Goal: Task Accomplishment & Management: Complete application form

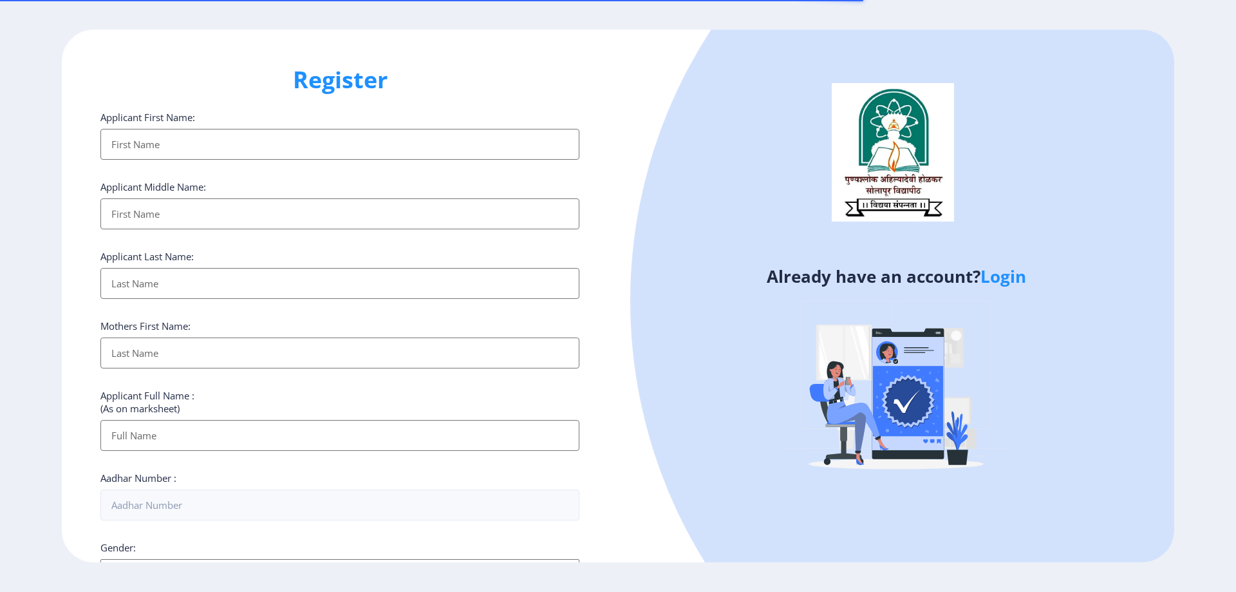
select select
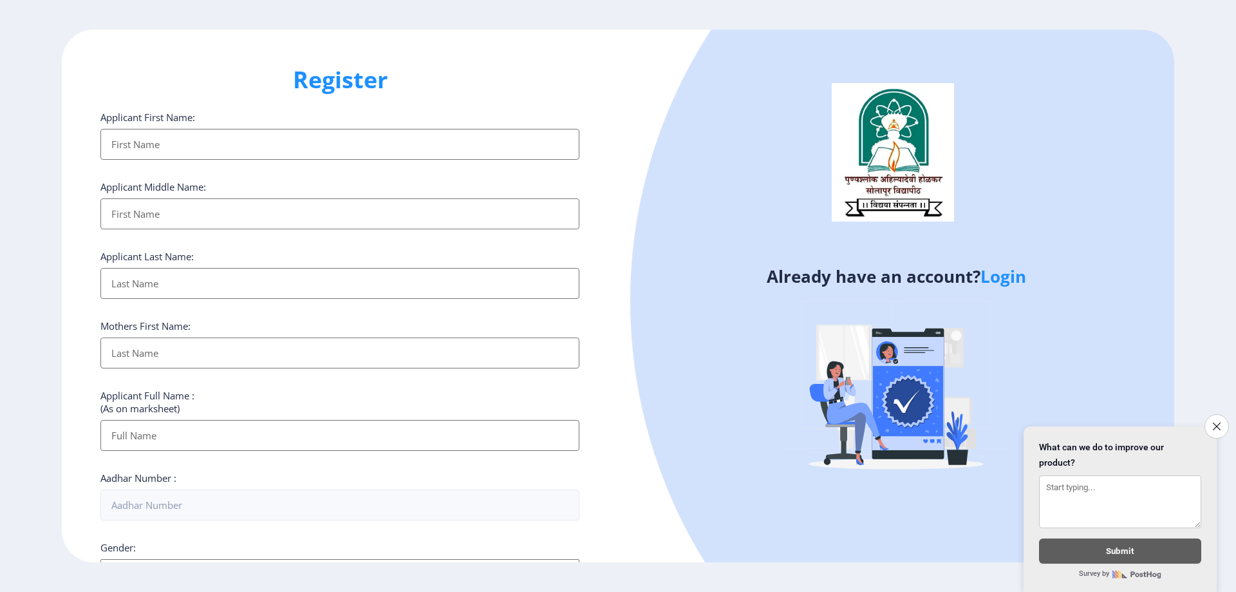
click at [196, 149] on input "Applicant First Name:" at bounding box center [339, 144] width 479 height 31
click at [1218, 422] on icon "Close survey" at bounding box center [1217, 426] width 8 height 8
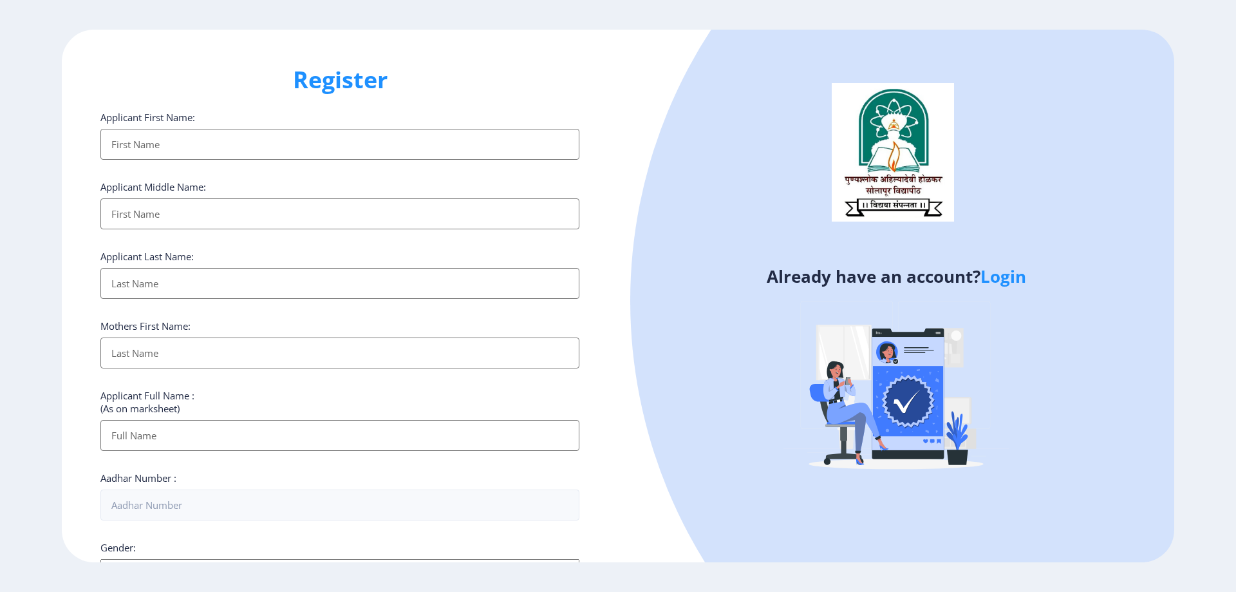
click at [184, 150] on input "Applicant First Name:" at bounding box center [339, 144] width 479 height 31
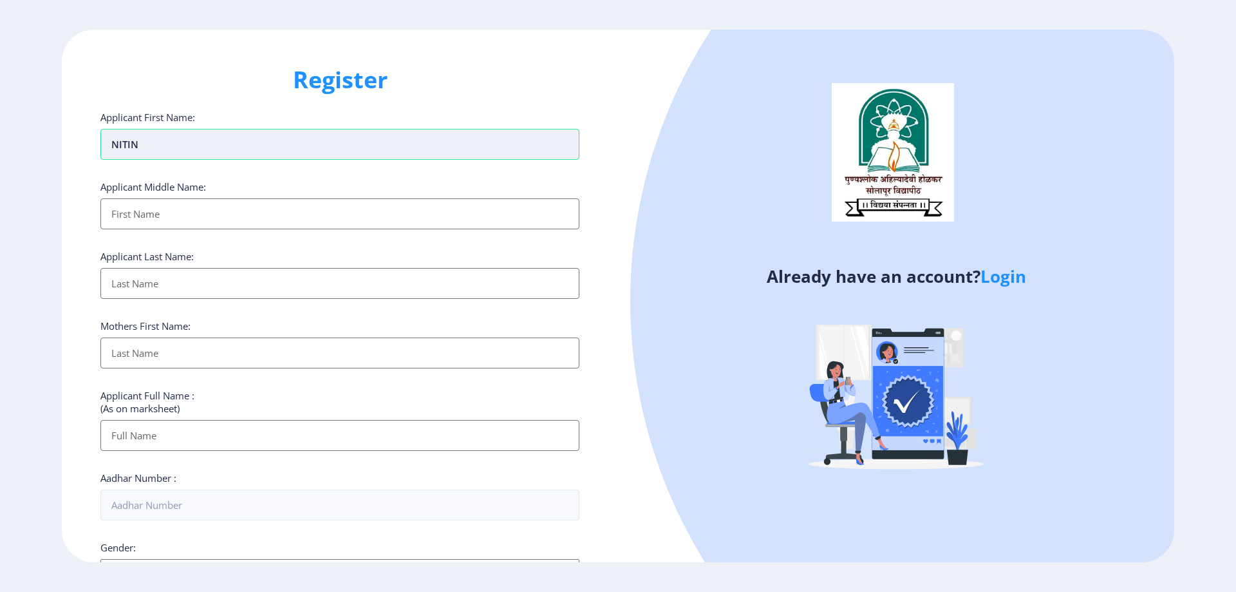
type input "NITIN"
type input "[PERSON_NAME]"
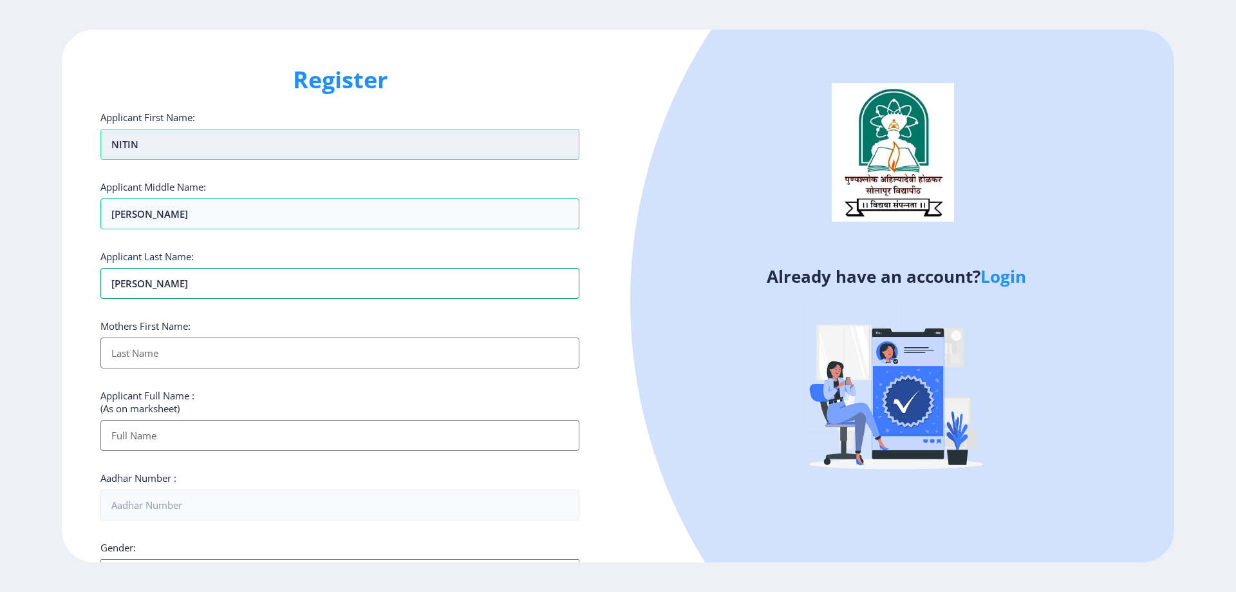
type input "[PERSON_NAME]"
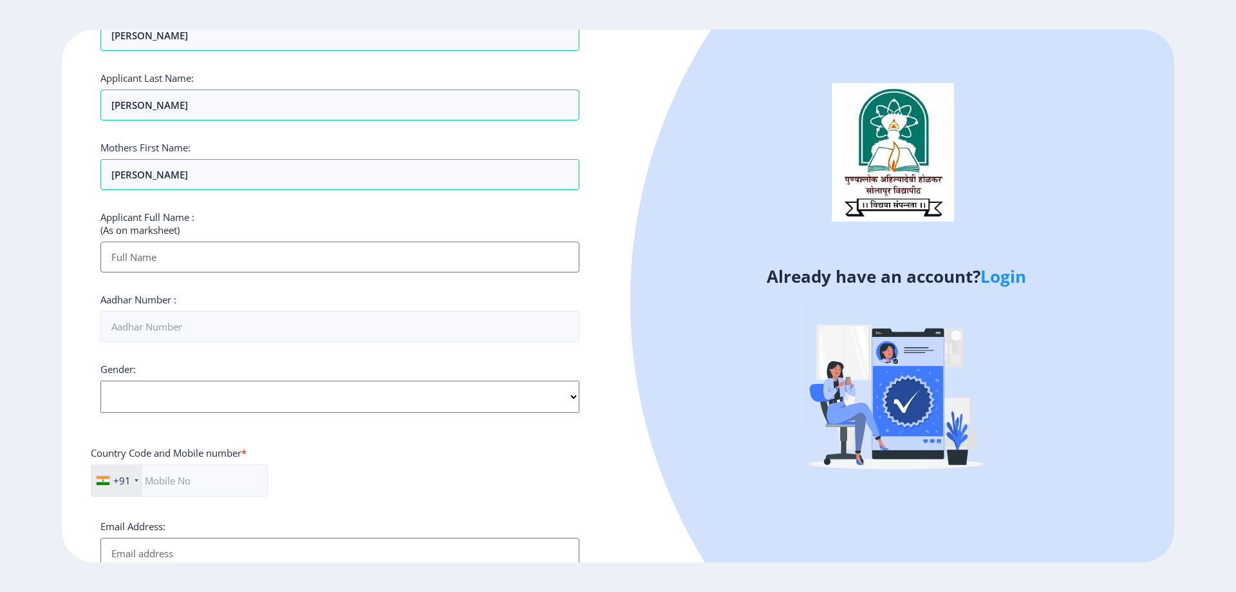
scroll to position [193, 0]
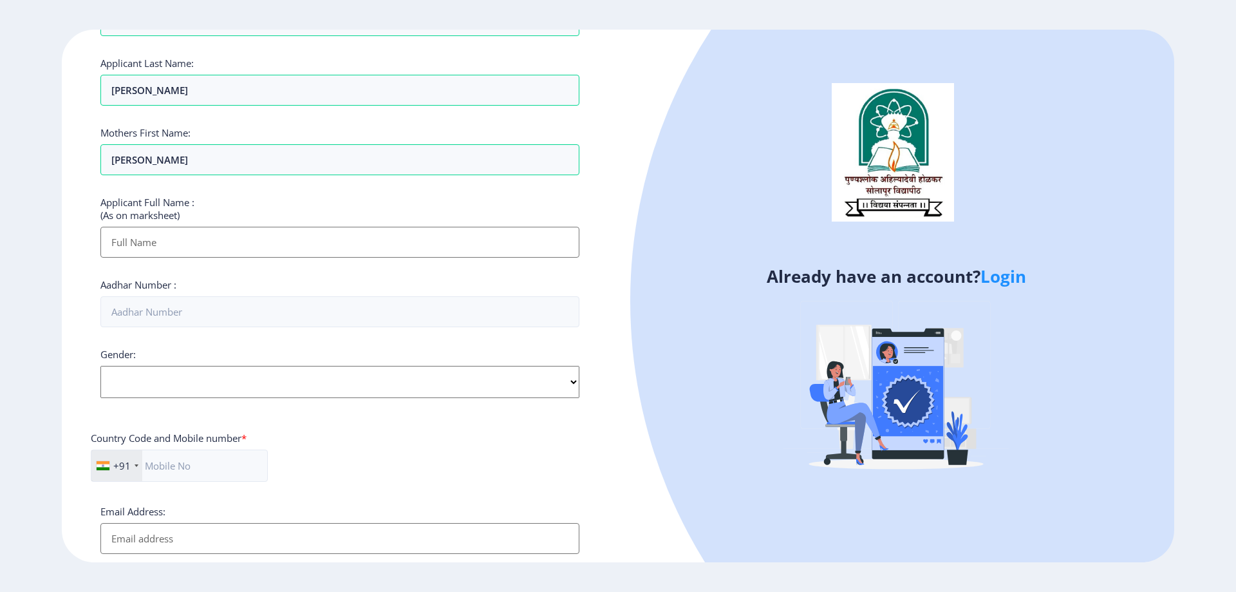
click at [214, 238] on input "Applicant First Name:" at bounding box center [339, 242] width 479 height 31
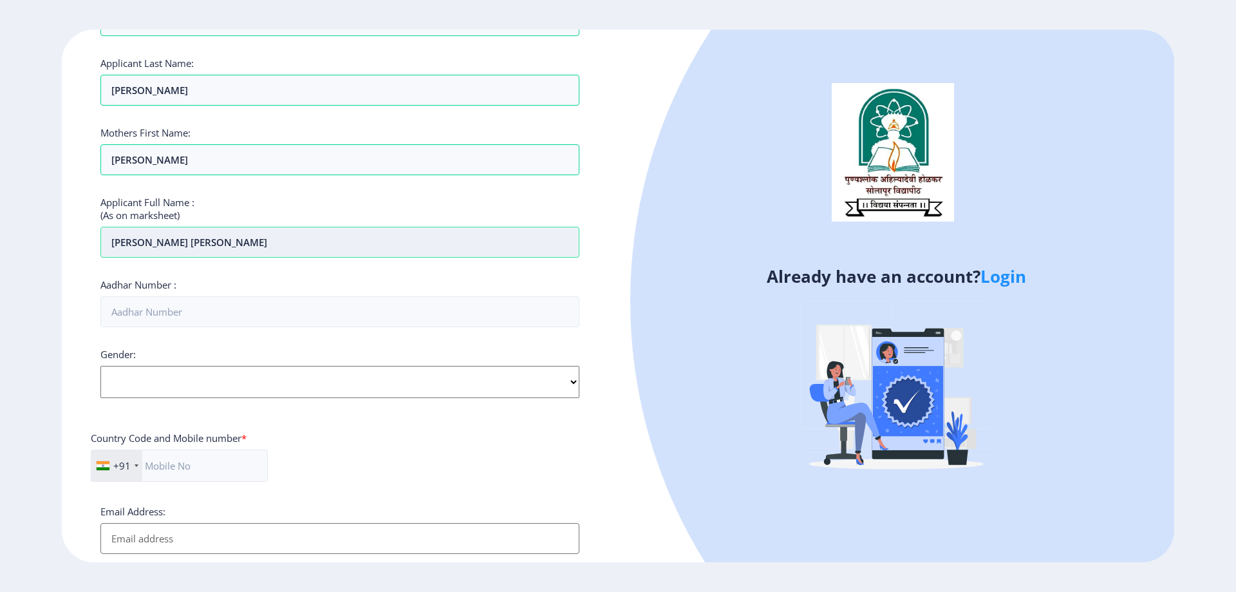
type input "[PERSON_NAME] [PERSON_NAME]"
type input "592309446565"
select select "[DEMOGRAPHIC_DATA]"
click at [100, 366] on select "Select Gender [DEMOGRAPHIC_DATA] [DEMOGRAPHIC_DATA] Other" at bounding box center [339, 382] width 479 height 32
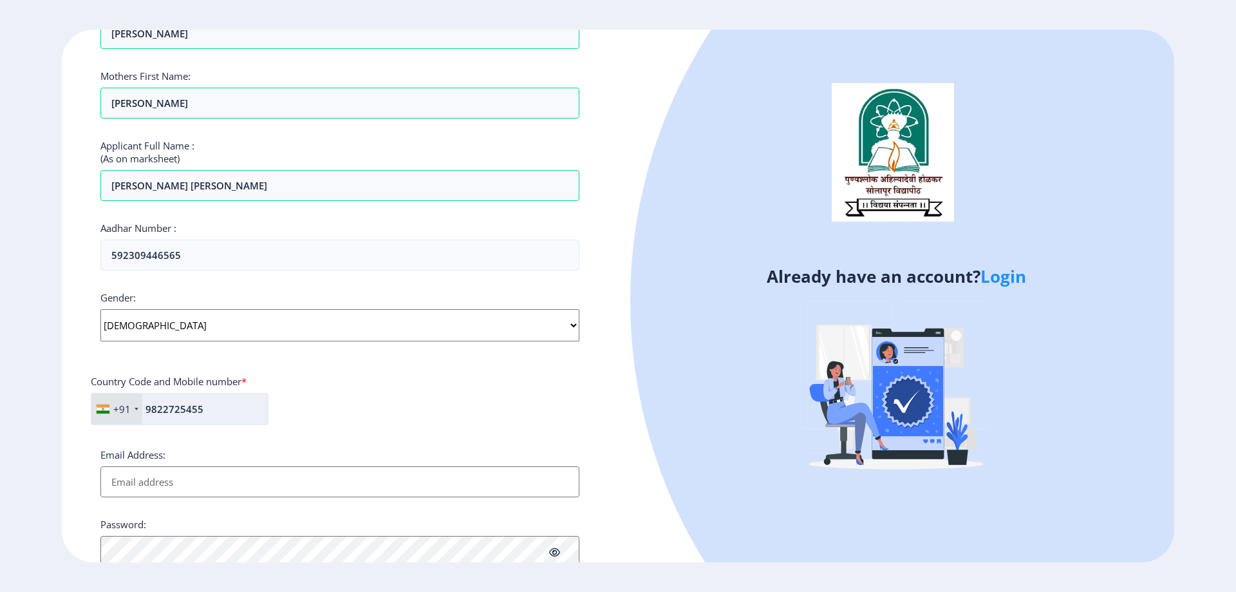
scroll to position [364, 0]
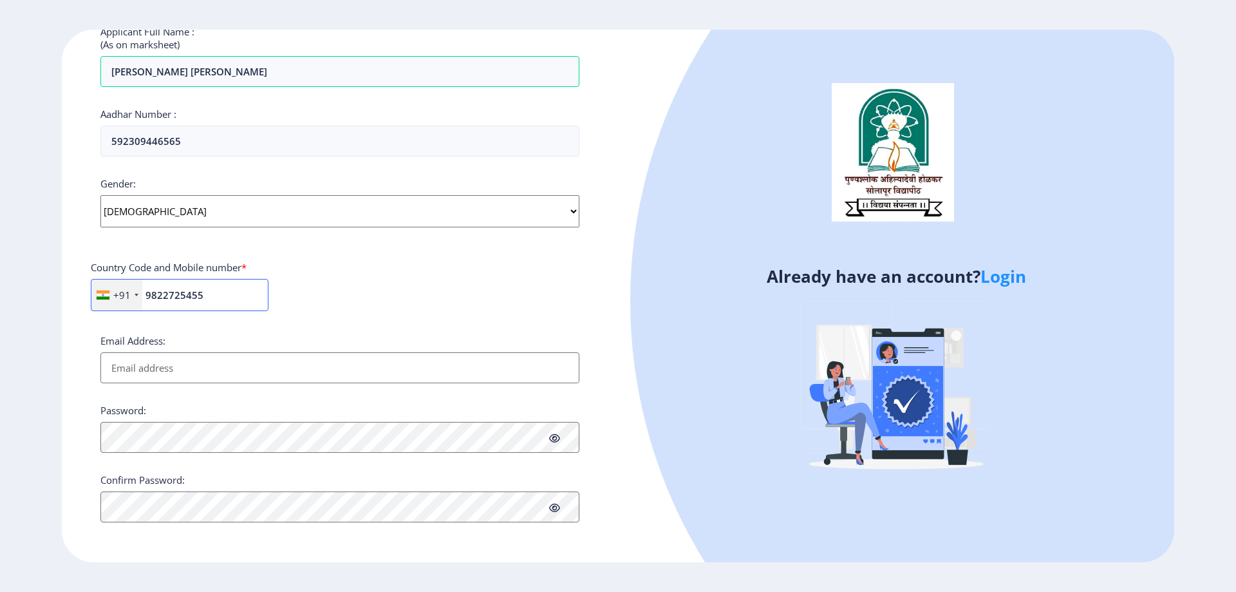
type input "9822725455"
click at [200, 359] on input "Email Address:" at bounding box center [339, 367] width 479 height 31
type input "[EMAIL_ADDRESS][DOMAIN_NAME]"
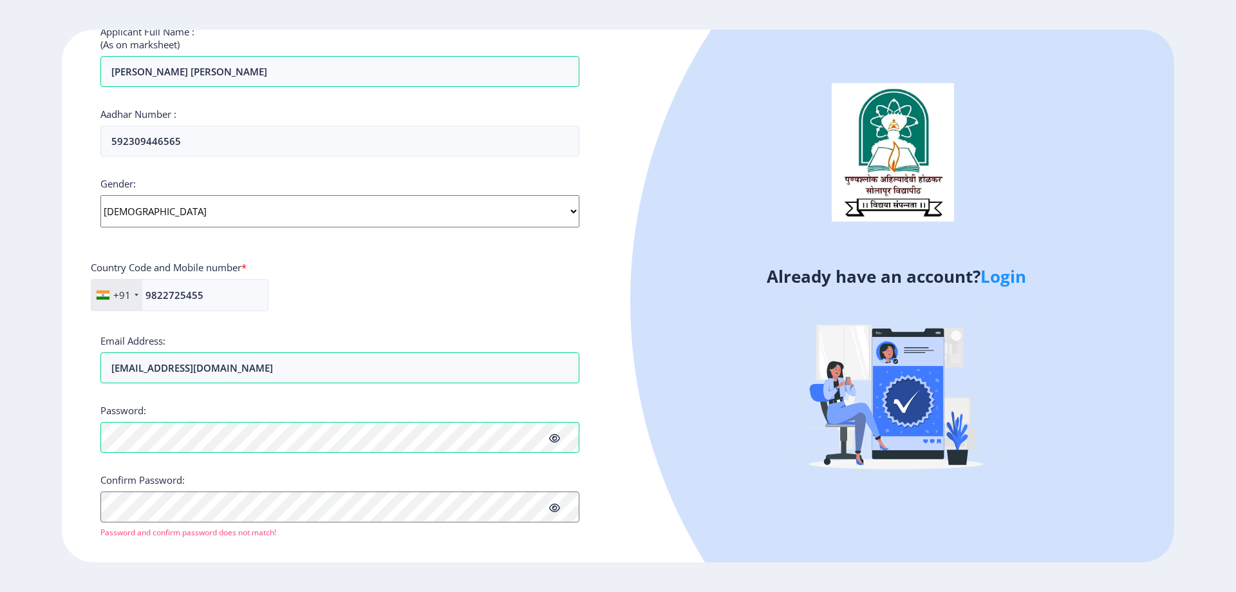
click at [558, 433] on icon at bounding box center [554, 438] width 11 height 10
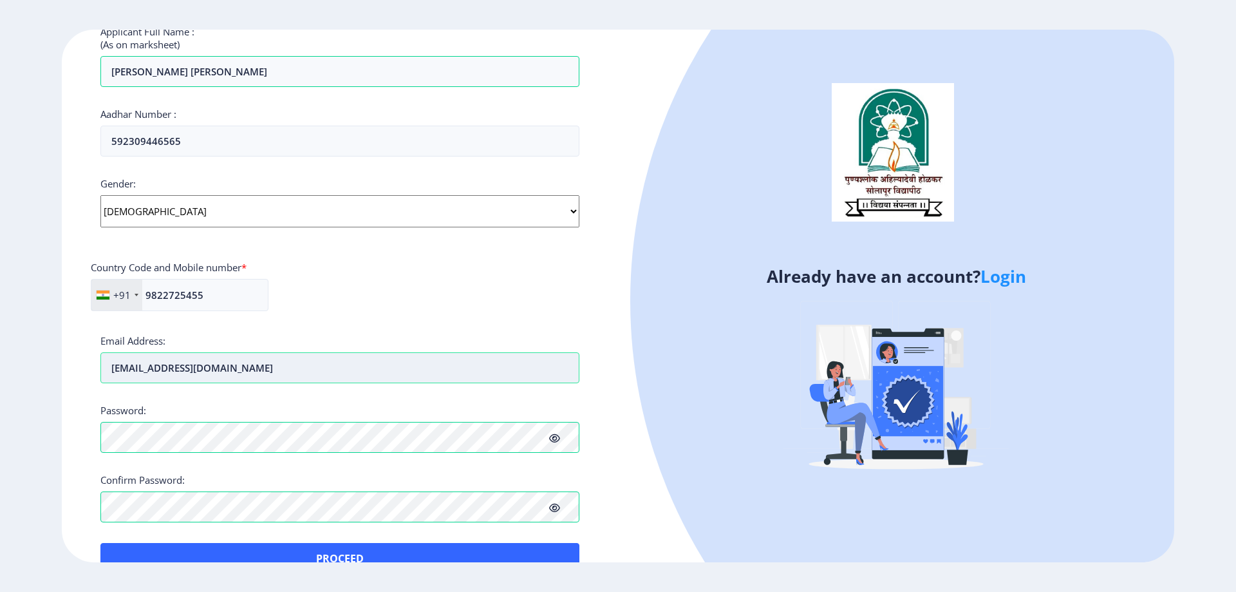
click at [258, 372] on input "[EMAIL_ADDRESS][DOMAIN_NAME]" at bounding box center [339, 367] width 479 height 31
click at [211, 297] on input "9822725455" at bounding box center [180, 295] width 178 height 32
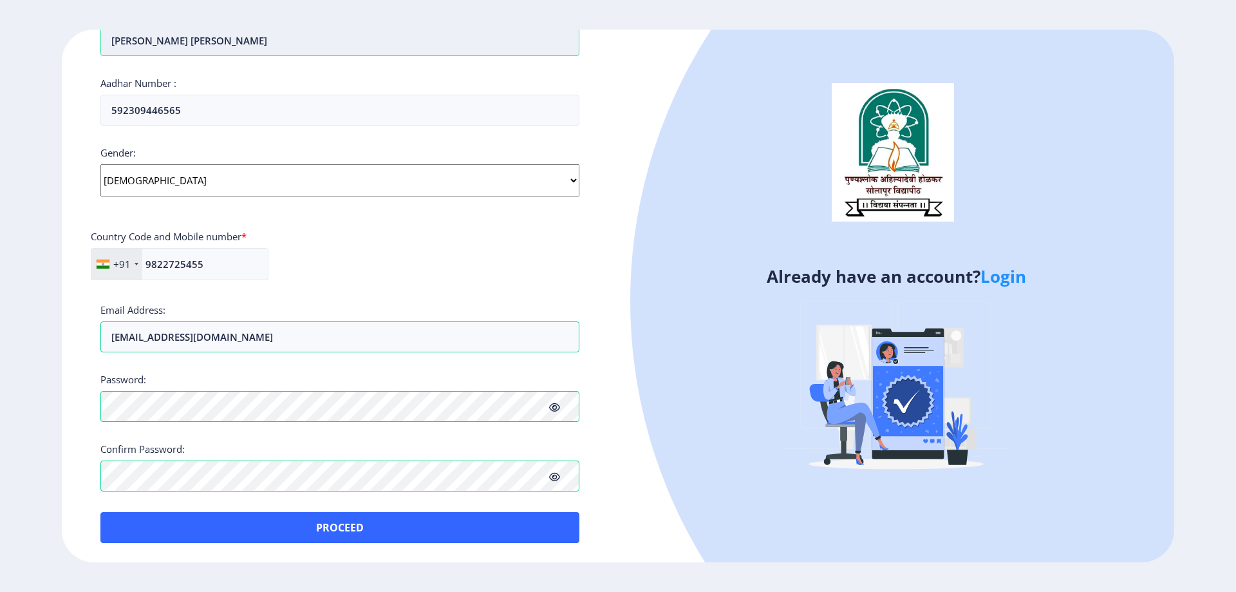
scroll to position [386, 0]
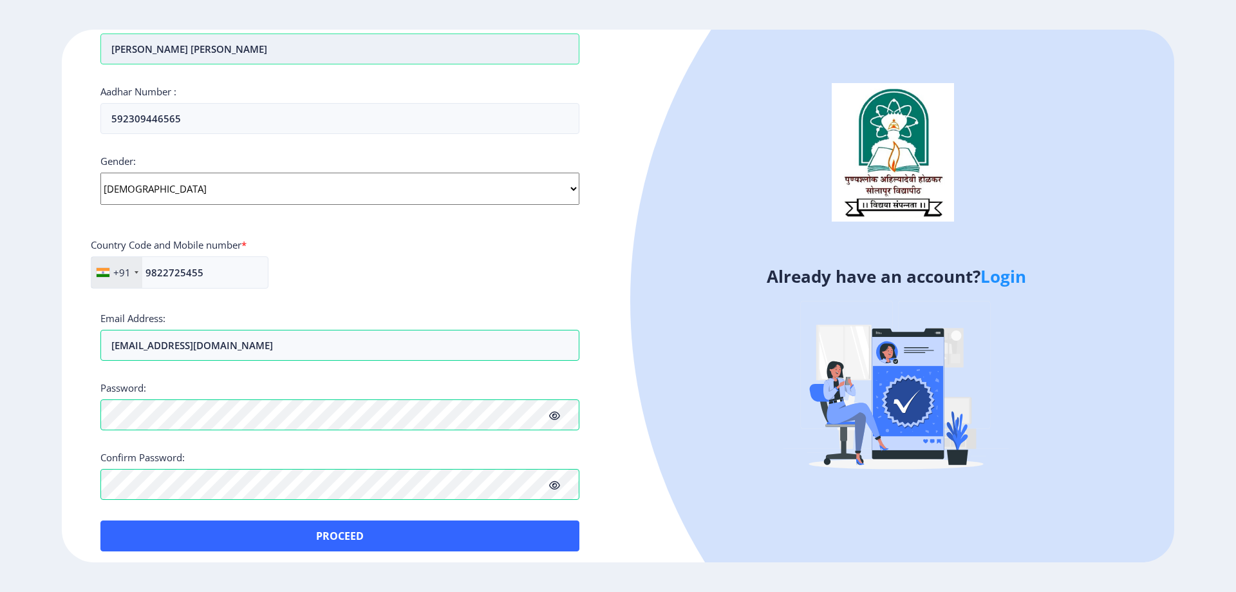
drag, startPoint x: 186, startPoint y: 40, endPoint x: 109, endPoint y: 43, distance: 77.3
click at [109, 43] on input "[PERSON_NAME] [PERSON_NAME]" at bounding box center [339, 48] width 479 height 31
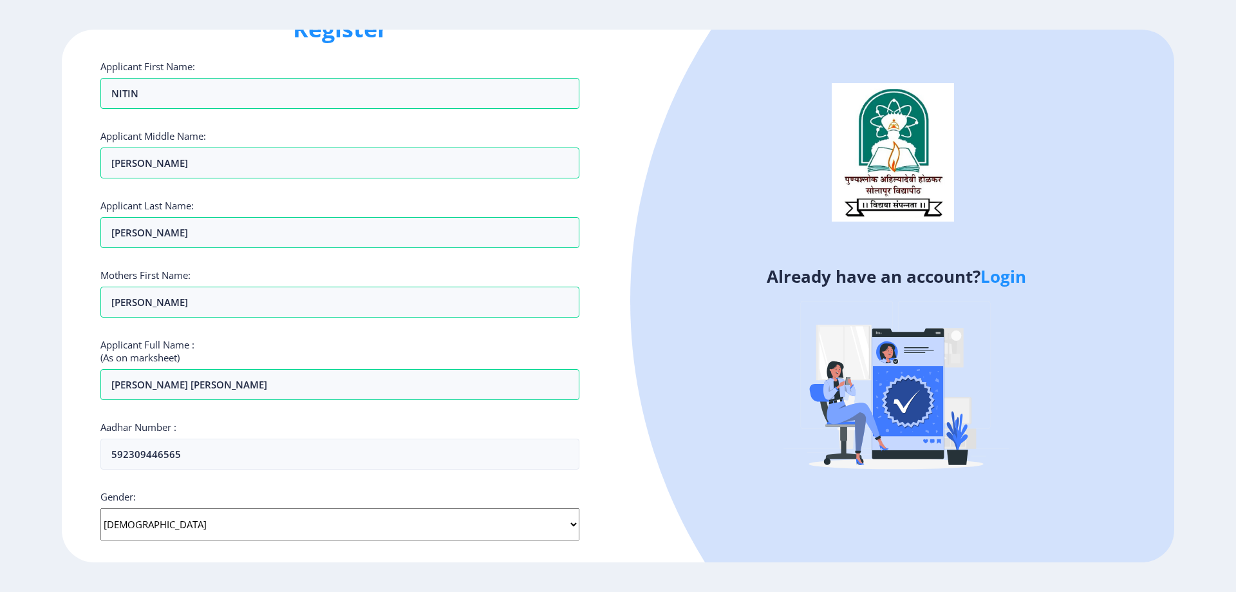
scroll to position [0, 0]
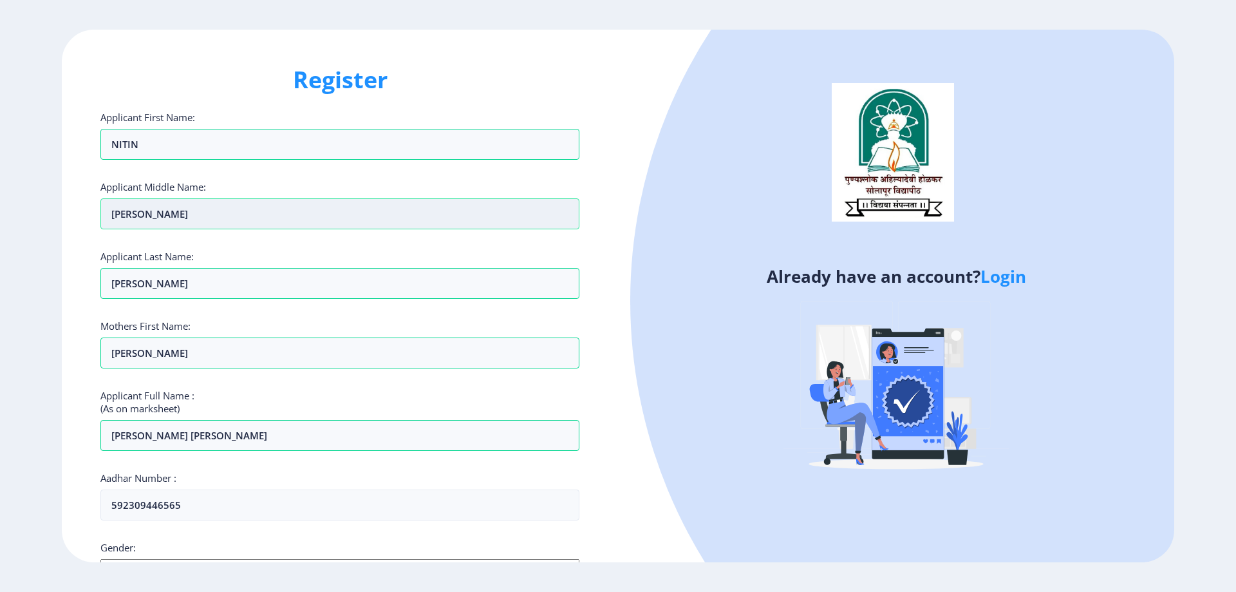
click at [511, 219] on input "[PERSON_NAME]" at bounding box center [339, 213] width 479 height 31
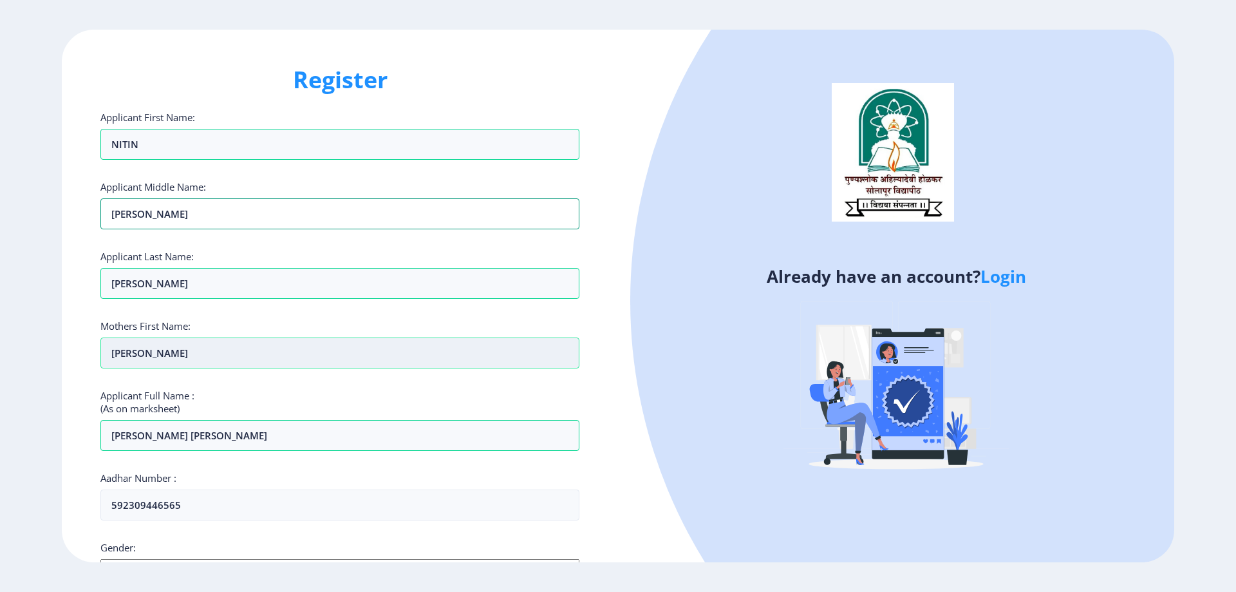
scroll to position [64, 0]
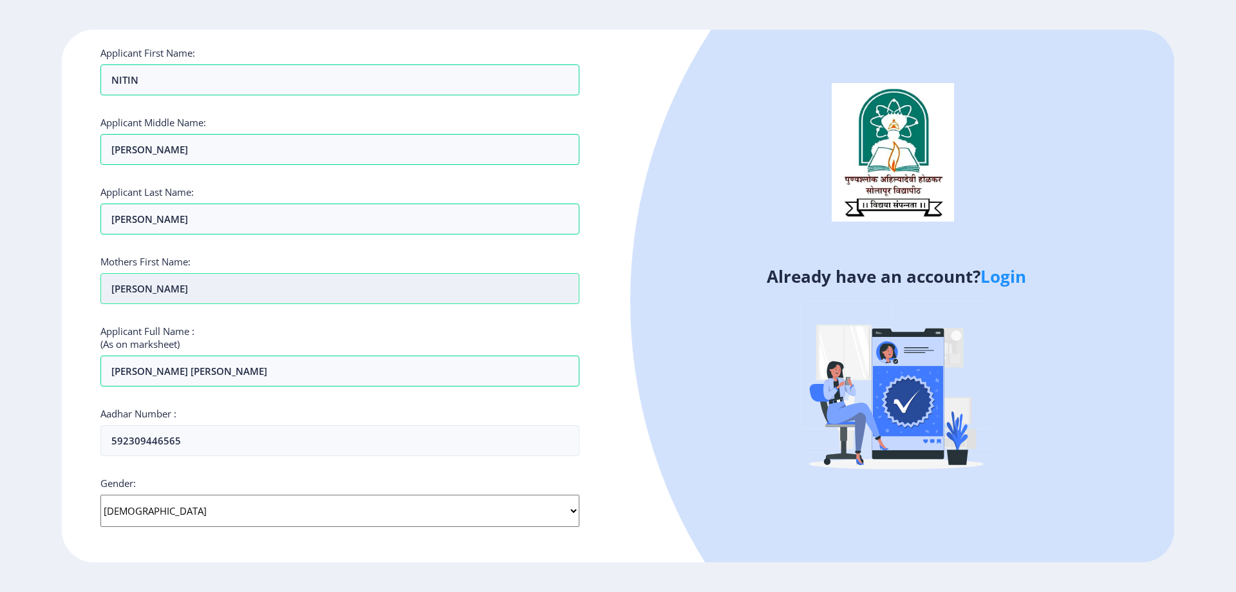
click at [348, 95] on input "[PERSON_NAME]" at bounding box center [339, 79] width 479 height 31
click at [348, 300] on input "[PERSON_NAME]" at bounding box center [339, 288] width 479 height 31
click at [373, 95] on input "[PERSON_NAME] [PERSON_NAME]" at bounding box center [339, 79] width 479 height 31
click at [373, 375] on input "[PERSON_NAME] [PERSON_NAME]" at bounding box center [339, 370] width 479 height 31
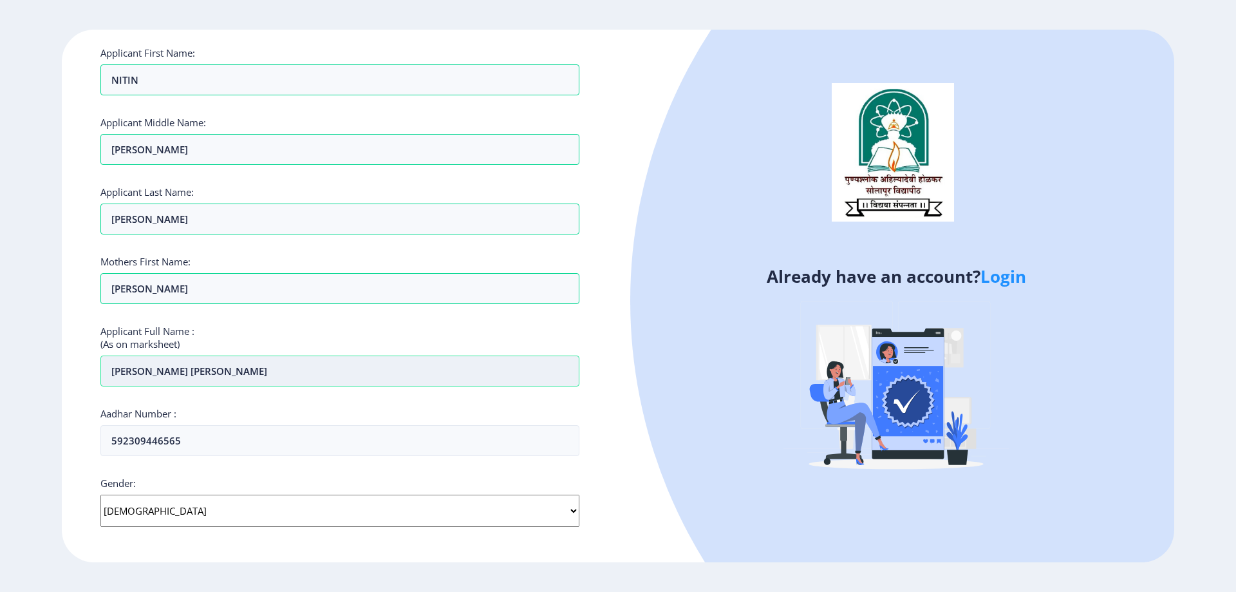
click at [373, 375] on input "[PERSON_NAME] [PERSON_NAME]" at bounding box center [339, 370] width 479 height 31
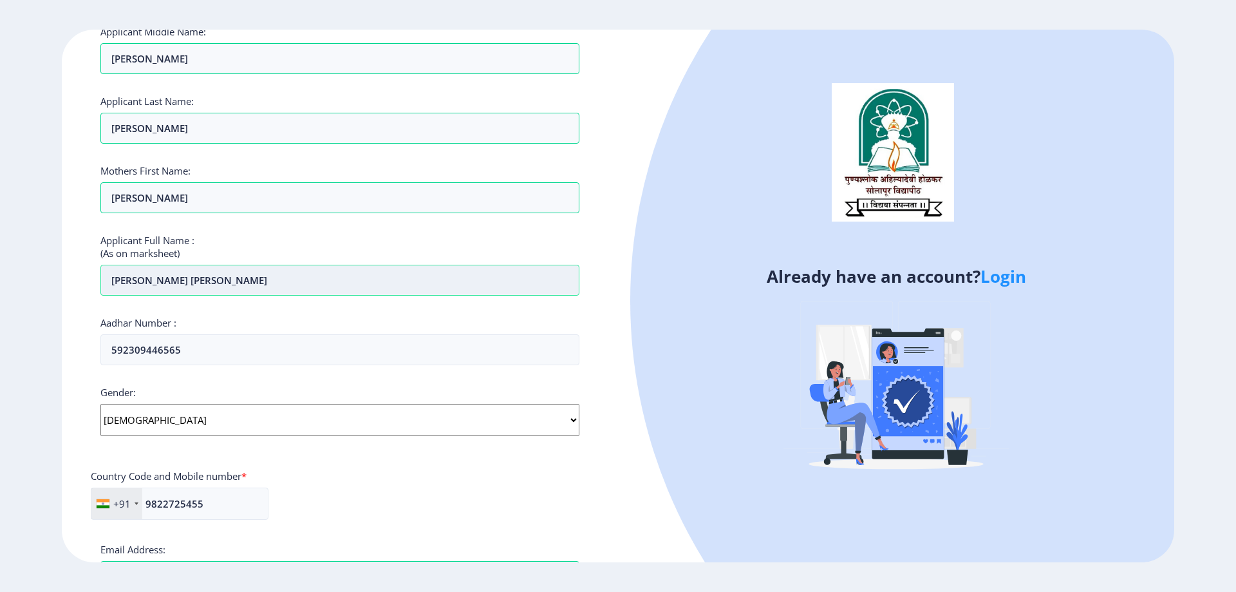
scroll to position [193, 0]
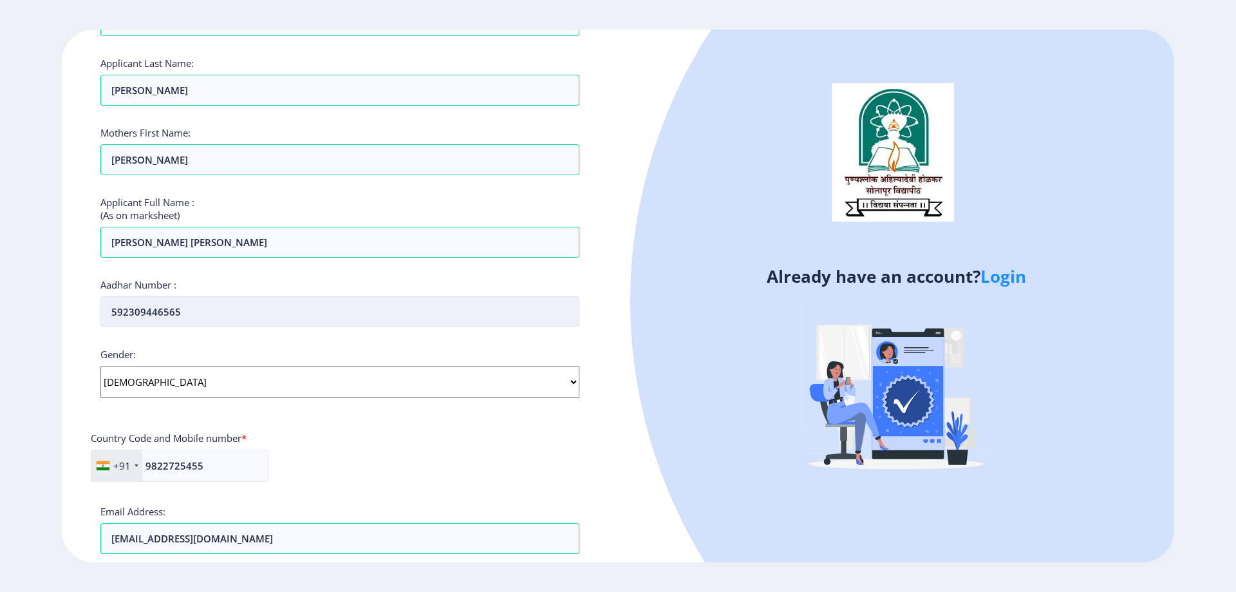
click at [213, 320] on input "592309446565" at bounding box center [339, 311] width 479 height 31
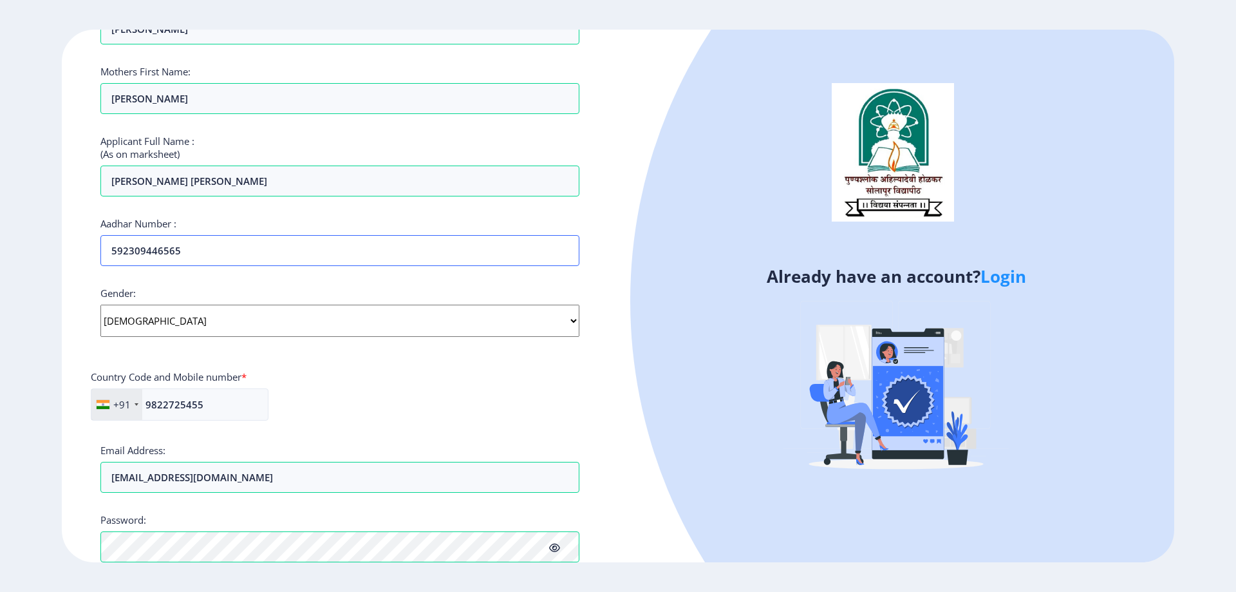
scroll to position [386, 0]
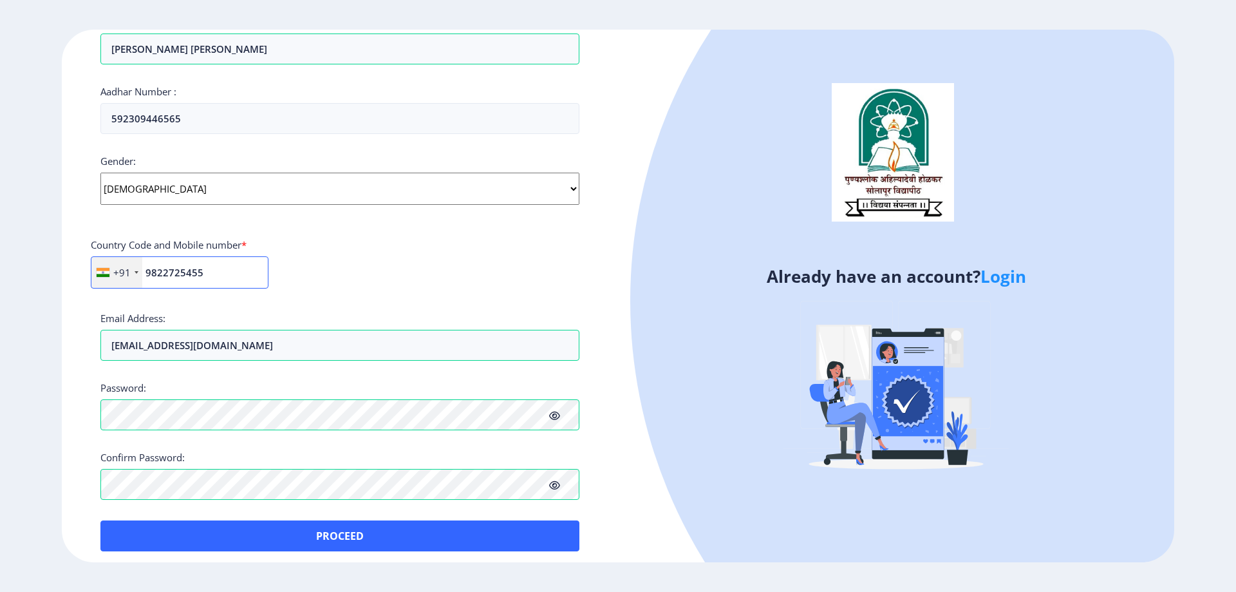
drag, startPoint x: 217, startPoint y: 280, endPoint x: 146, endPoint y: 297, distance: 73.4
click at [146, 297] on div "+91 [GEOGRAPHIC_DATA] ([GEOGRAPHIC_DATA]) +91 [GEOGRAPHIC_DATA] (‫[GEOGRAPHIC_D…" at bounding box center [180, 277] width 178 height 42
drag, startPoint x: 261, startPoint y: 347, endPoint x: 93, endPoint y: 360, distance: 169.2
click at [93, 360] on div "Register Applicant First Name: [PERSON_NAME] Applicant Middle Name: [PERSON_NAM…" at bounding box center [340, 296] width 556 height 533
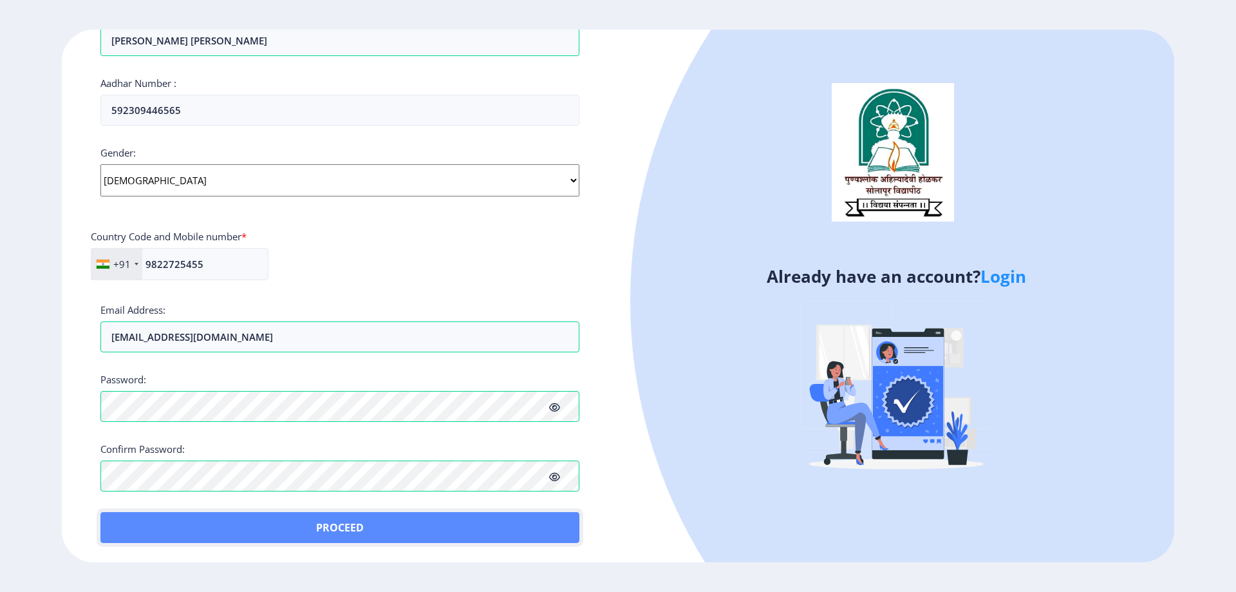
click at [342, 518] on button "Proceed" at bounding box center [339, 527] width 479 height 31
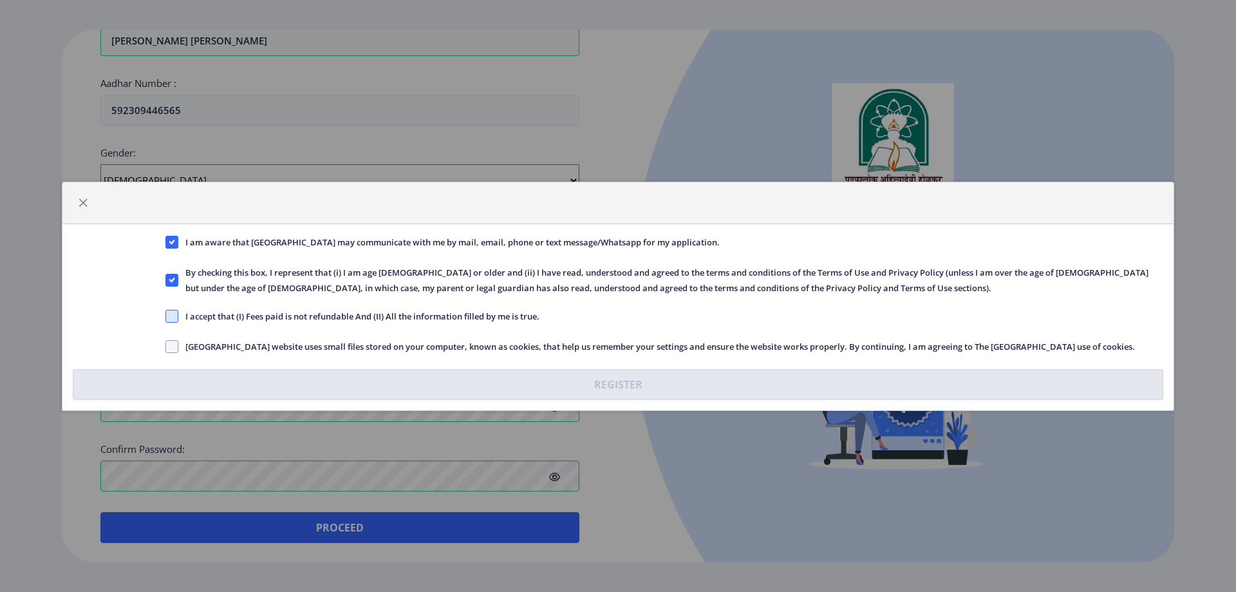
click at [171, 316] on span at bounding box center [171, 316] width 13 height 13
click at [166, 316] on input "I accept that (I) Fees paid is not refundable And (II) All the information fill…" at bounding box center [165, 316] width 1 height 1
checkbox input "true"
click at [174, 350] on span at bounding box center [171, 346] width 13 height 13
click at [166, 346] on input "[GEOGRAPHIC_DATA] website uses small files stored on your computer, known as co…" at bounding box center [165, 346] width 1 height 1
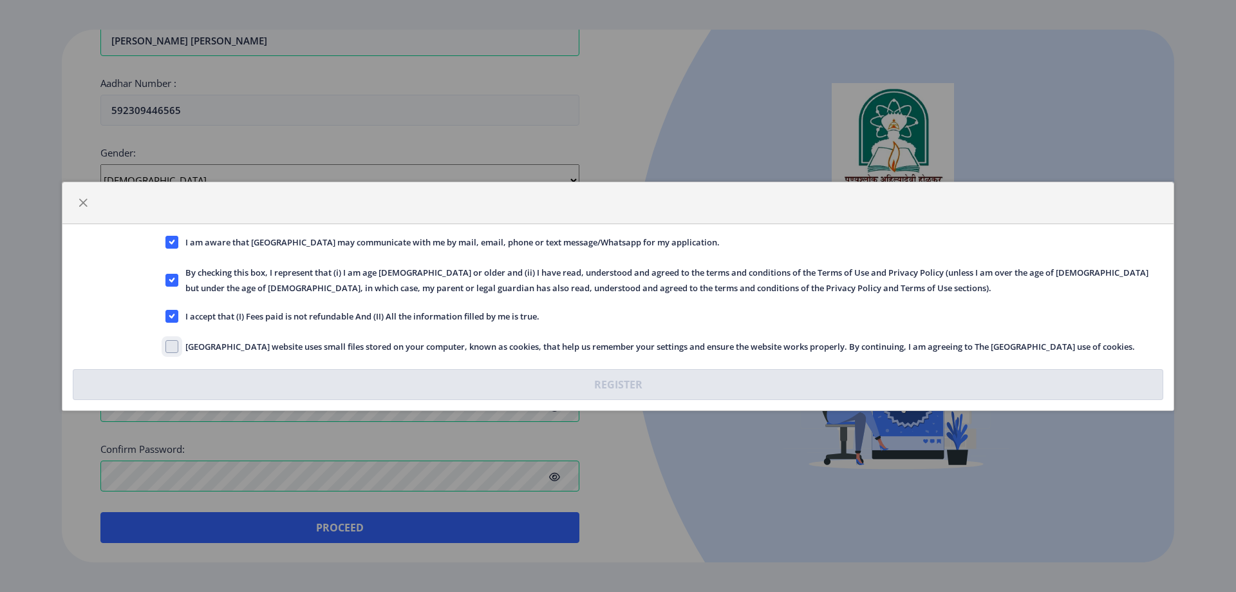
checkbox input "true"
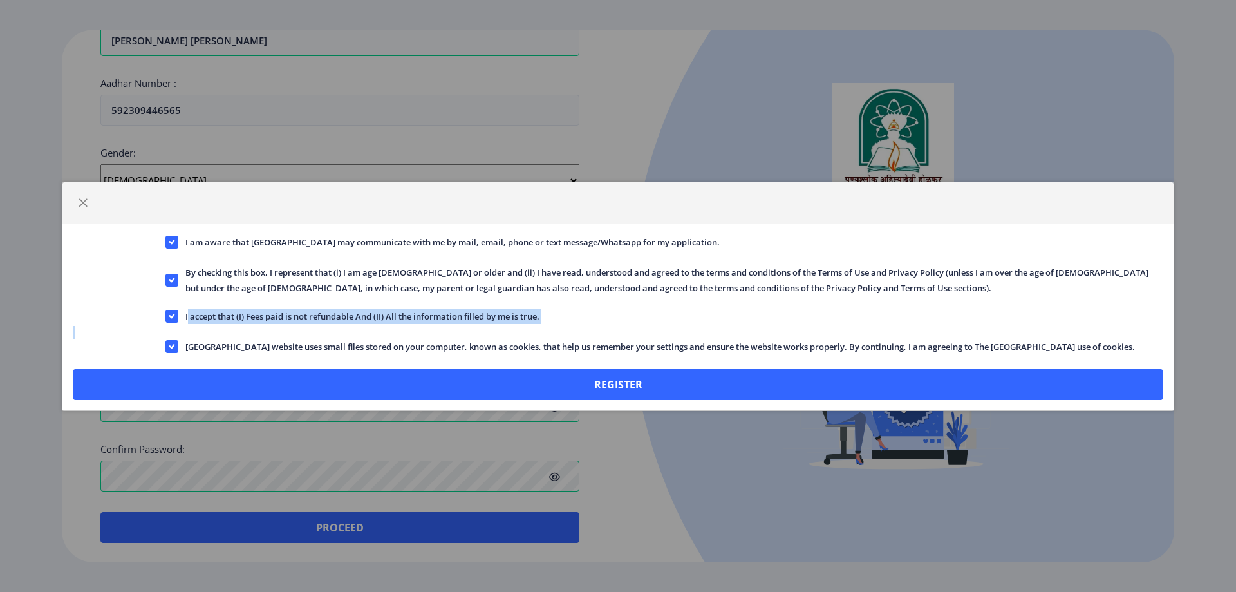
drag, startPoint x: 185, startPoint y: 316, endPoint x: 989, endPoint y: 363, distance: 805.7
click at [989, 363] on div "I am aware that [GEOGRAPHIC_DATA] may communicate with me by mail, email, phone…" at bounding box center [617, 317] width 1111 height 186
copy div "I accept that (I) Fees paid is not refundable And (II) All the information fill…"
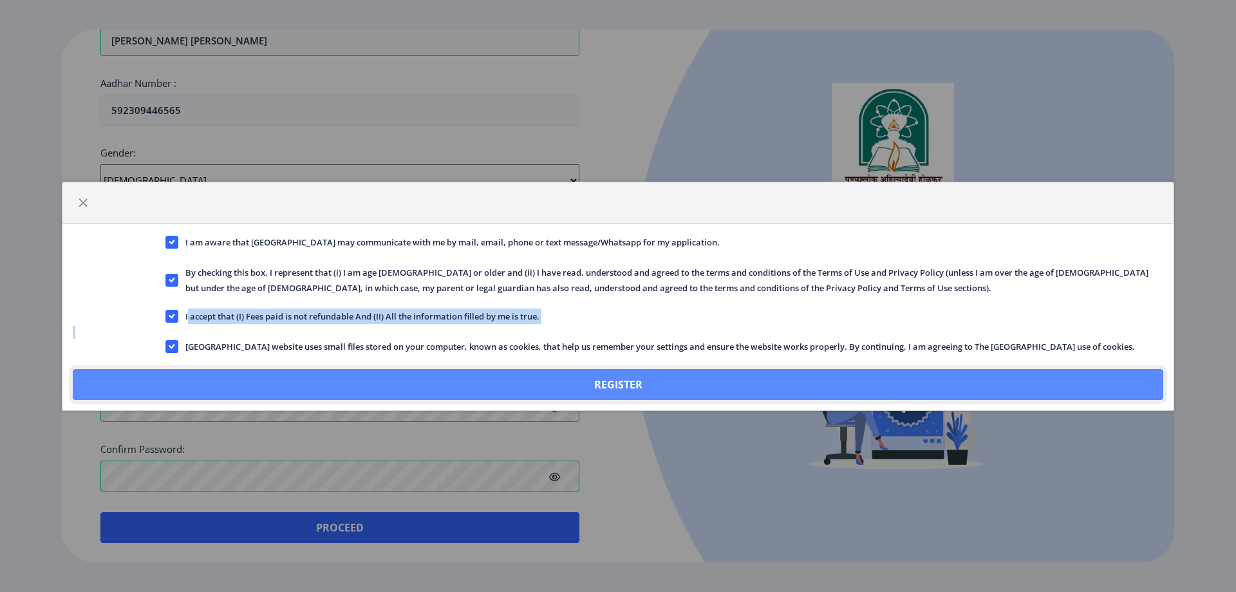
click at [595, 380] on button "Register" at bounding box center [618, 384] width 1091 height 31
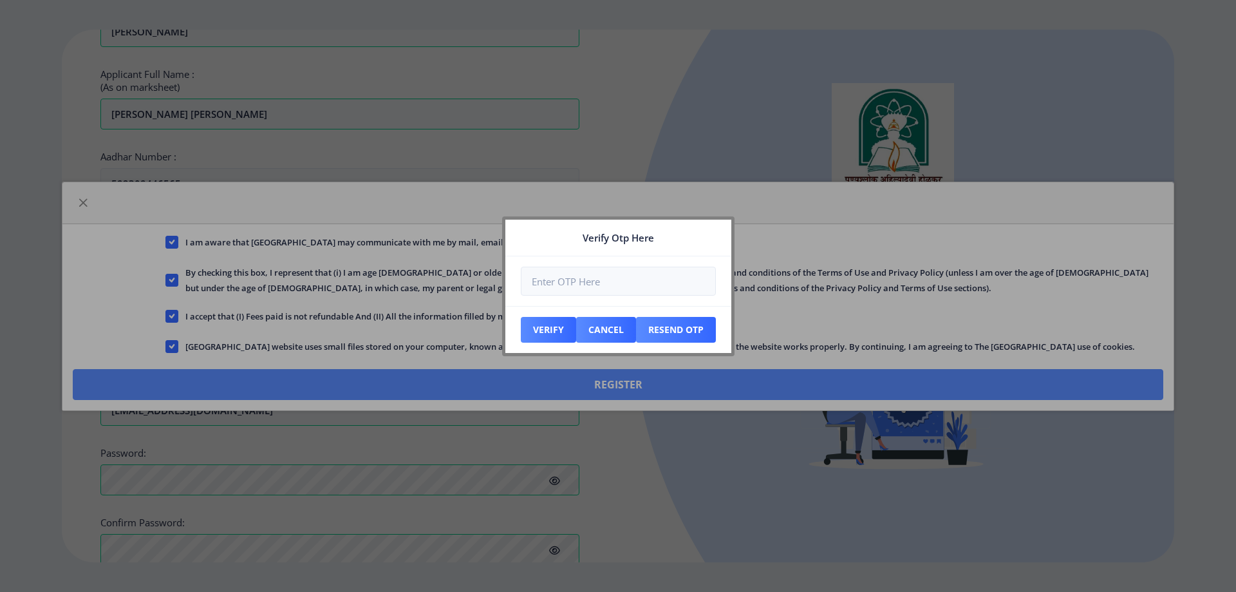
scroll to position [468, 0]
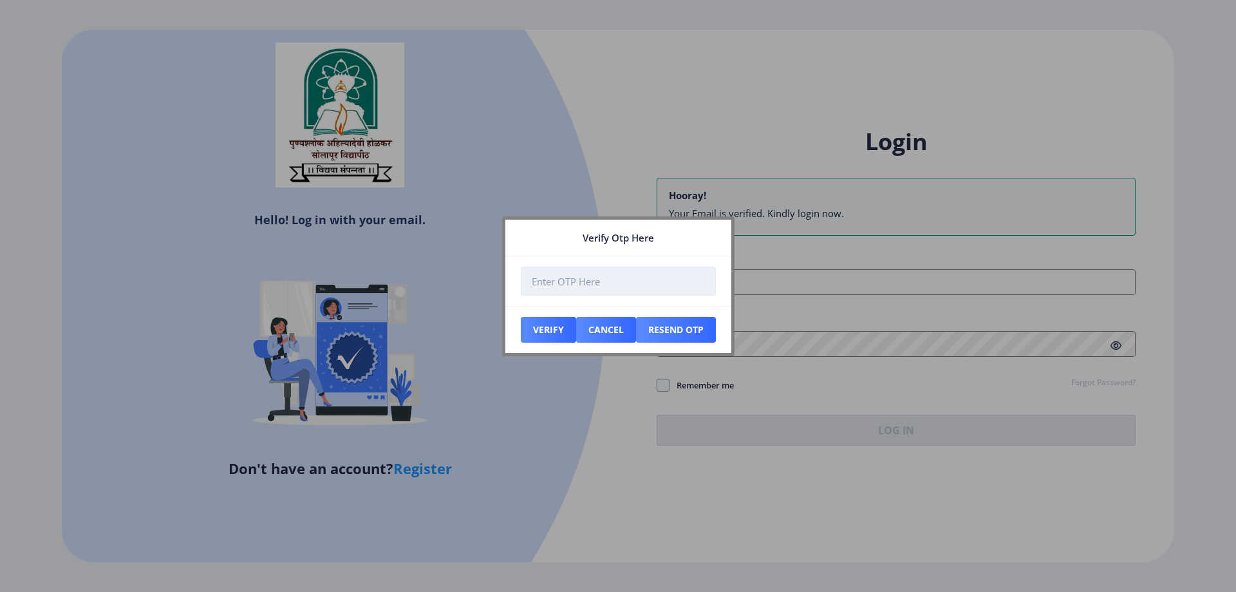
click at [612, 278] on input "number" at bounding box center [618, 281] width 195 height 29
click at [576, 333] on button "Resend Otp" at bounding box center [548, 330] width 55 height 26
click at [615, 279] on input "number" at bounding box center [618, 281] width 195 height 29
type input "458028"
click at [562, 333] on button "Verify" at bounding box center [548, 330] width 55 height 26
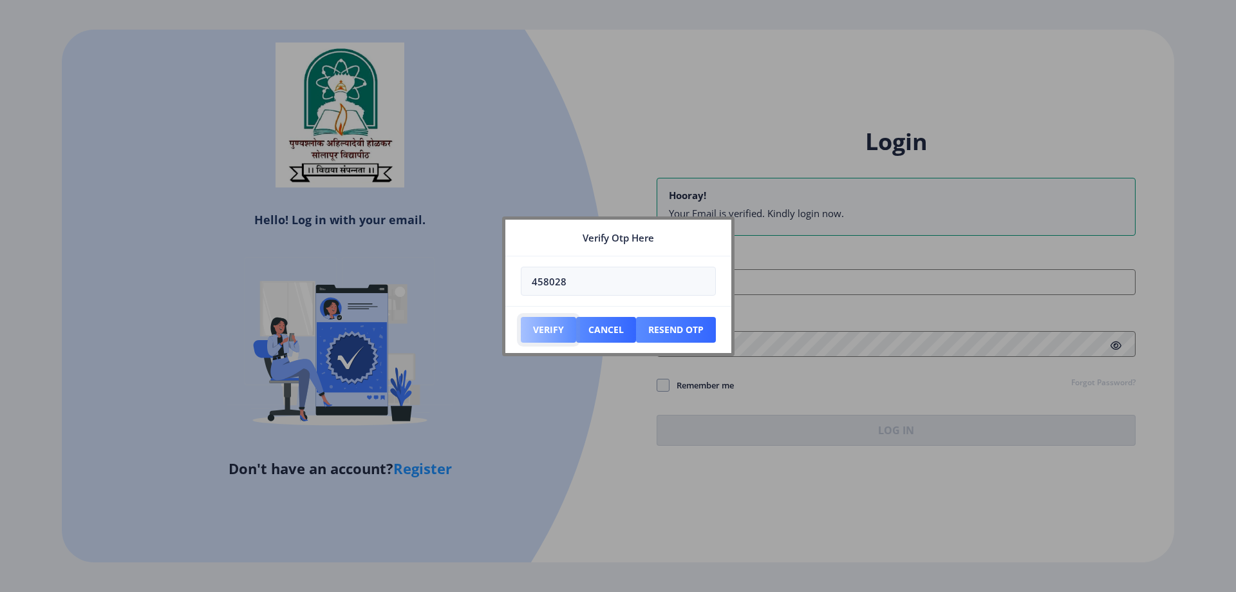
click at [551, 334] on button "Verify" at bounding box center [548, 330] width 55 height 26
drag, startPoint x: 571, startPoint y: 287, endPoint x: 501, endPoint y: 281, distance: 69.8
click at [501, 281] on div "Verify Otp Here 458028 Verify Cancel Resend Otp" at bounding box center [618, 296] width 1236 height 592
type input "180450"
click at [550, 333] on button "Verify" at bounding box center [548, 330] width 55 height 26
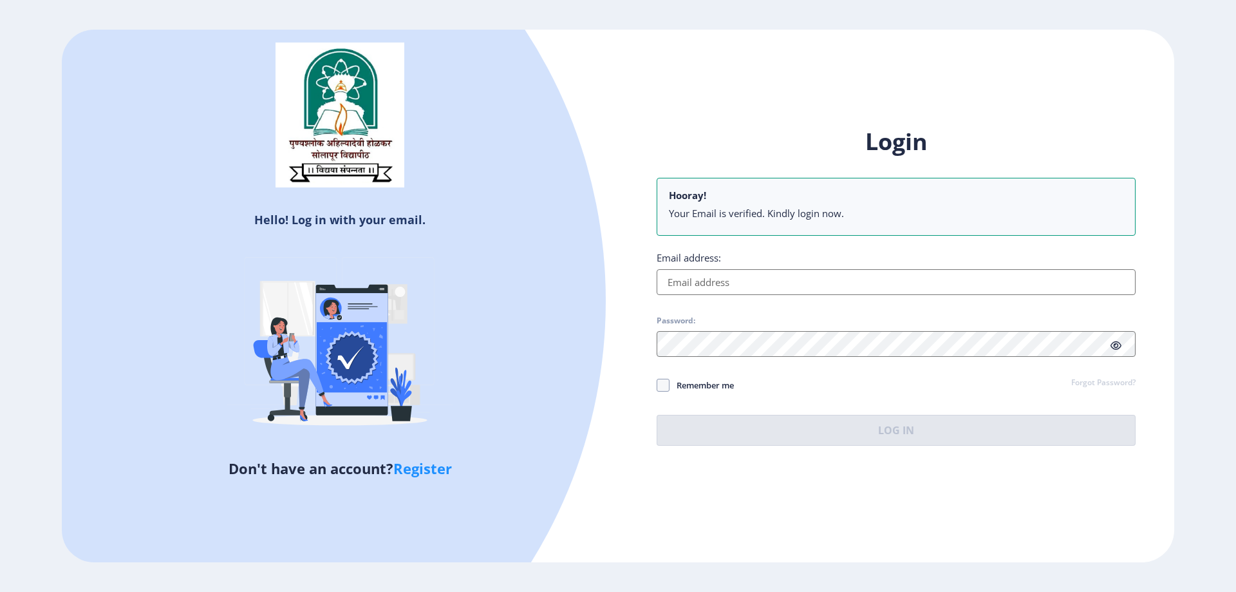
click at [773, 269] on input "Email address:" at bounding box center [896, 282] width 479 height 26
click at [751, 283] on input "Email address:" at bounding box center [896, 282] width 479 height 26
paste input "[EMAIL_ADDRESS][DOMAIN_NAME]"
type input "[EMAIL_ADDRESS][DOMAIN_NAME]"
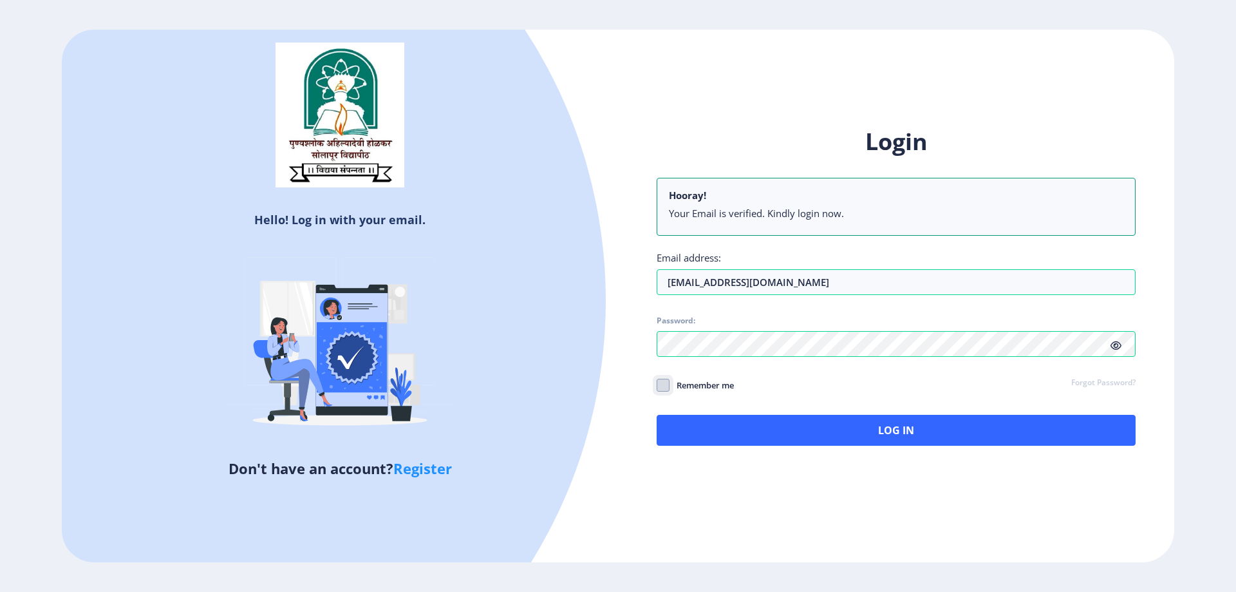
click at [657, 384] on input "Remember me" at bounding box center [657, 384] width 1 height 1
checkbox input "true"
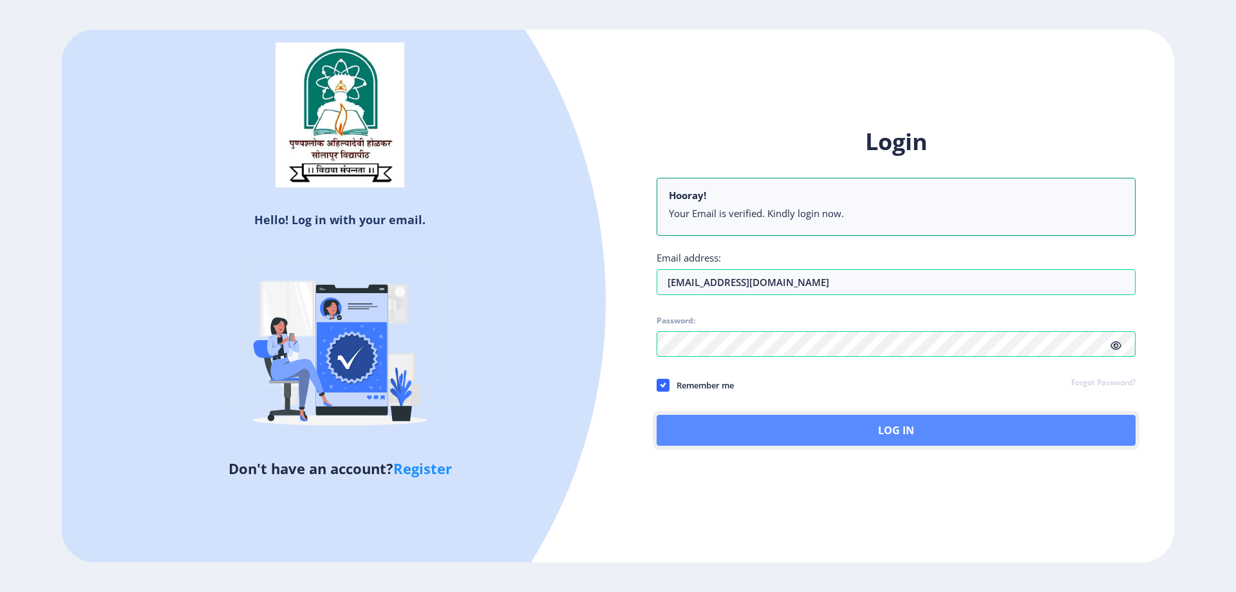
click at [780, 427] on button "Log In" at bounding box center [896, 430] width 479 height 31
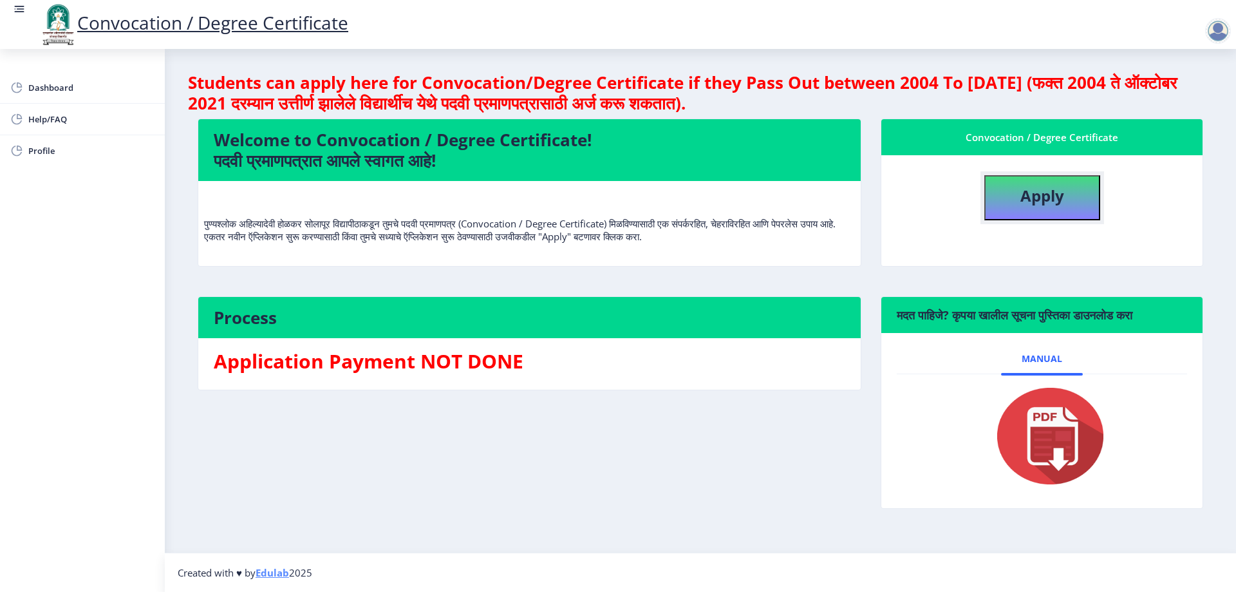
click at [1028, 200] on b "Apply" at bounding box center [1043, 195] width 44 height 21
select select
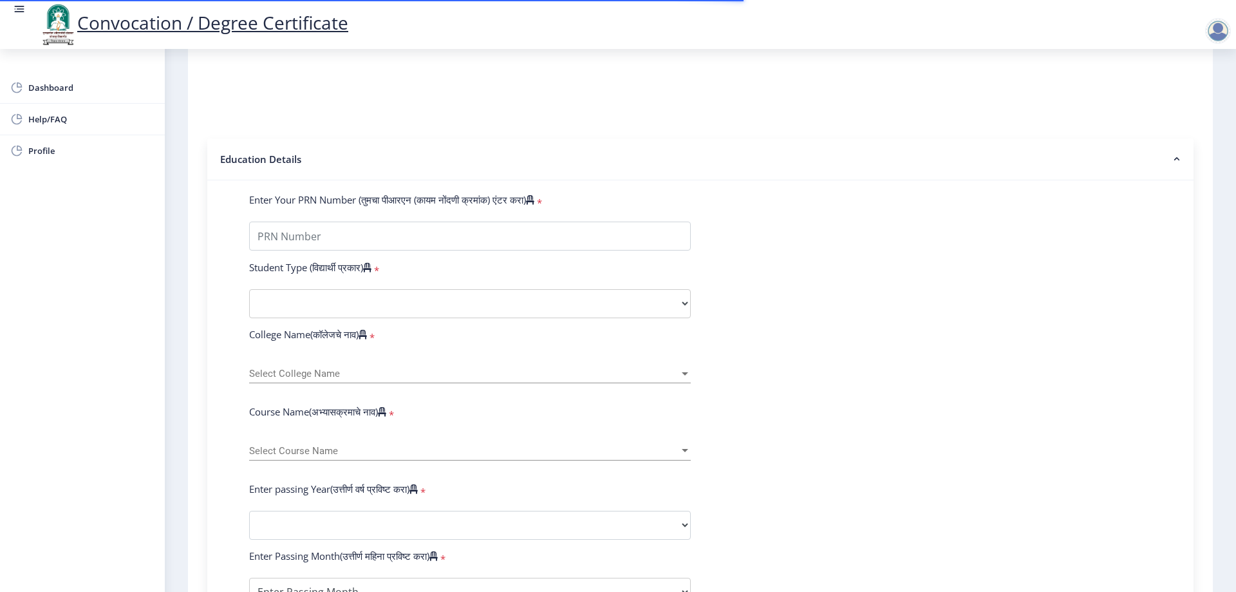
scroll to position [193, 0]
click at [446, 245] on input "Enter Your PRN Number (तुमचा पीआरएन (कायम नोंदणी क्रमांक) एंटर करा)" at bounding box center [470, 234] width 442 height 29
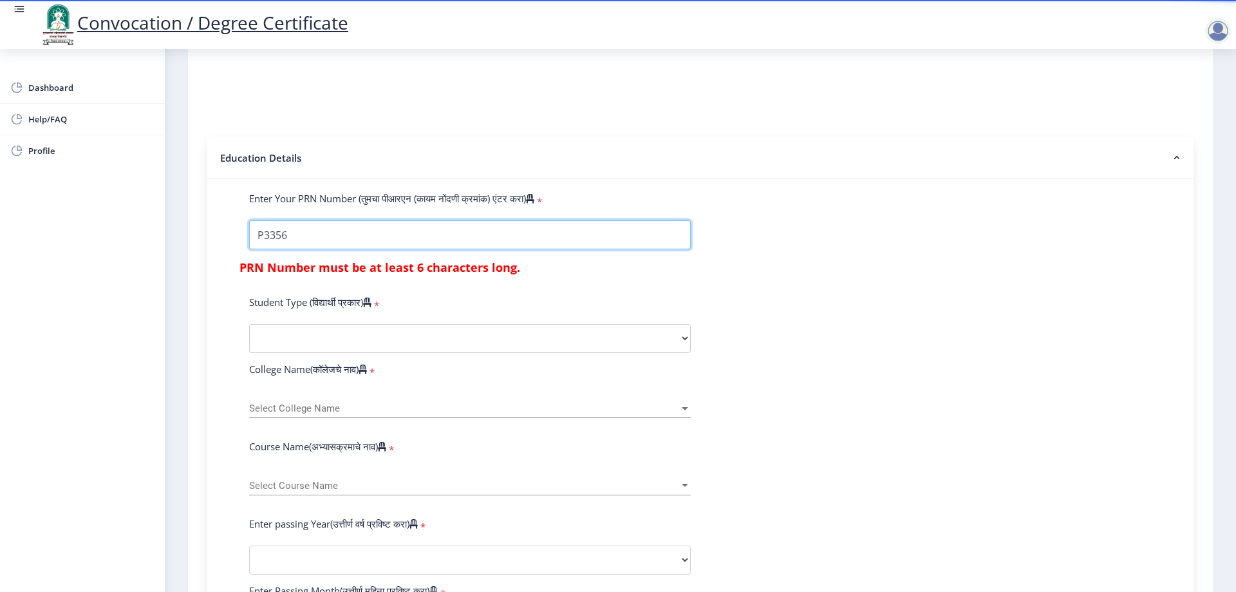
type input "P3356"
click at [433, 352] on select "Select Student Type Regular External" at bounding box center [470, 338] width 442 height 29
drag, startPoint x: 406, startPoint y: 281, endPoint x: 512, endPoint y: 283, distance: 105.6
click at [512, 283] on h6 "PRN Number must be at least 6 characters long." at bounding box center [701, 275] width 922 height 31
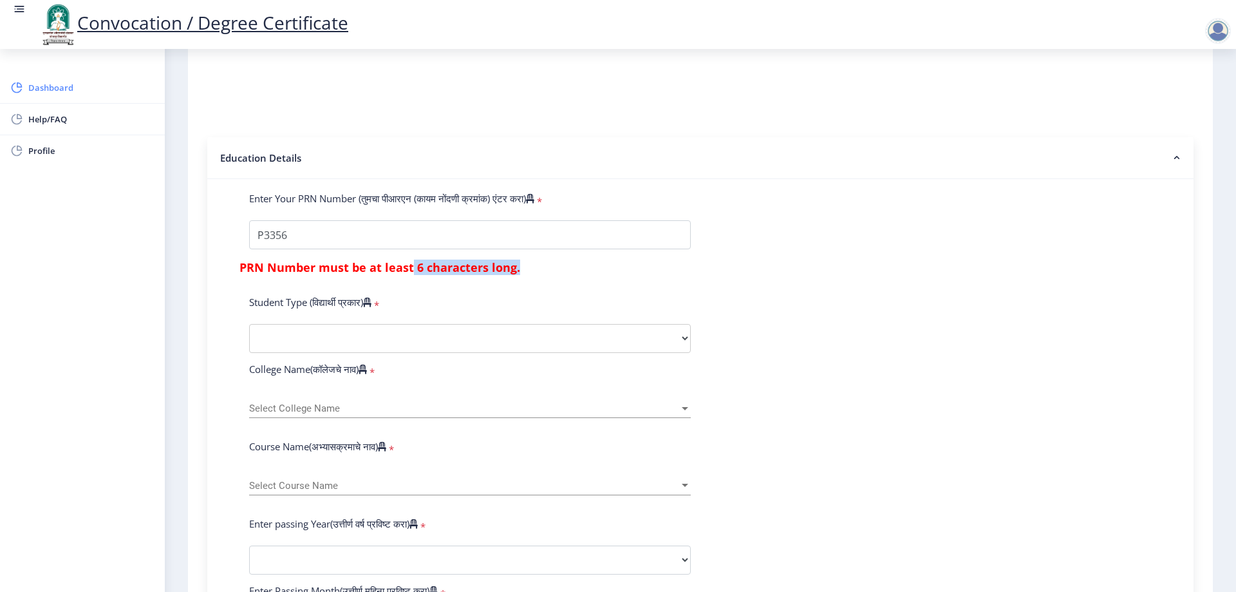
click at [52, 90] on span "Dashboard" at bounding box center [91, 87] width 126 height 15
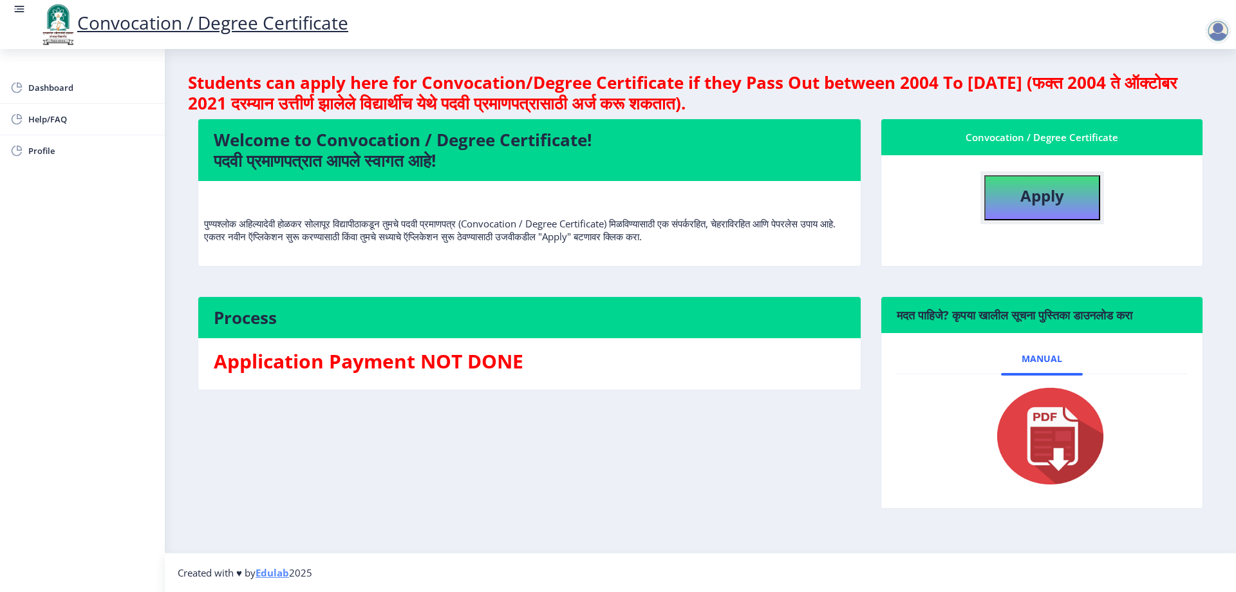
click at [1036, 205] on b "Apply" at bounding box center [1043, 195] width 44 height 21
select select
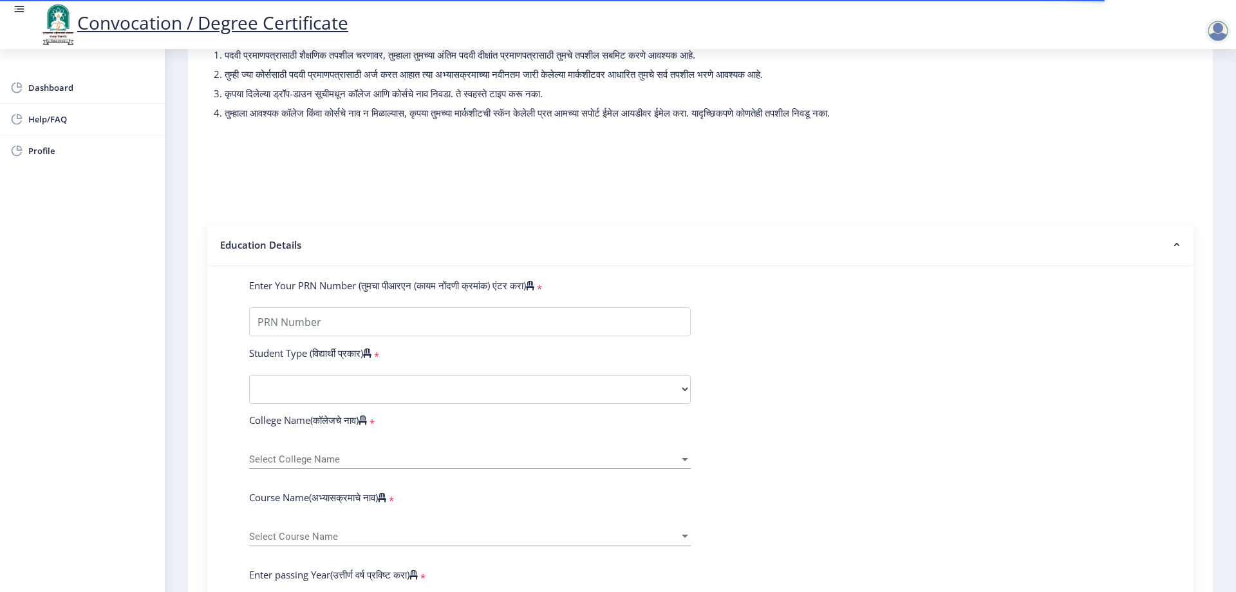
scroll to position [129, 0]
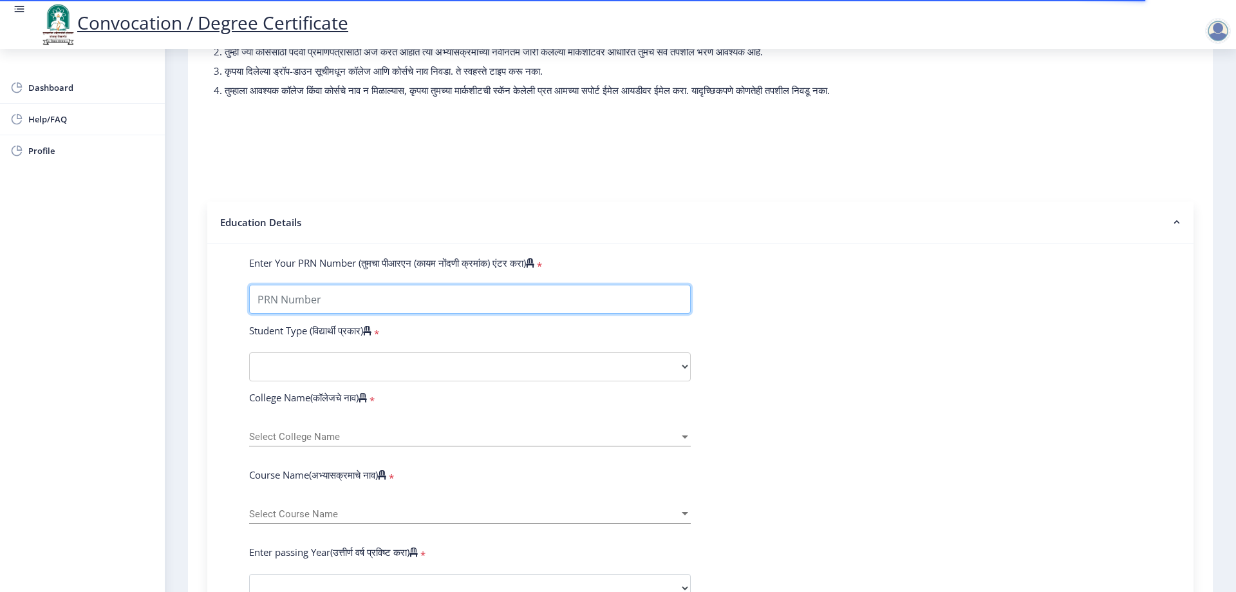
click at [446, 308] on input "Enter Your PRN Number (तुमचा पीआरएन (कायम नोंदणी क्रमांक) एंटर करा)" at bounding box center [470, 299] width 442 height 29
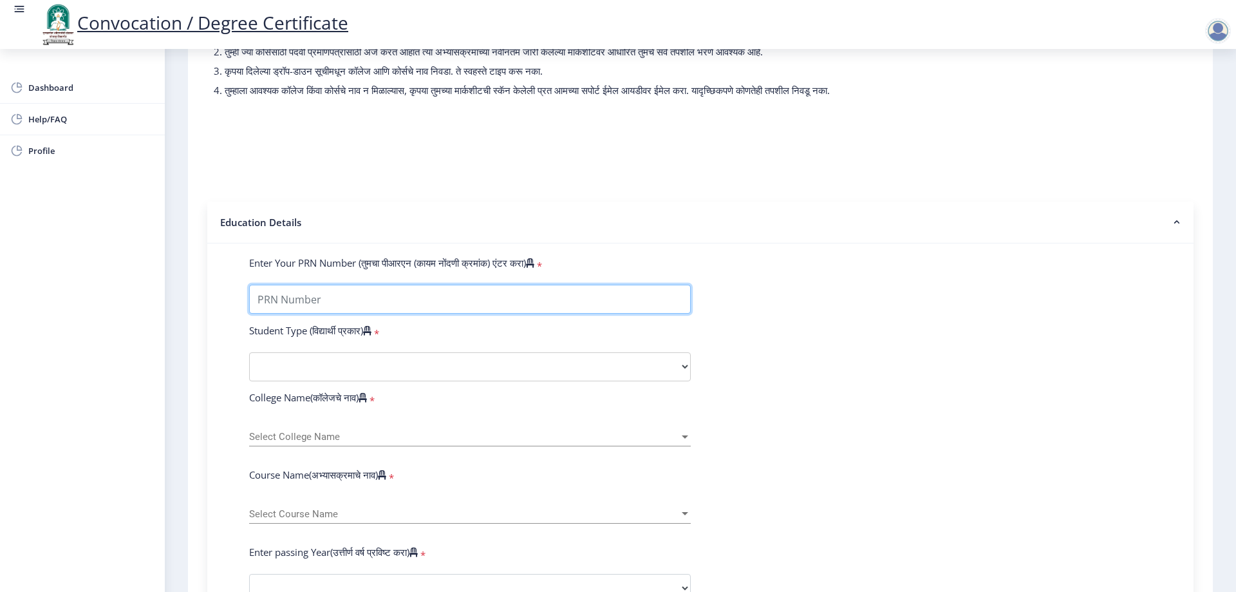
click at [579, 312] on input "Enter Your PRN Number (तुमचा पीआरएन (कायम नोंदणी क्रमांक) एंटर करा)" at bounding box center [470, 299] width 442 height 29
click at [511, 381] on select "Select Student Type Regular External" at bounding box center [470, 366] width 442 height 29
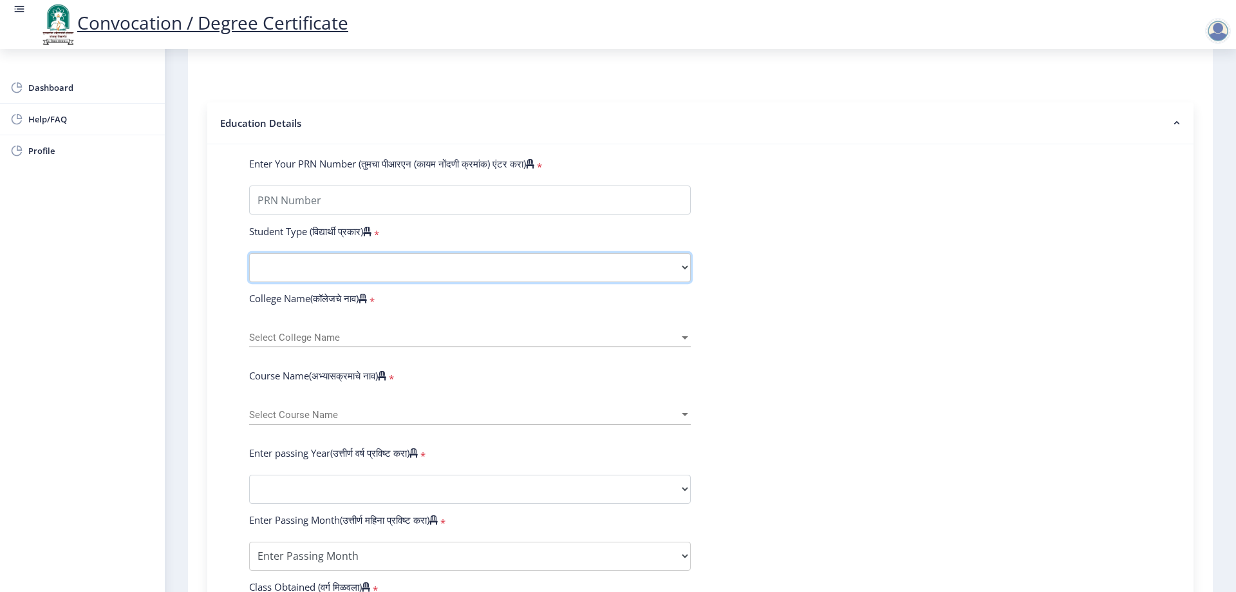
scroll to position [258, 0]
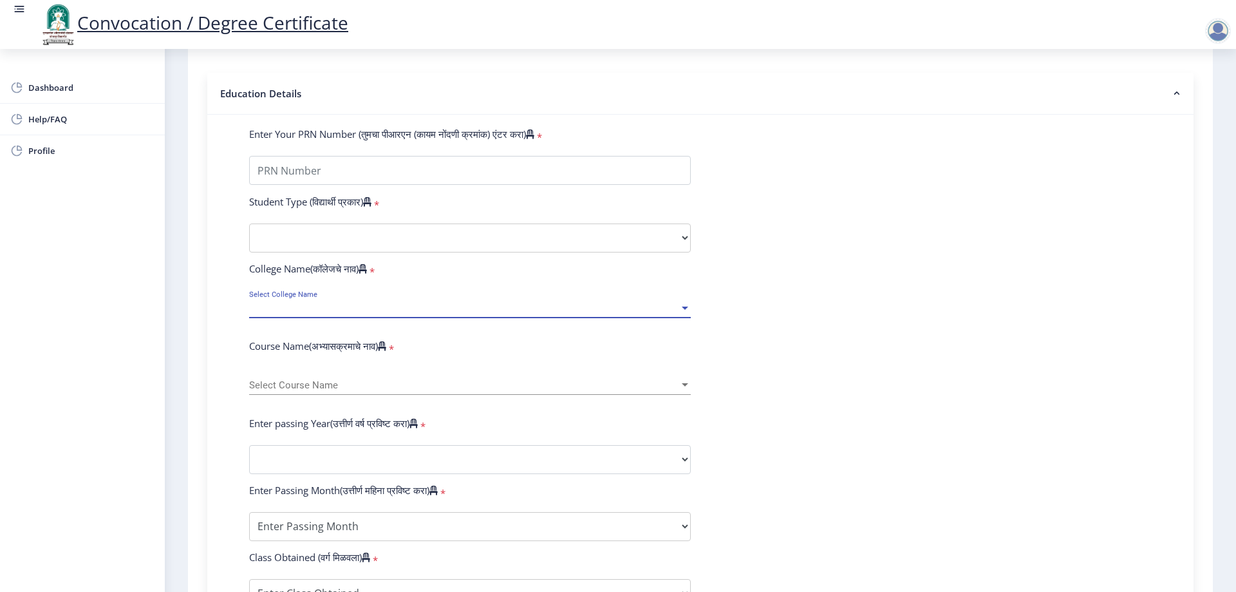
click at [503, 314] on span "Select College Name" at bounding box center [464, 308] width 430 height 11
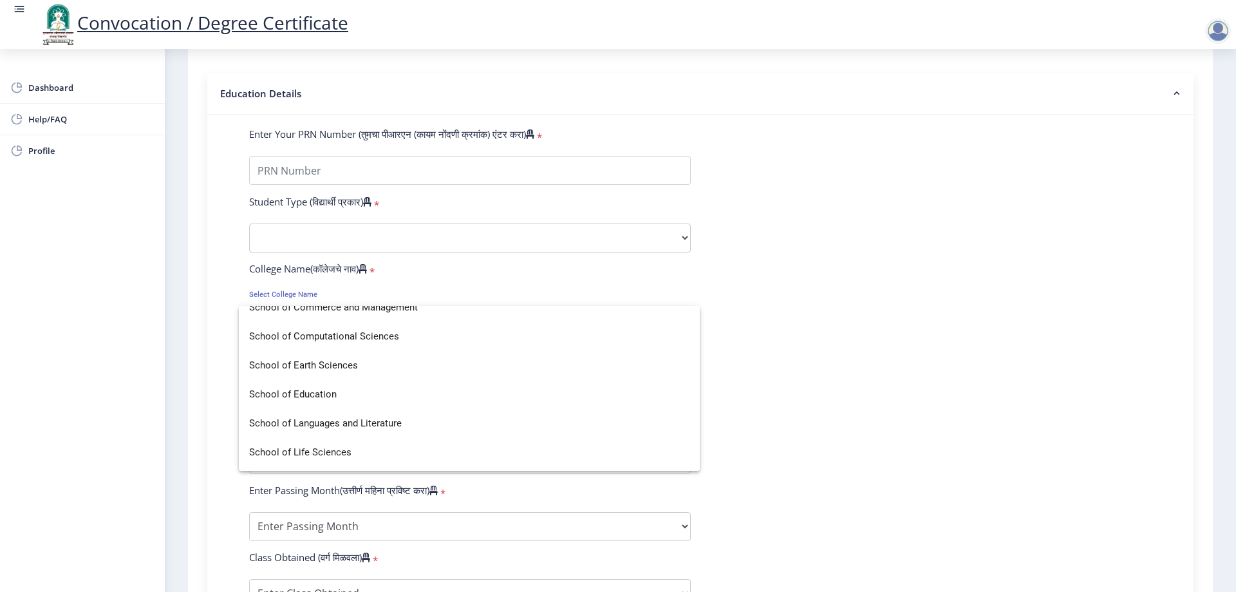
scroll to position [2769, 0]
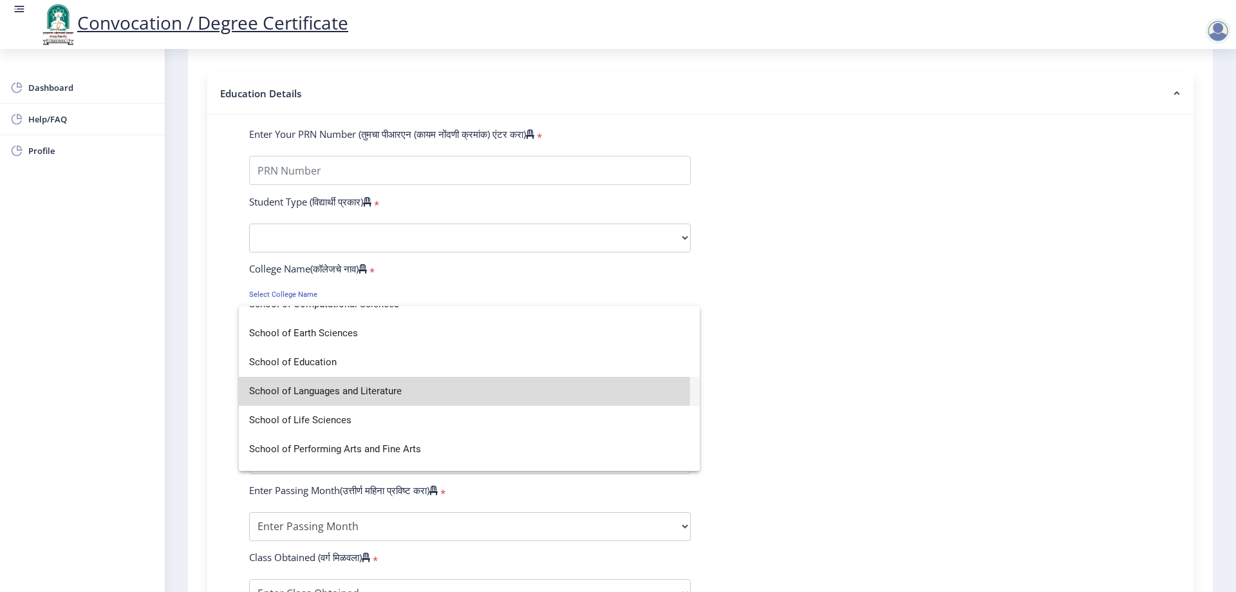
click at [401, 390] on span "School of Languages and Literature" at bounding box center [469, 391] width 440 height 29
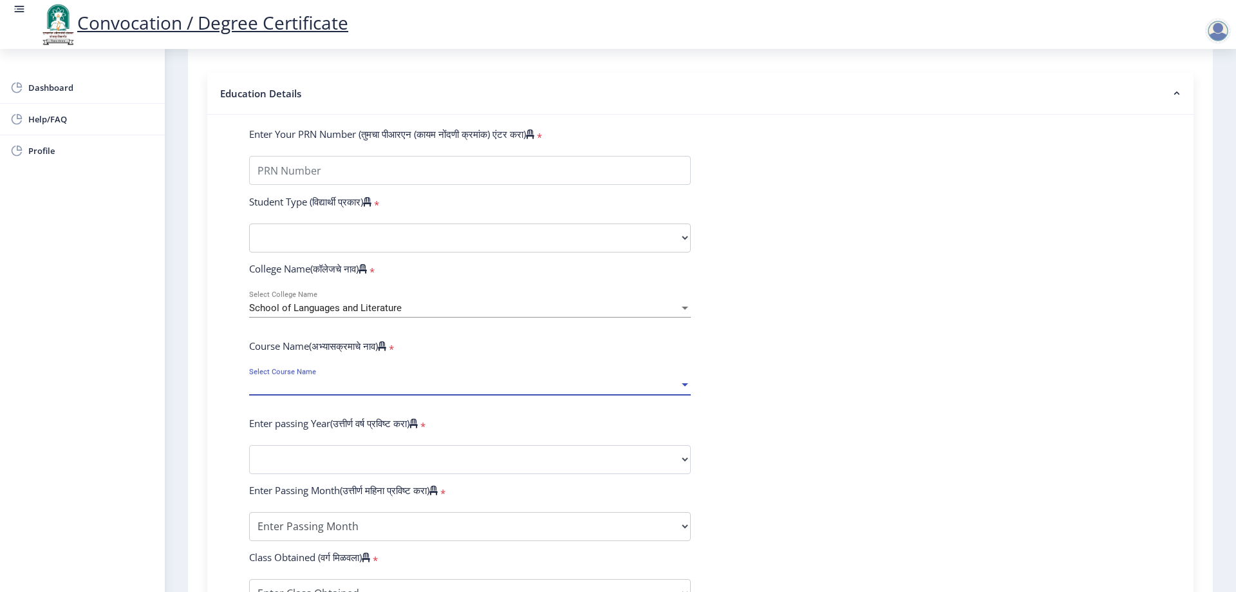
click at [359, 391] on span "Select Course Name" at bounding box center [464, 385] width 430 height 11
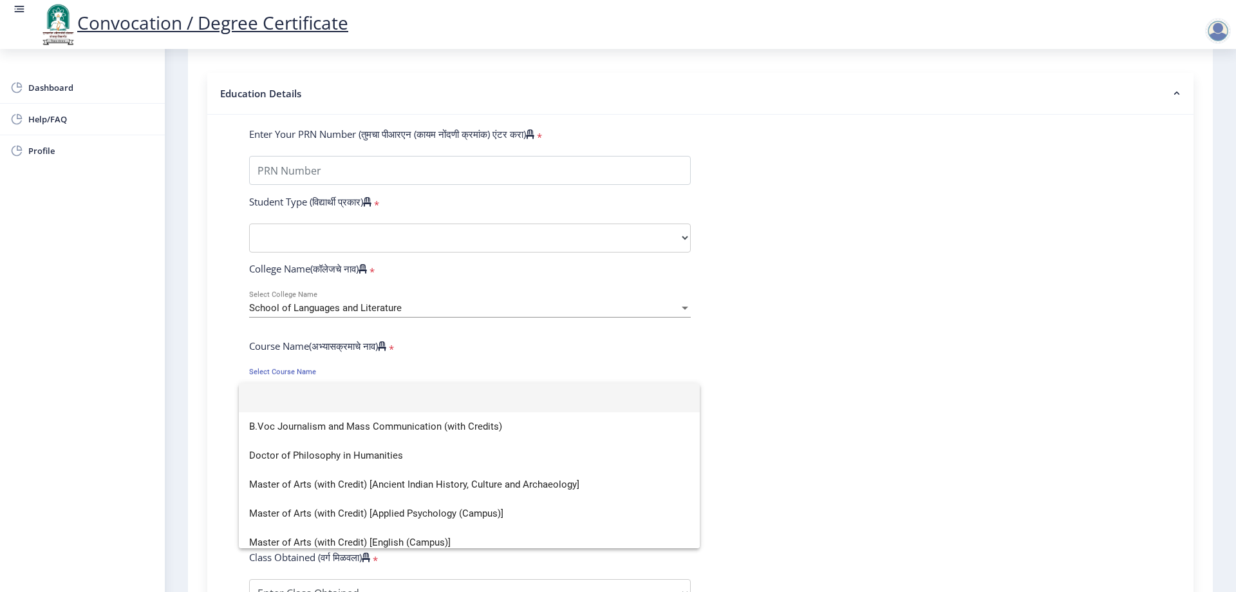
click at [359, 393] on input at bounding box center [469, 397] width 440 height 29
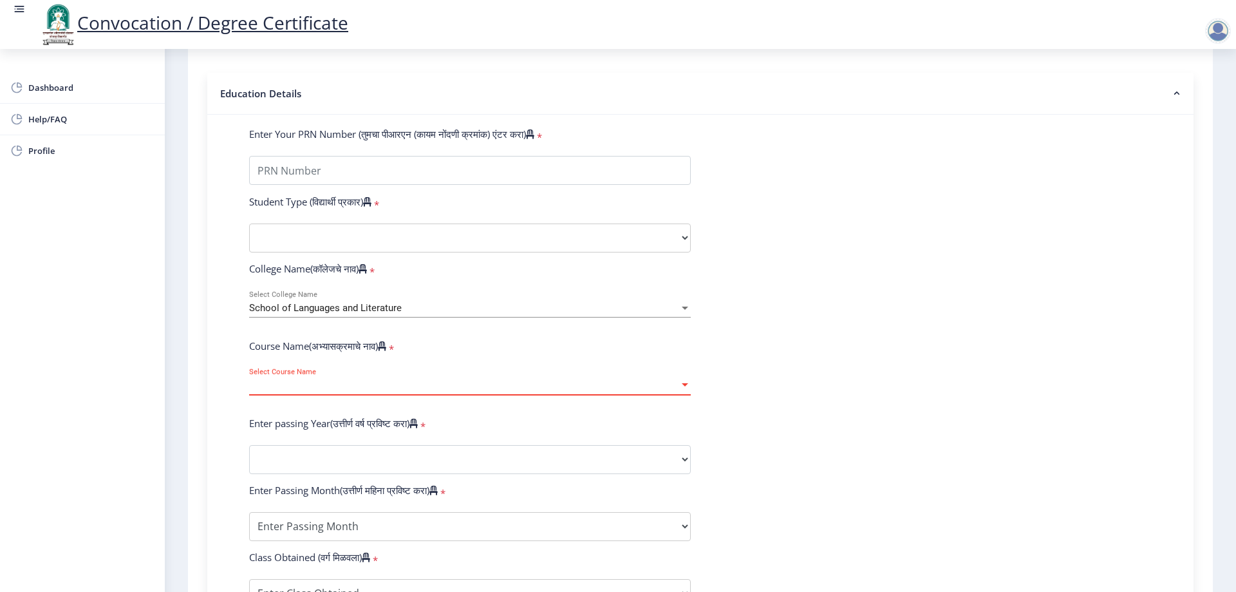
click at [359, 391] on span "Select Course Name" at bounding box center [464, 385] width 430 height 11
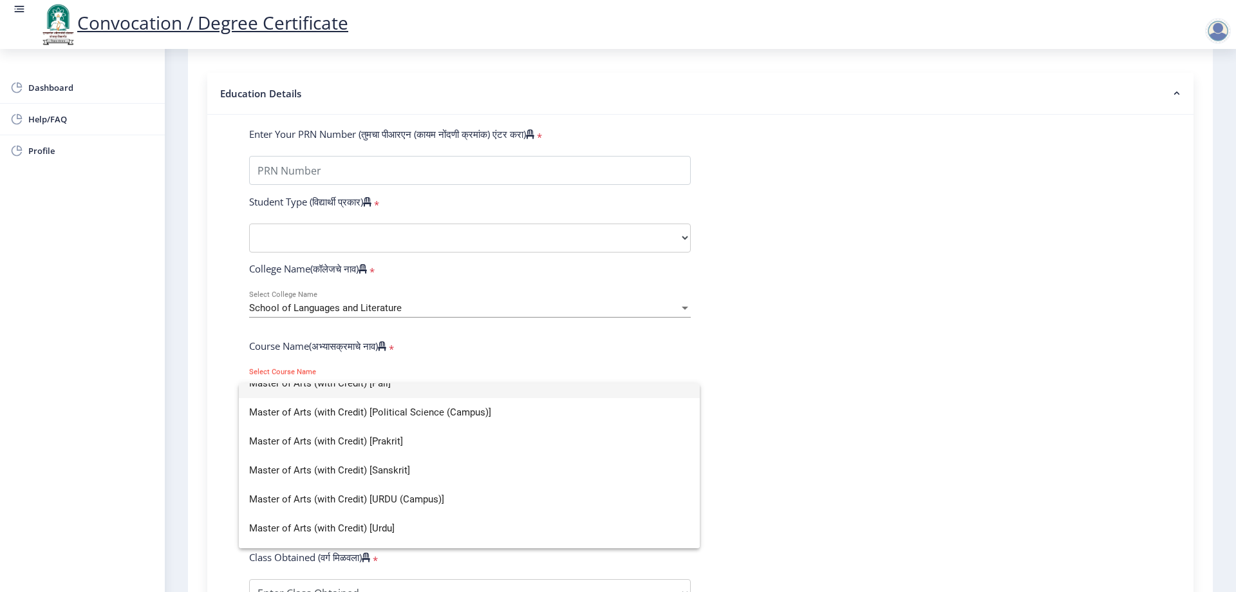
scroll to position [444, 0]
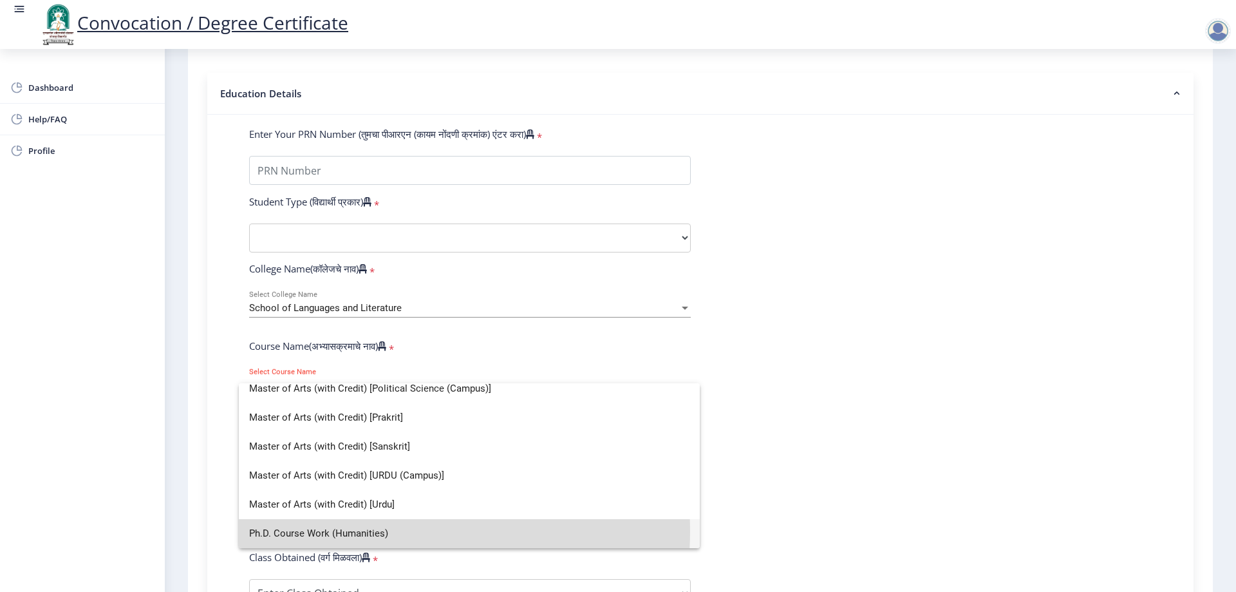
click at [403, 531] on span "Ph.D. Course Work (Humanities)" at bounding box center [469, 533] width 440 height 29
select select "January"
select select
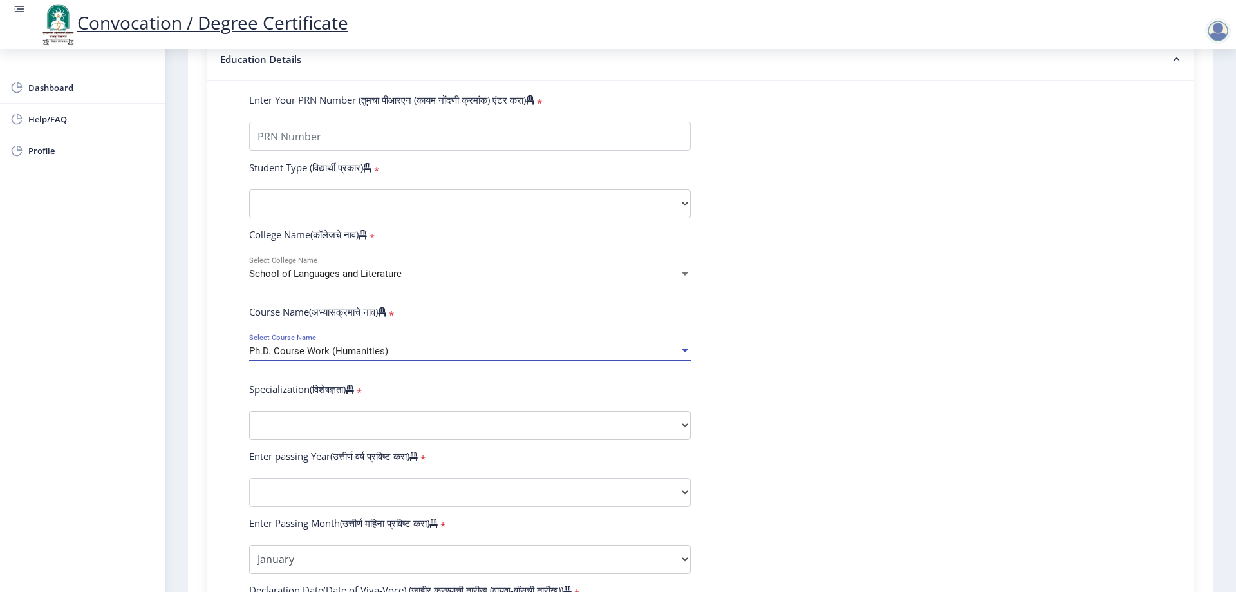
scroll to position [322, 0]
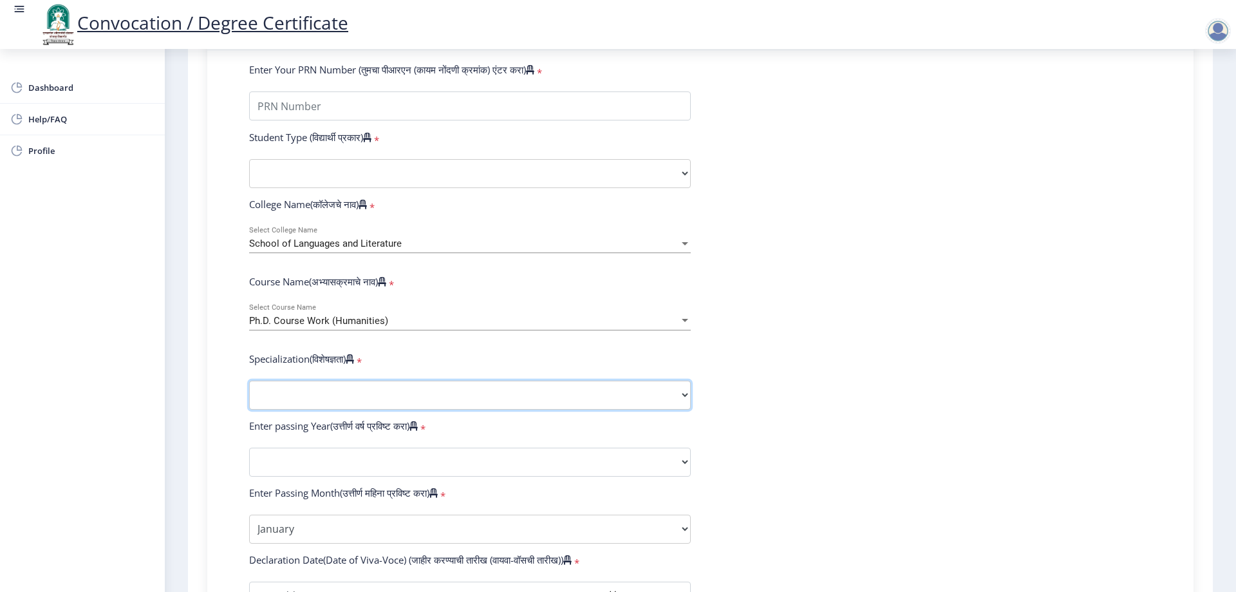
click at [388, 404] on select "Specialization AIHC&A Economics English Hindi History Kannada Law Marathi Polit…" at bounding box center [470, 395] width 442 height 29
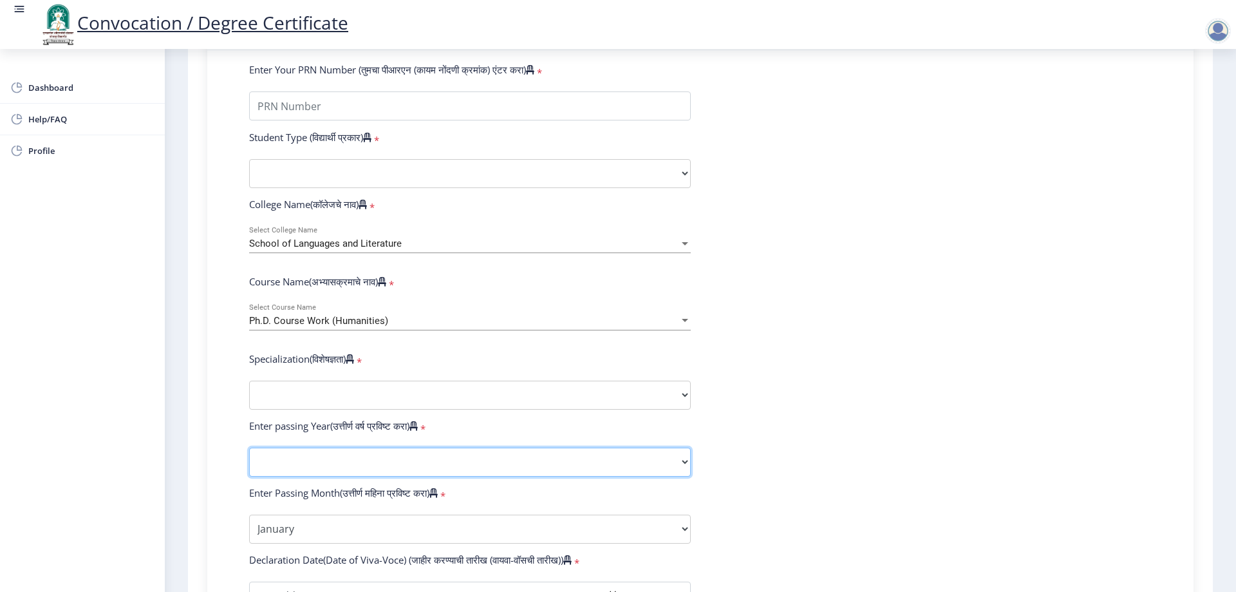
click at [373, 475] on select "2025 2024 2023 2022 2021 2020 2019 2018 2017 2016 2015 2014 2013 2012 2011 2010…" at bounding box center [470, 462] width 442 height 29
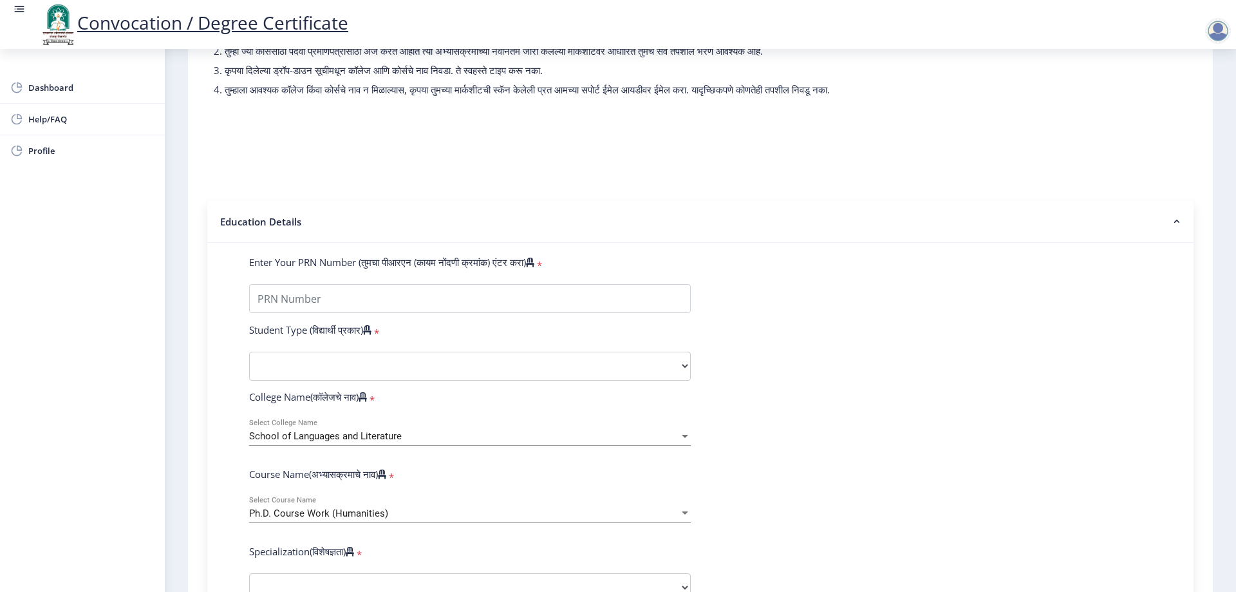
scroll to position [193, 0]
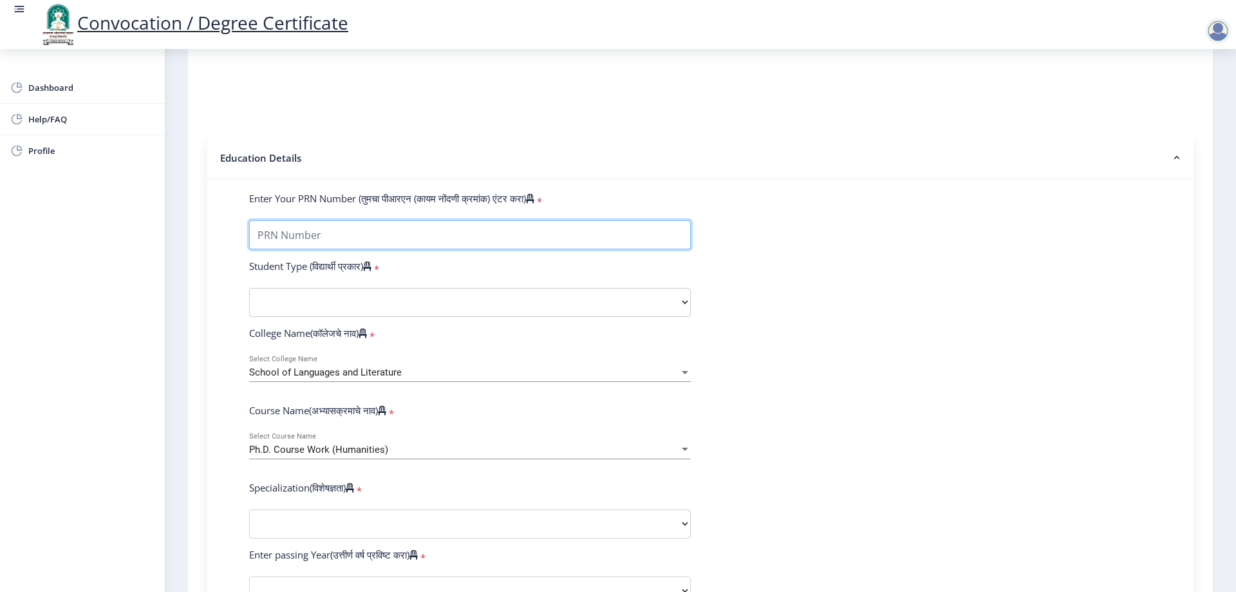
click at [412, 247] on input "Enter Your PRN Number (तुमचा पीआरएन (कायम नोंदणी क्रमांक) एंटर करा)" at bounding box center [470, 234] width 442 height 29
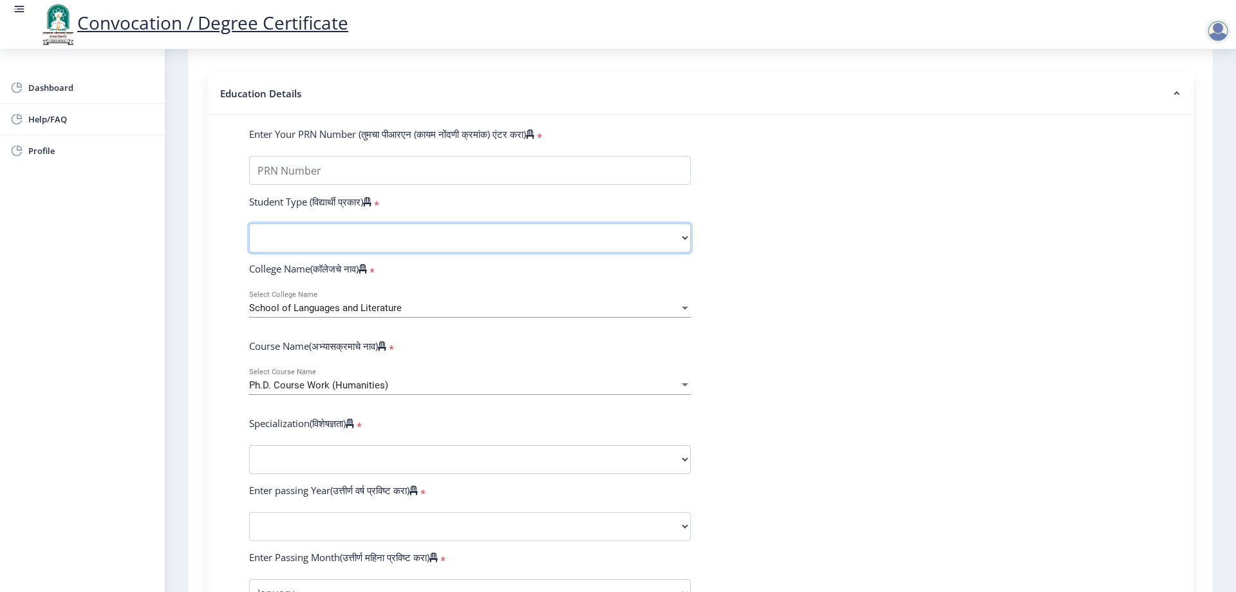
click at [467, 238] on select "Select Student Type Regular External" at bounding box center [470, 237] width 442 height 29
select select "External"
click at [249, 236] on select "Select Student Type Regular External" at bounding box center [470, 237] width 442 height 29
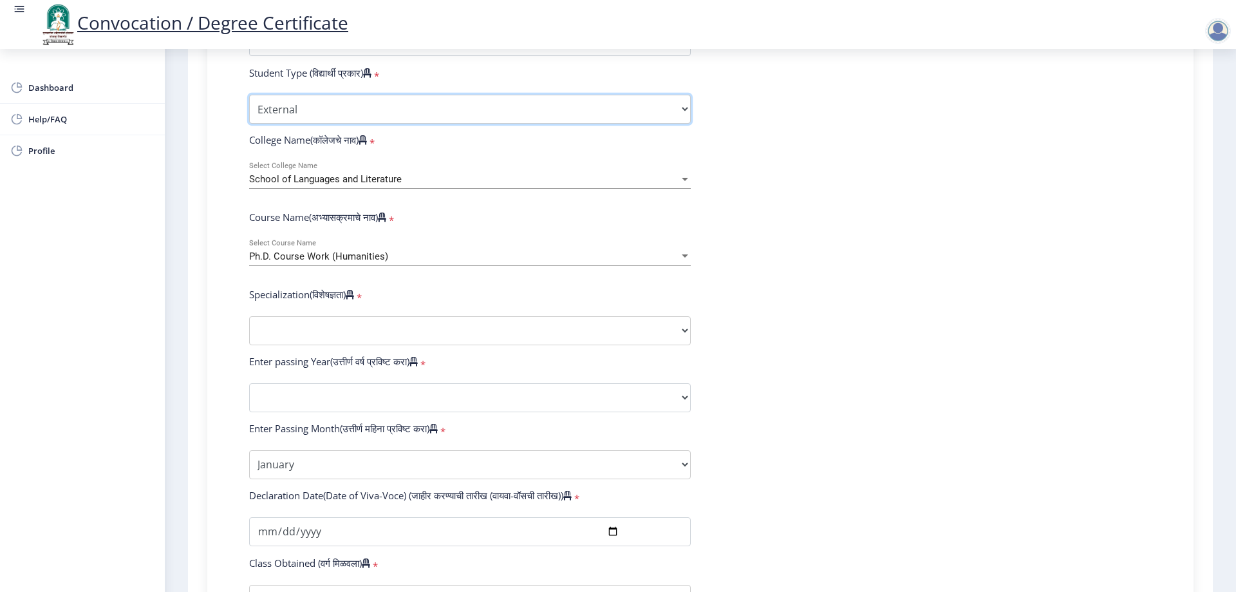
scroll to position [451, 0]
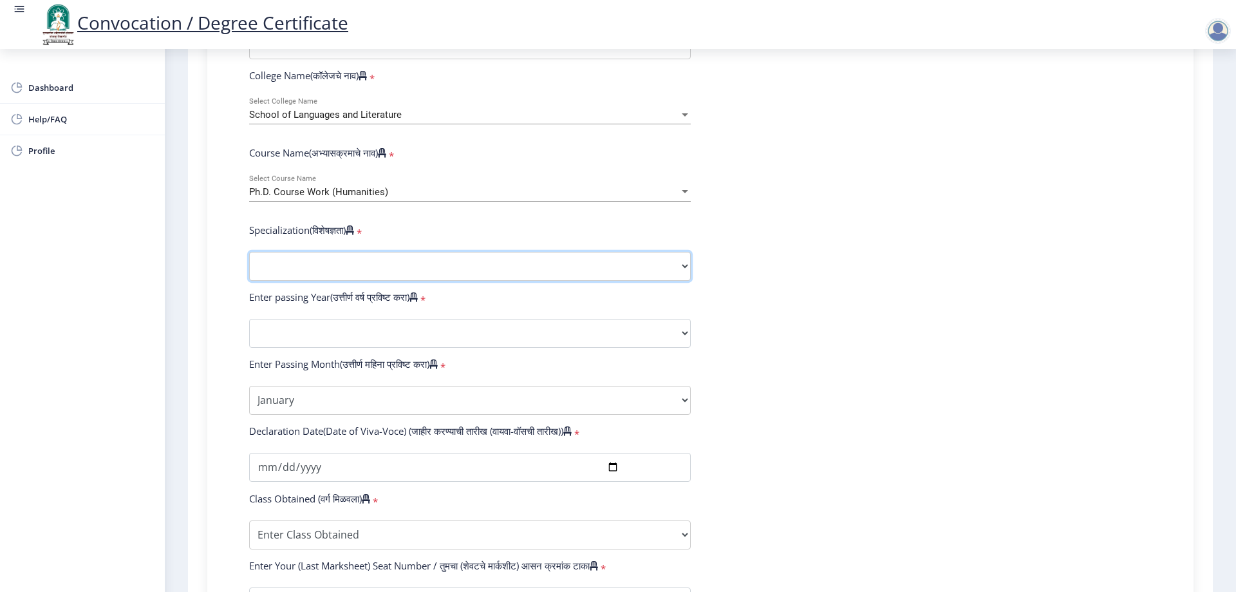
click at [397, 275] on select "Specialization AIHC&A Economics English Hindi History Kannada Law Marathi Polit…" at bounding box center [470, 266] width 442 height 29
select select "Marathi"
click at [249, 264] on select "Specialization AIHC&A Economics English Hindi History Kannada Law Marathi Polit…" at bounding box center [470, 266] width 442 height 29
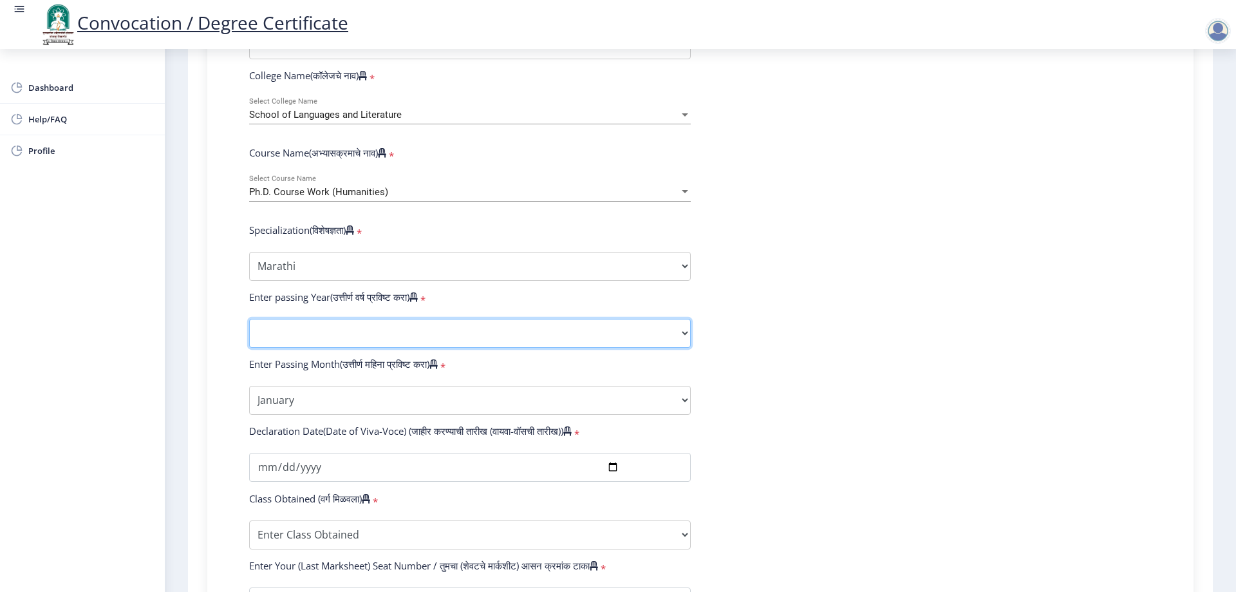
click at [367, 343] on select "2025 2024 2023 2022 2021 2020 2019 2018 2017 2016 2015 2014 2013 2012 2011 2010…" at bounding box center [470, 333] width 442 height 29
select select "2025"
click at [249, 331] on select "2025 2024 2023 2022 2021 2020 2019 2018 2017 2016 2015 2014 2013 2012 2011 2010…" at bounding box center [470, 333] width 442 height 29
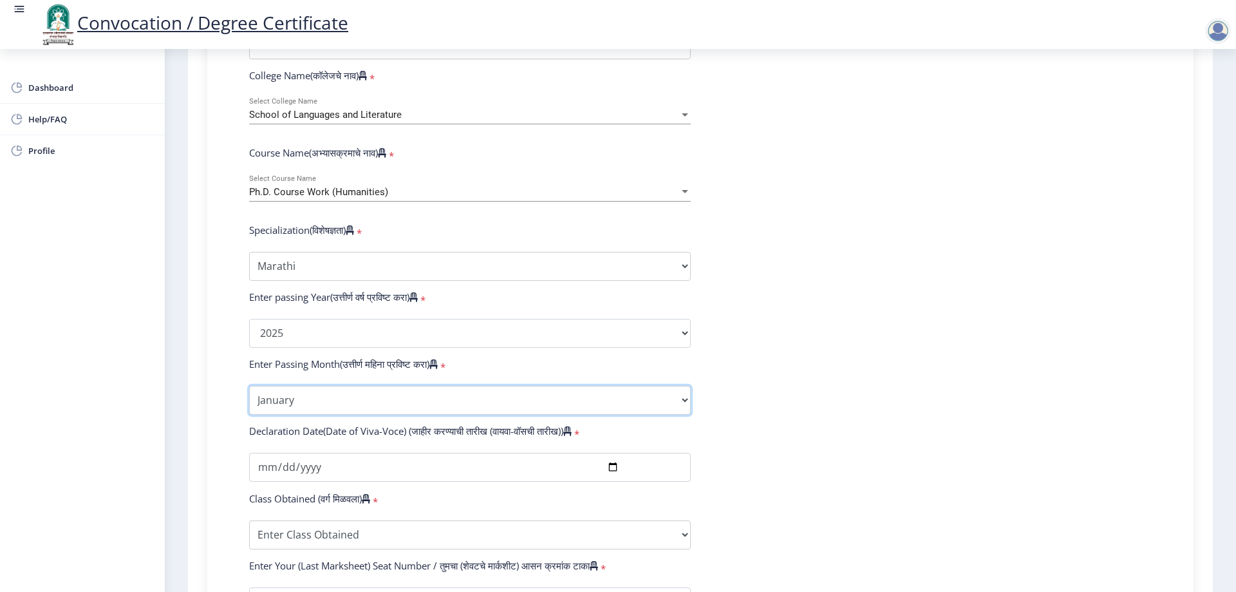
click at [343, 414] on select "Enter Passing Month January February March April May June July August September…" at bounding box center [470, 400] width 442 height 29
select select "August"
click at [249, 398] on select "Enter Passing Month January February March April May June July August September…" at bounding box center [470, 400] width 442 height 29
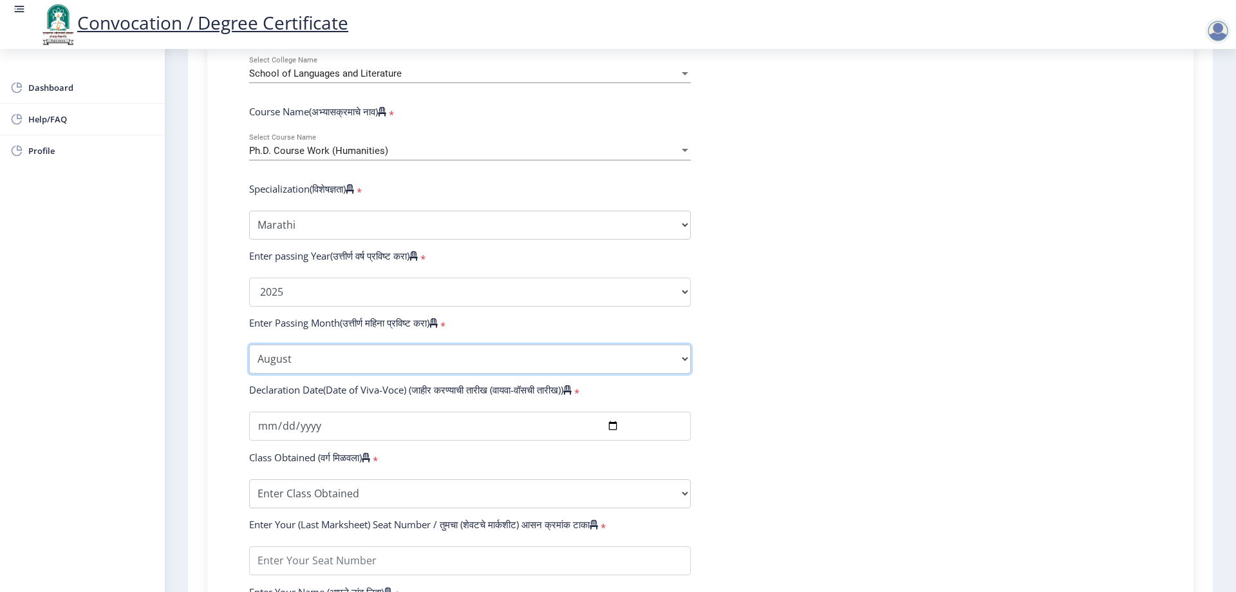
scroll to position [515, 0]
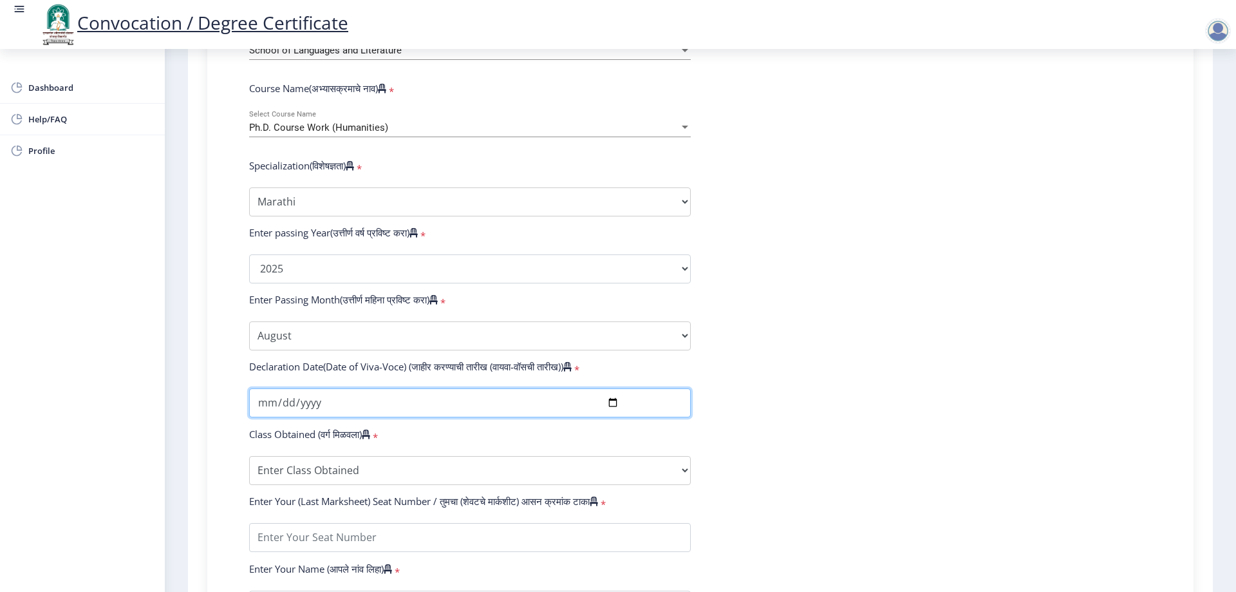
click at [608, 412] on input "date" at bounding box center [470, 402] width 442 height 29
type input "[DATE]"
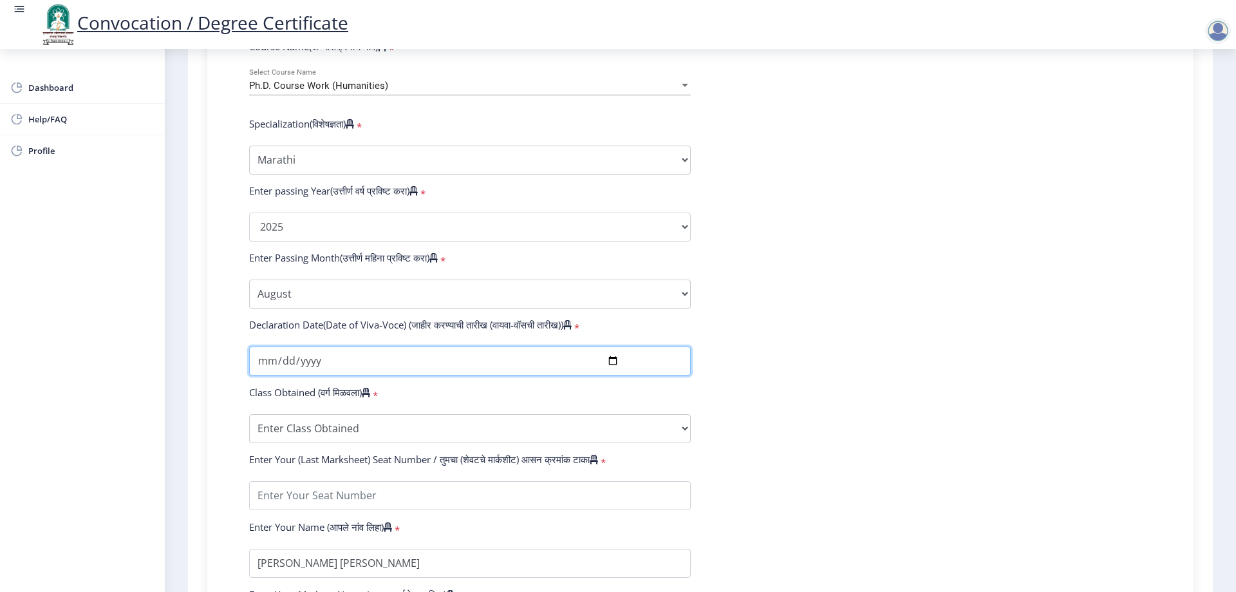
scroll to position [580, 0]
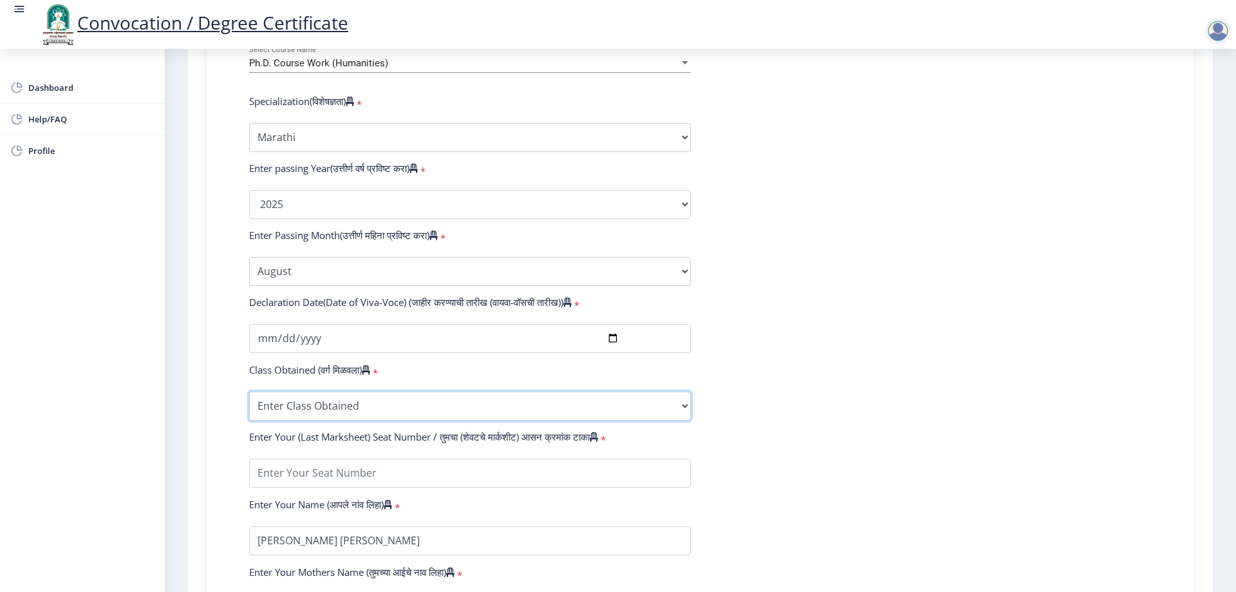
click at [386, 411] on select "Enter Class Obtained FIRST CLASS WITH DISTINCTION FIRST CLASS HIGHER SECOND CLA…" at bounding box center [470, 406] width 442 height 29
click at [447, 419] on select "Enter Class Obtained FIRST CLASS WITH DISTINCTION FIRST CLASS HIGHER SECOND CLA…" at bounding box center [470, 406] width 442 height 29
click at [393, 417] on select "Enter Class Obtained FIRST CLASS WITH DISTINCTION FIRST CLASS HIGHER SECOND CLA…" at bounding box center [470, 406] width 442 height 29
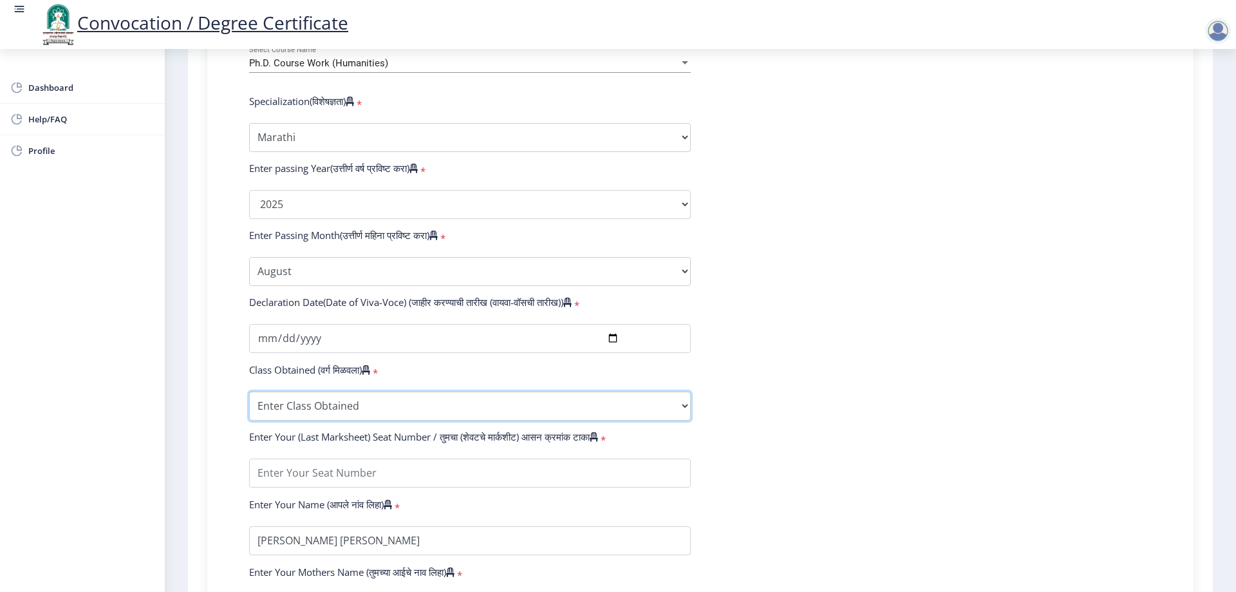
click at [370, 418] on select "Enter Class Obtained FIRST CLASS WITH DISTINCTION FIRST CLASS HIGHER SECOND CLA…" at bounding box center [470, 406] width 442 height 29
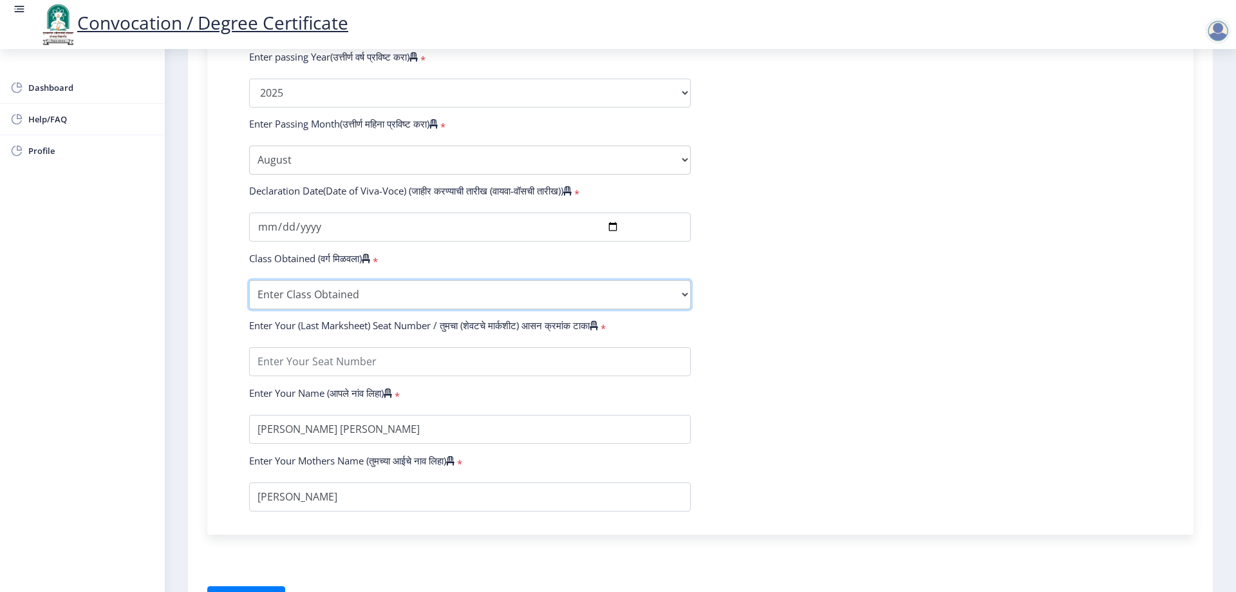
scroll to position [708, 0]
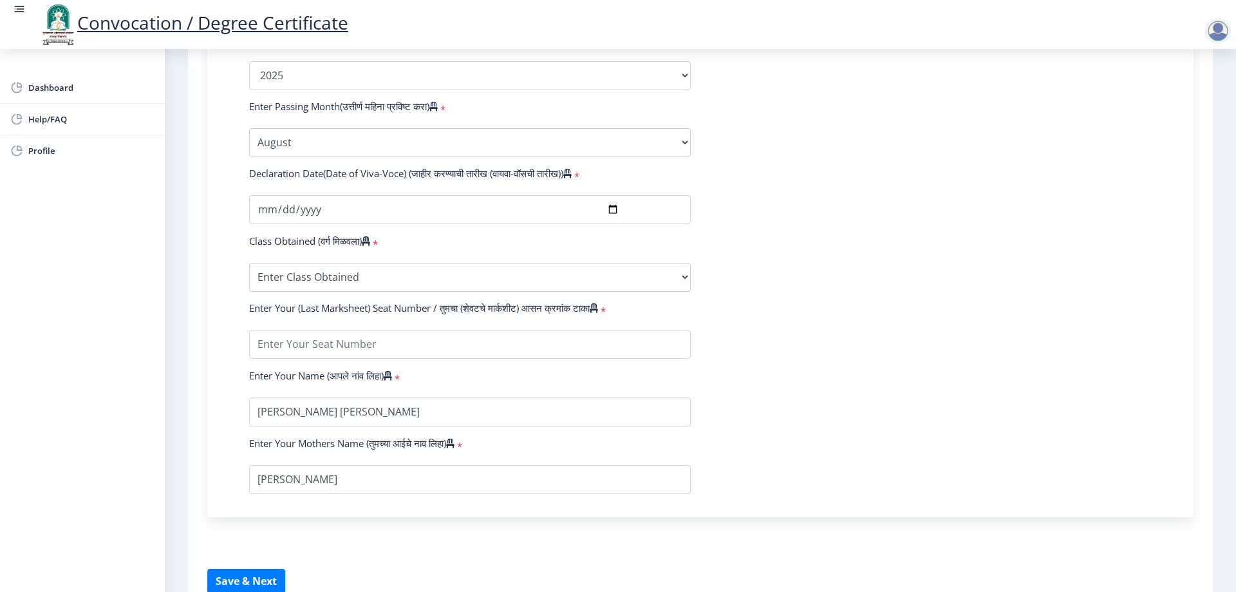
click at [378, 250] on span "*" at bounding box center [374, 243] width 8 height 13
click at [473, 357] on input "textarea" at bounding box center [470, 344] width 442 height 29
type input "1"
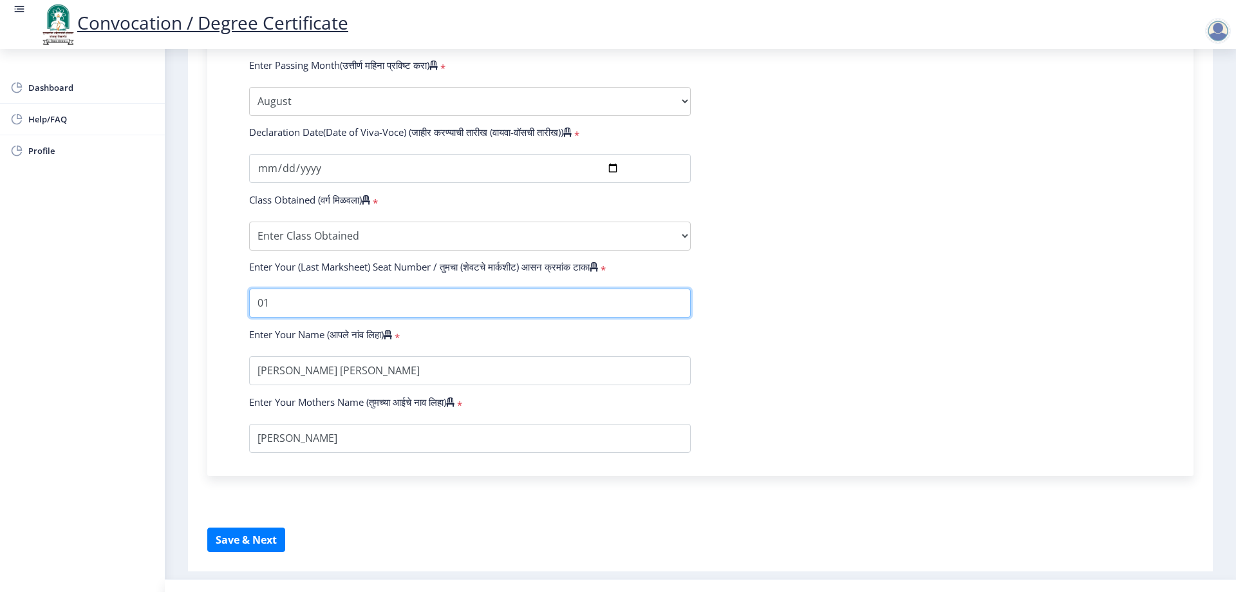
scroll to position [773, 0]
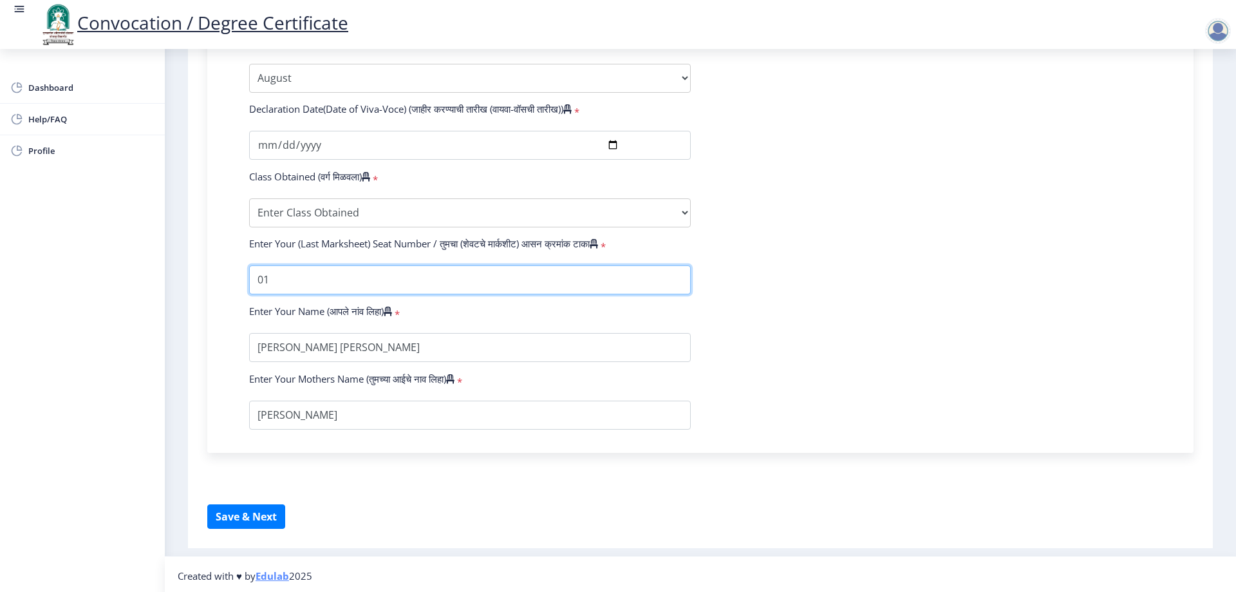
type input "01"
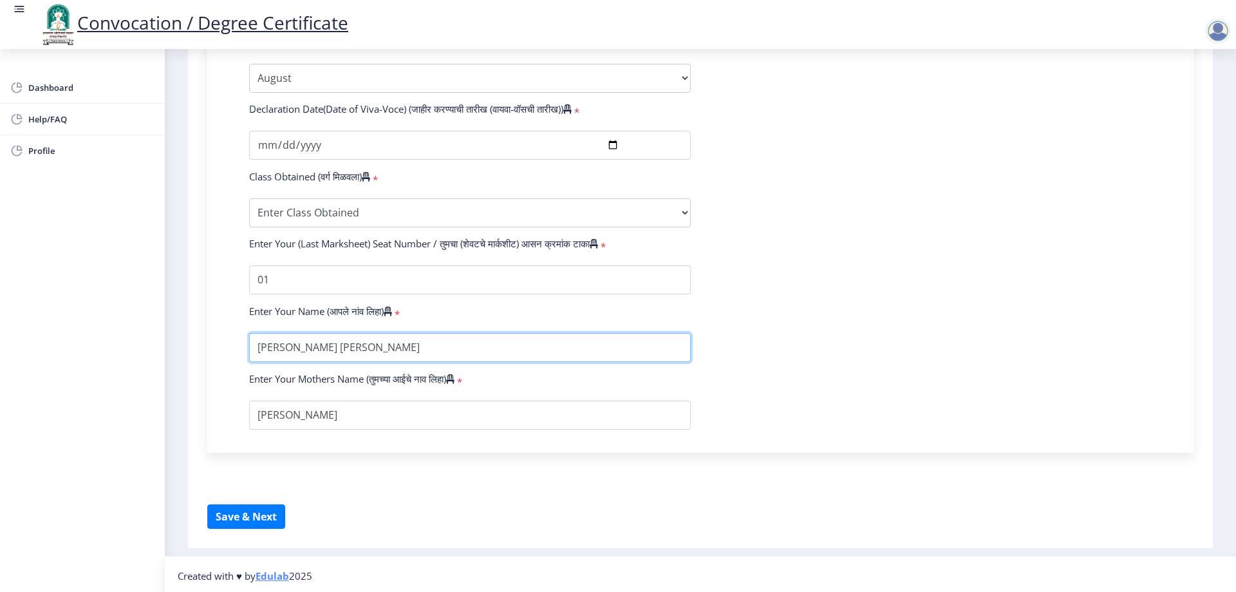
click at [542, 350] on input "textarea" at bounding box center [470, 347] width 442 height 29
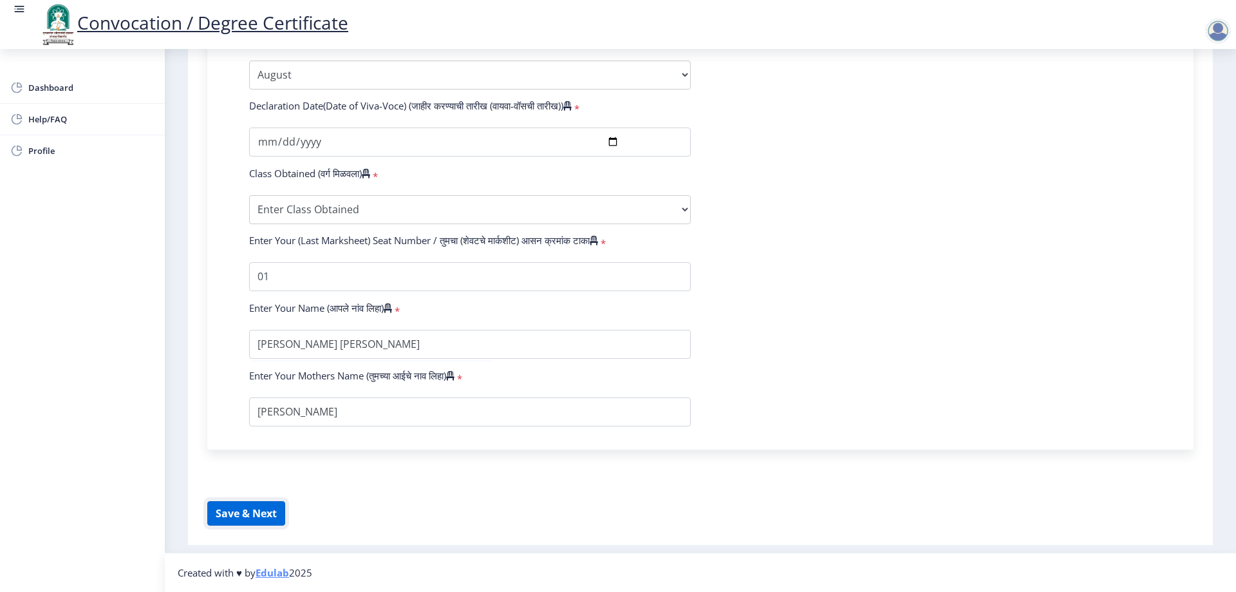
click at [264, 507] on button "Save & Next" at bounding box center [246, 513] width 78 height 24
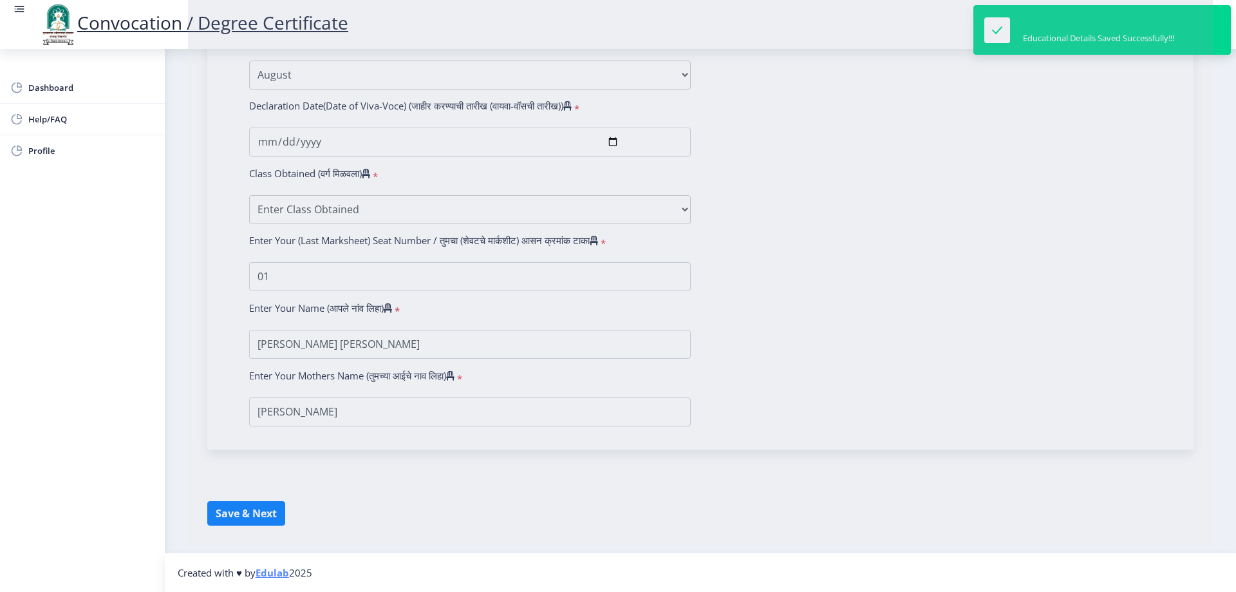
select select
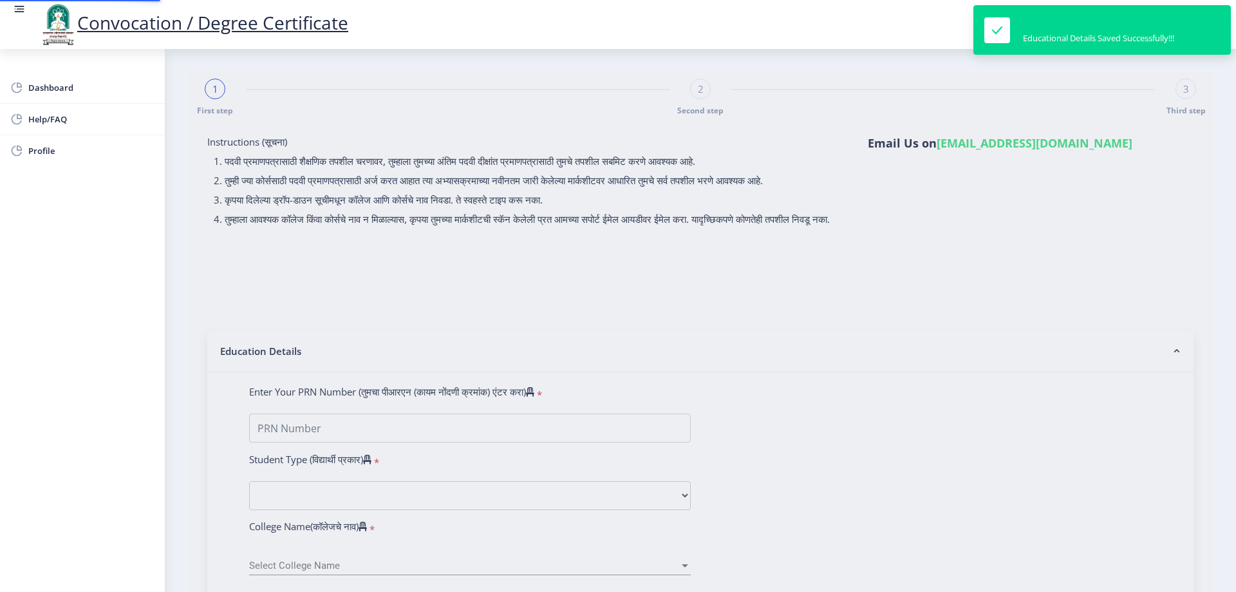
select select "External"
select select "2025"
select select
type input "01"
select select "August"
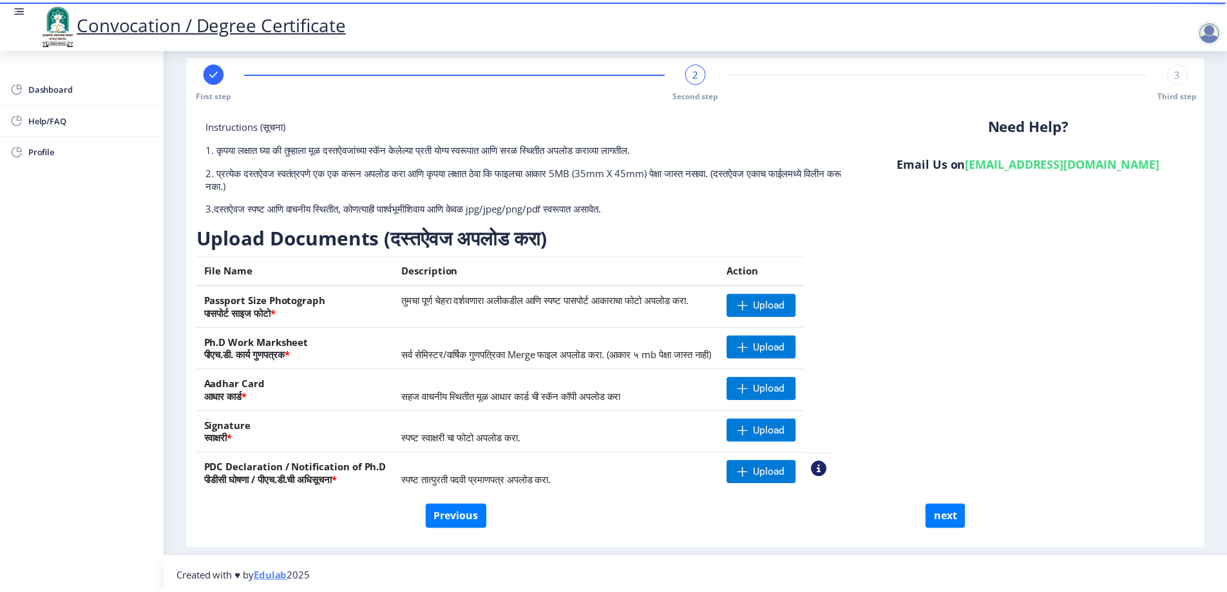
scroll to position [20, 0]
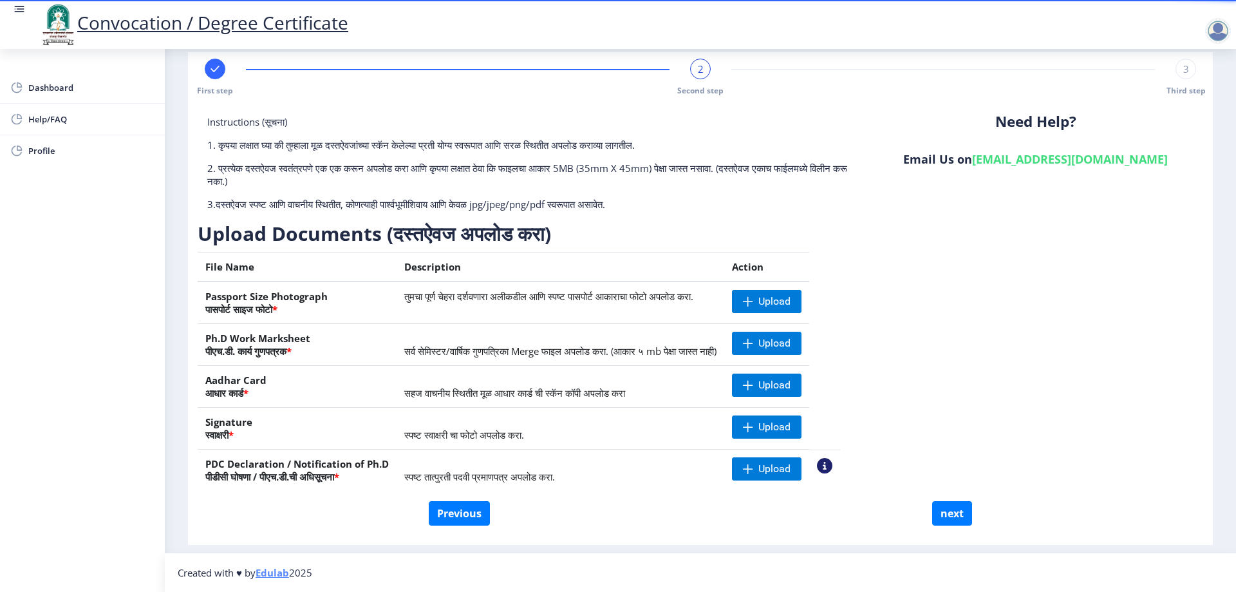
click at [833, 465] on nb-action at bounding box center [824, 465] width 15 height 15
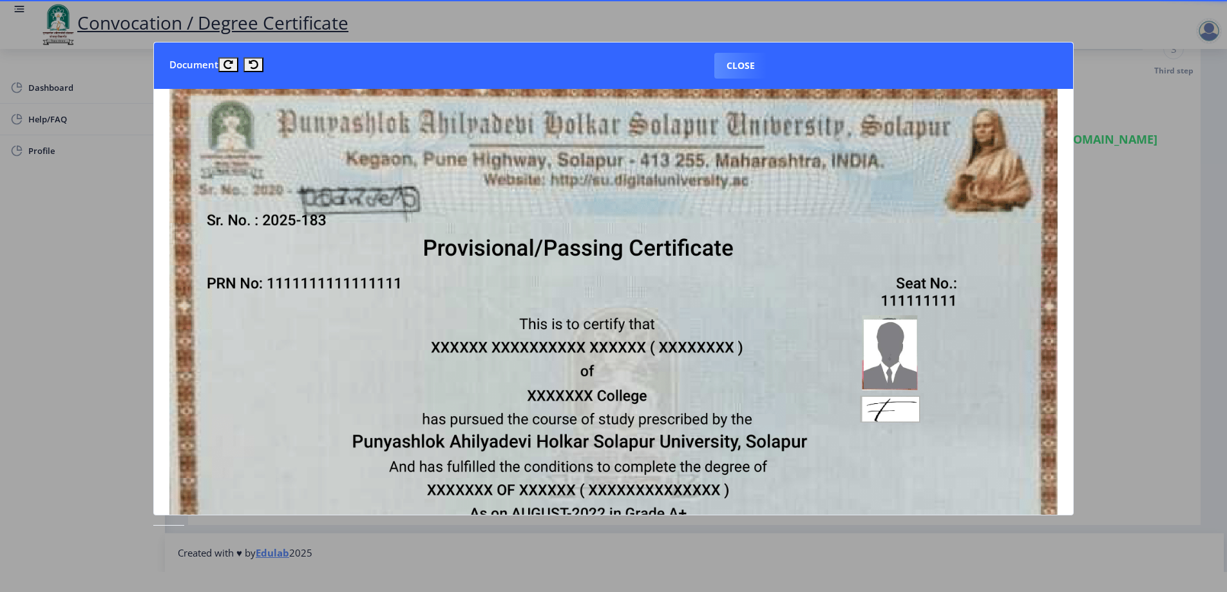
scroll to position [0, 0]
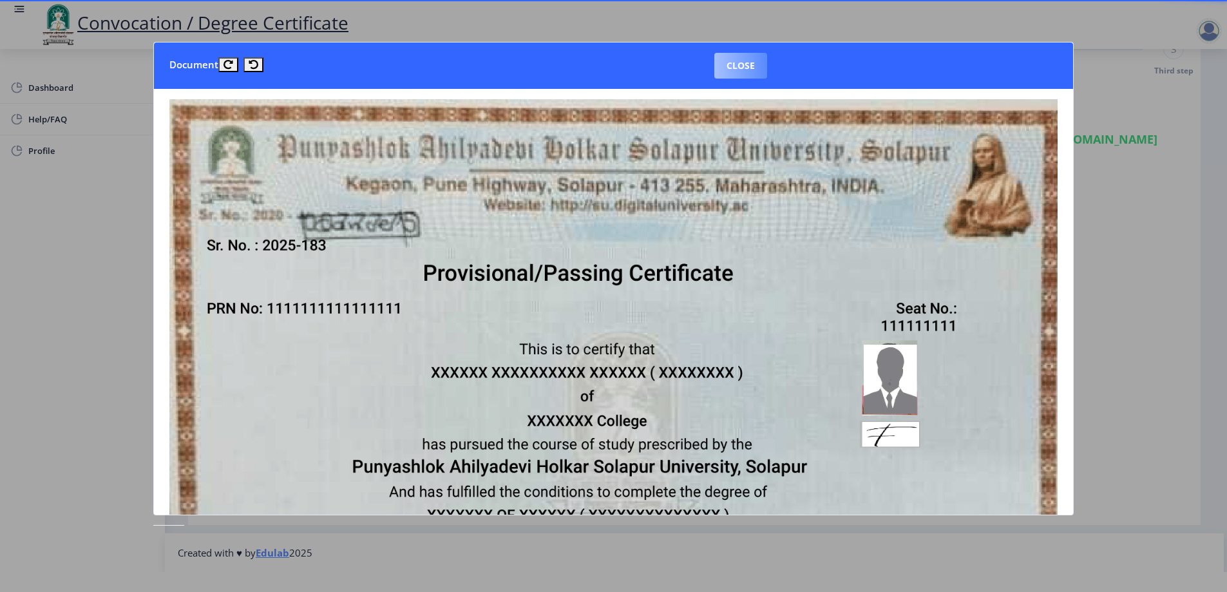
click at [748, 65] on button "Close" at bounding box center [740, 66] width 53 height 26
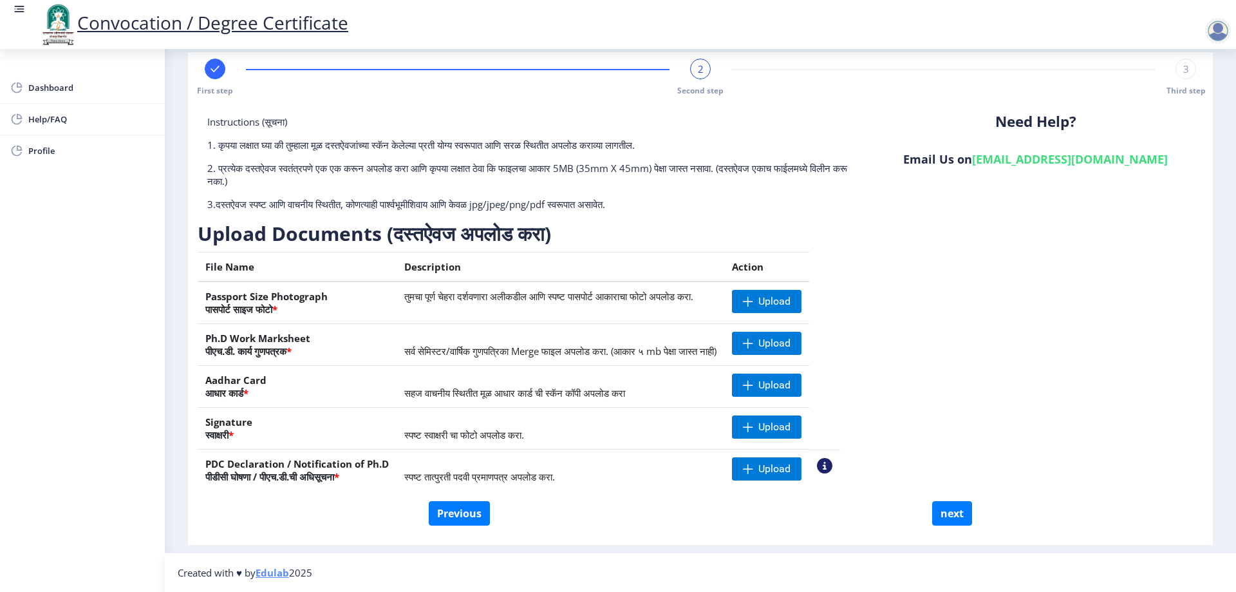
click at [702, 225] on h3 "Upload Documents (दस्तऐवज अपलोड करा)" at bounding box center [519, 234] width 643 height 26
click at [770, 299] on span "Upload" at bounding box center [767, 301] width 70 height 23
click at [791, 340] on span "Upload" at bounding box center [775, 343] width 32 height 13
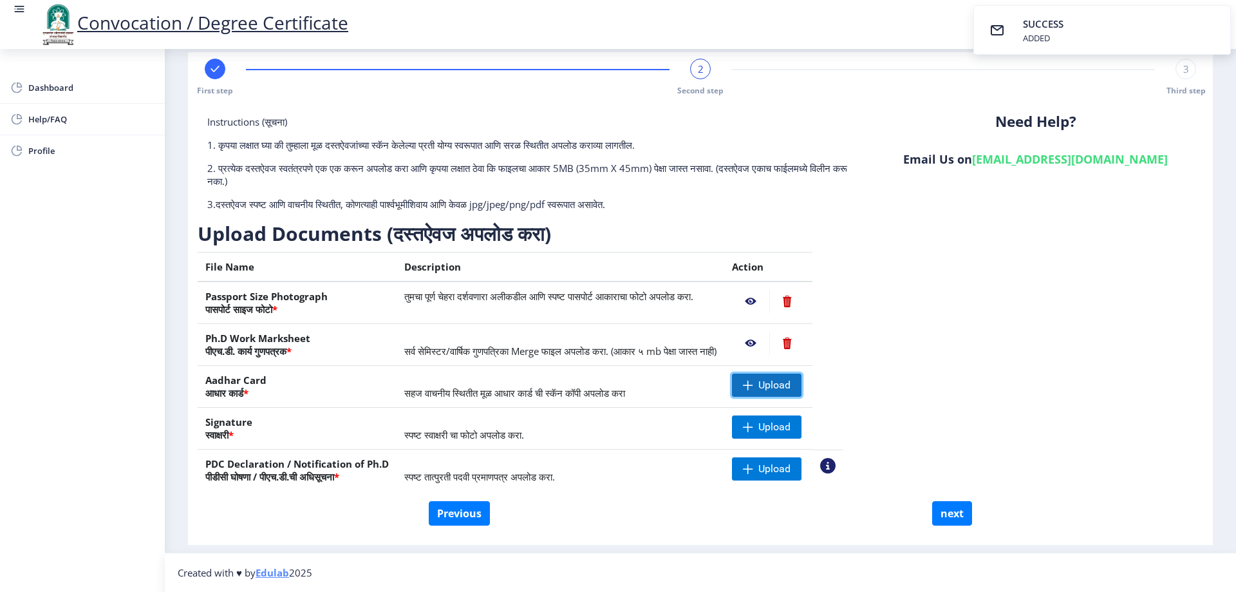
click at [788, 383] on span "Upload" at bounding box center [775, 385] width 32 height 13
click at [788, 429] on span "Upload" at bounding box center [767, 426] width 70 height 23
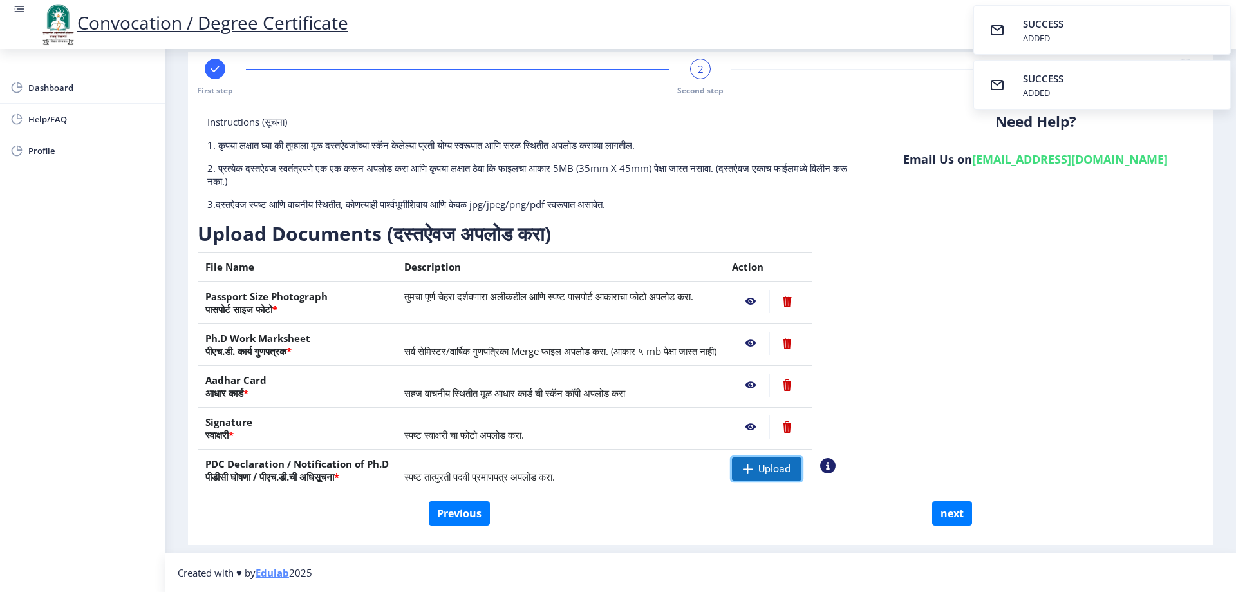
click at [791, 467] on span "Upload" at bounding box center [775, 468] width 32 height 13
click at [769, 299] on nb-action at bounding box center [750, 301] width 37 height 23
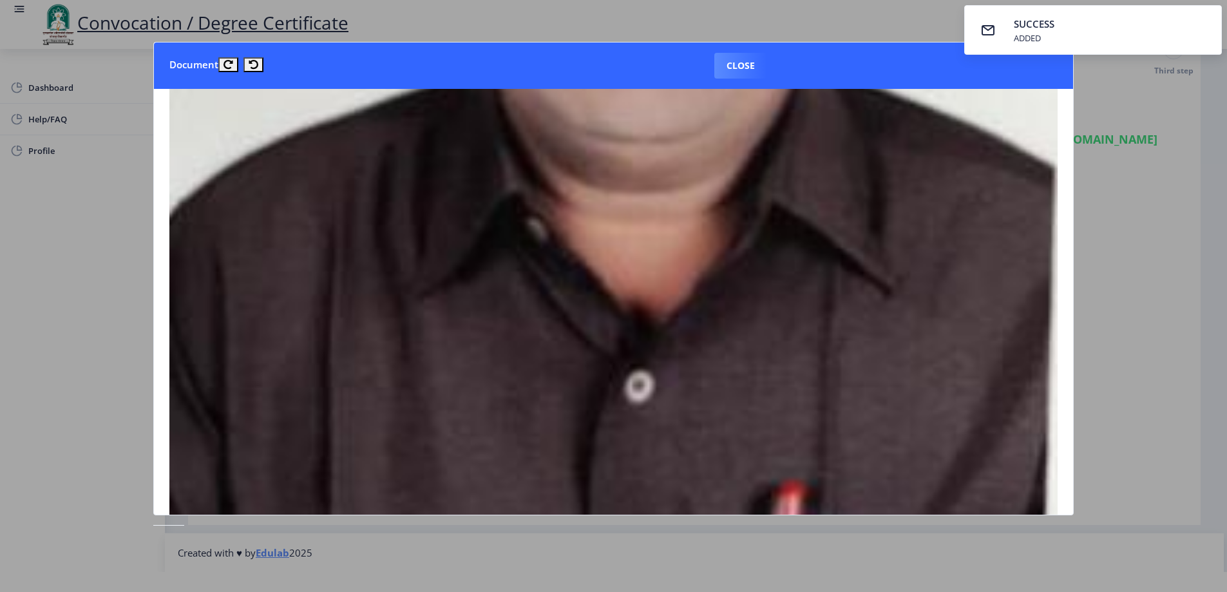
scroll to position [644, 0]
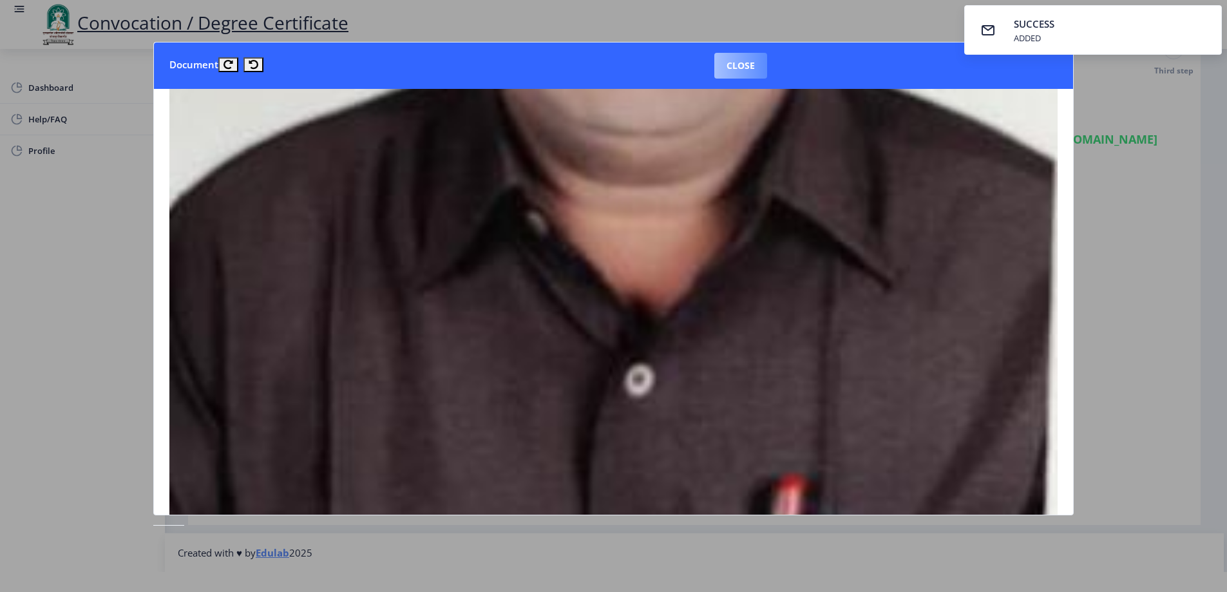
click at [750, 70] on button "Close" at bounding box center [740, 66] width 53 height 26
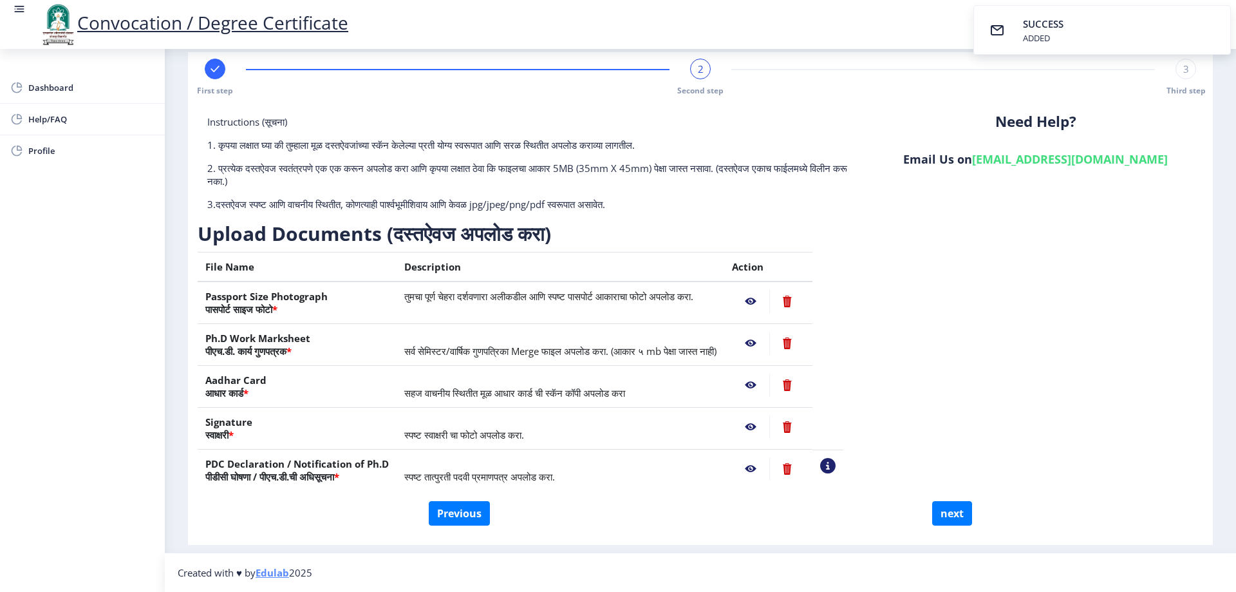
click at [769, 345] on nb-action at bounding box center [750, 343] width 37 height 23
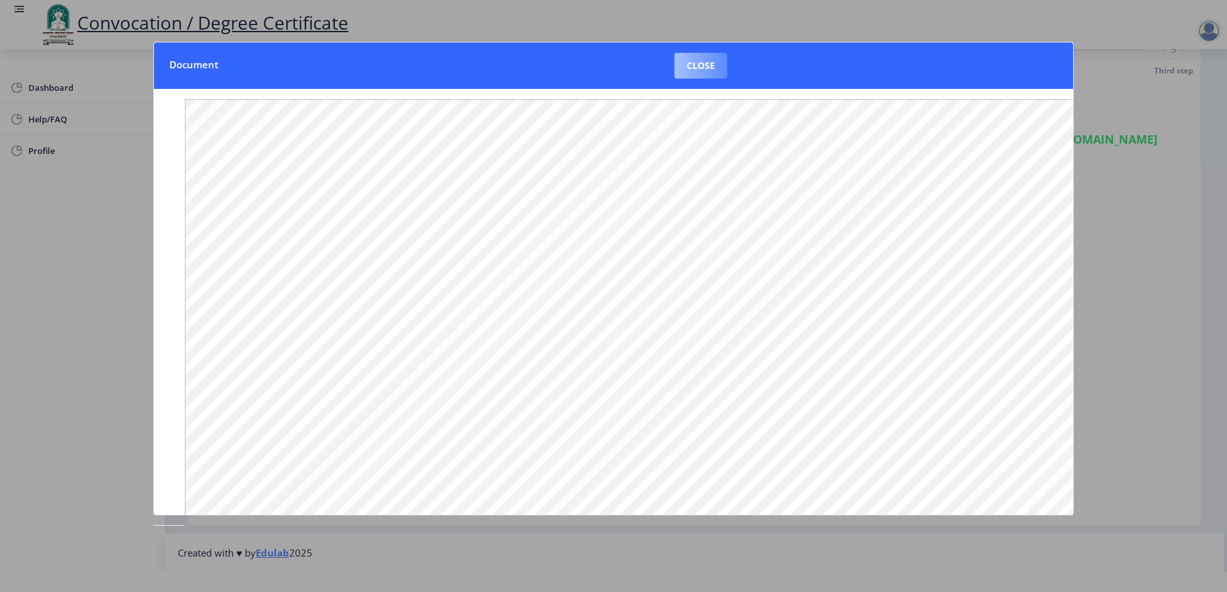
click at [710, 69] on button "Close" at bounding box center [700, 66] width 53 height 26
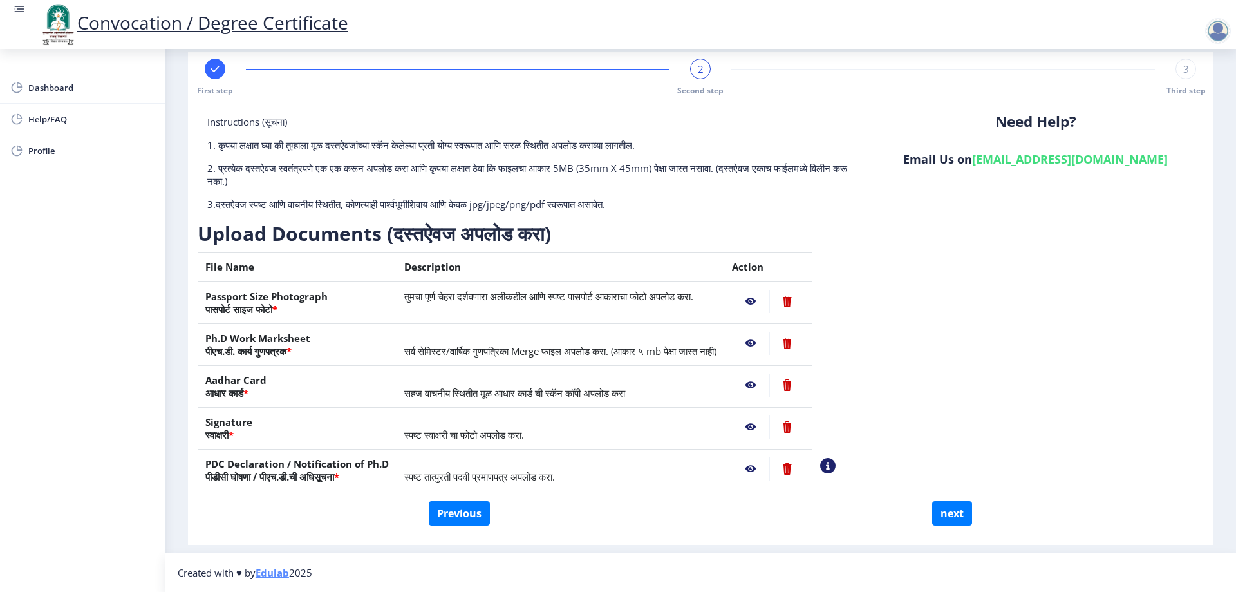
click at [769, 383] on nb-action at bounding box center [750, 384] width 37 height 23
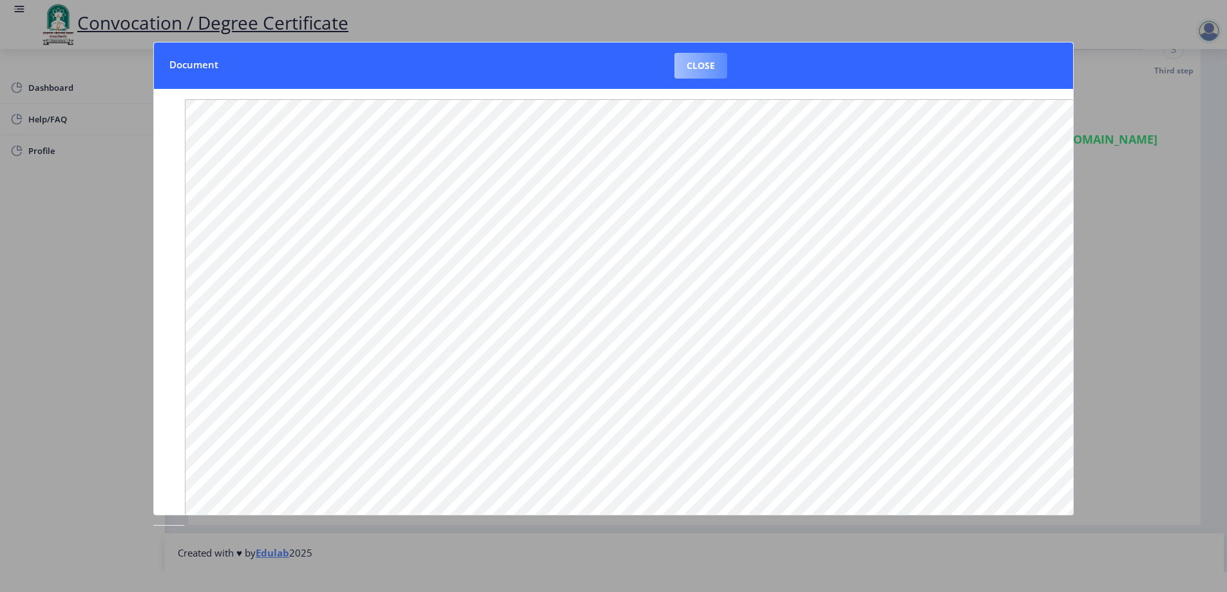
click at [693, 69] on button "Close" at bounding box center [700, 66] width 53 height 26
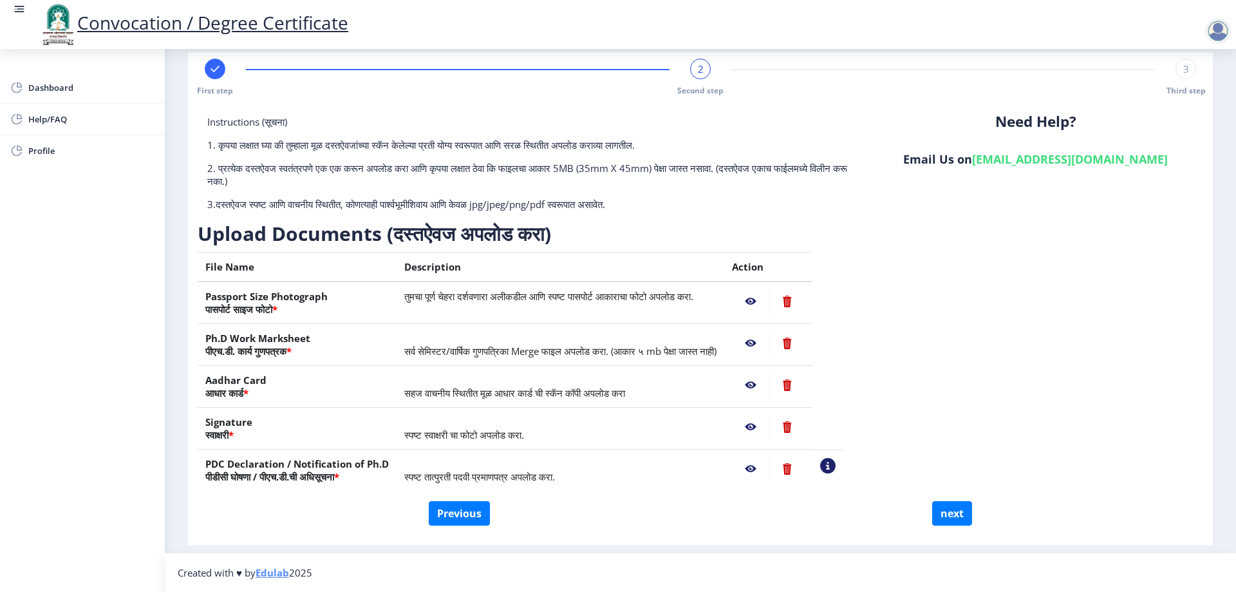
click at [769, 426] on nb-action at bounding box center [750, 426] width 37 height 23
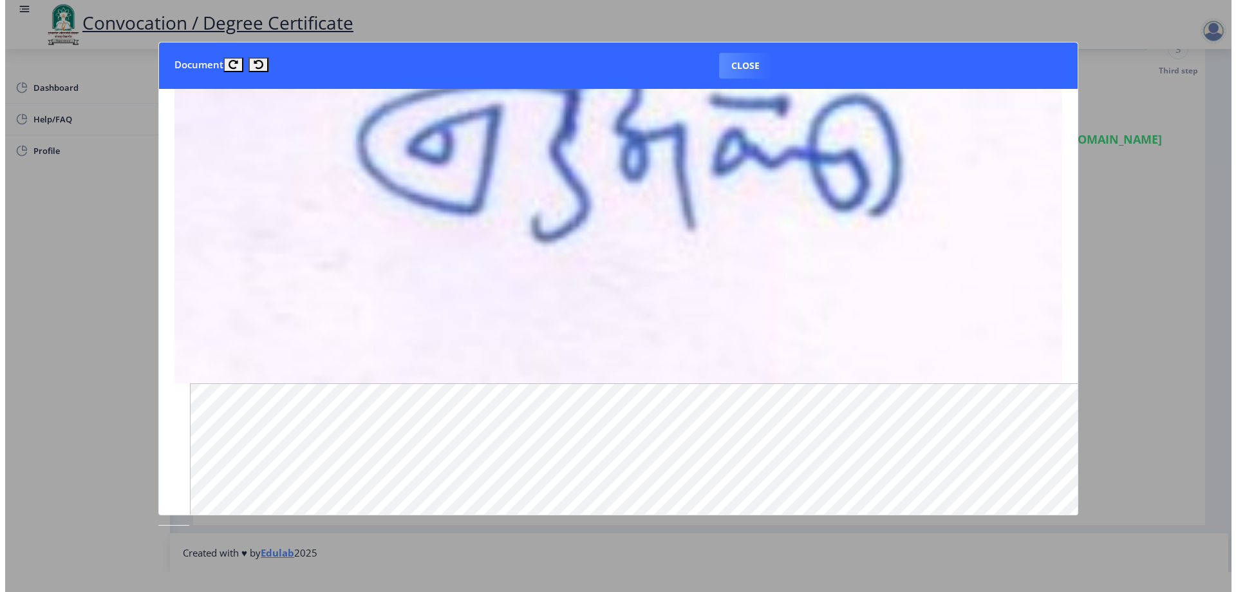
scroll to position [258, 0]
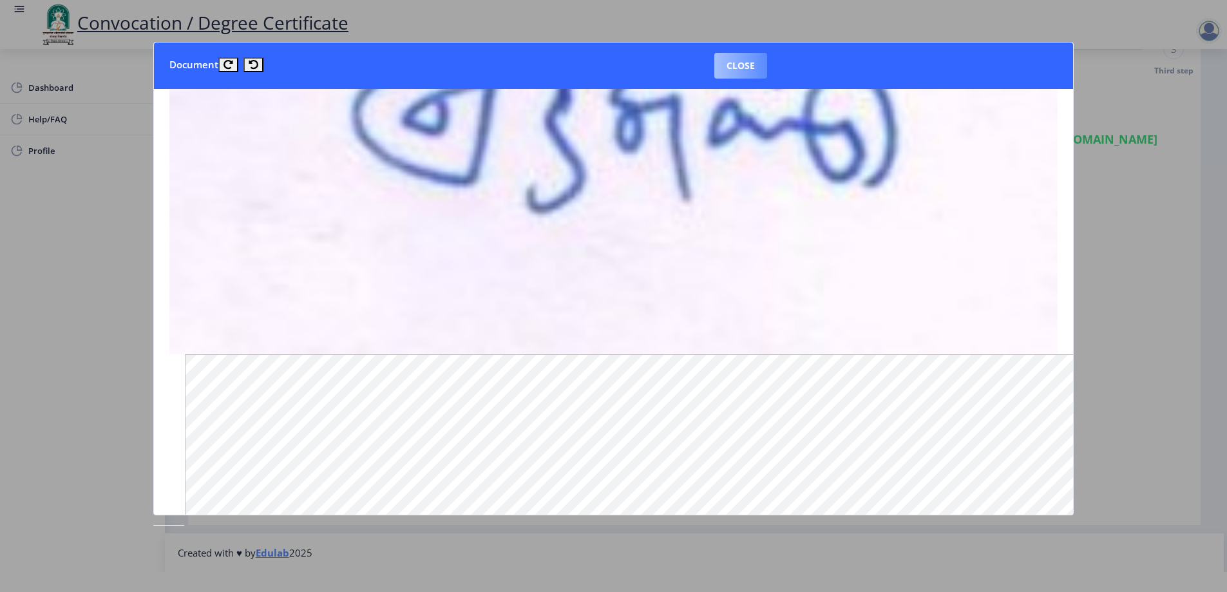
click at [735, 68] on button "Close" at bounding box center [740, 66] width 53 height 26
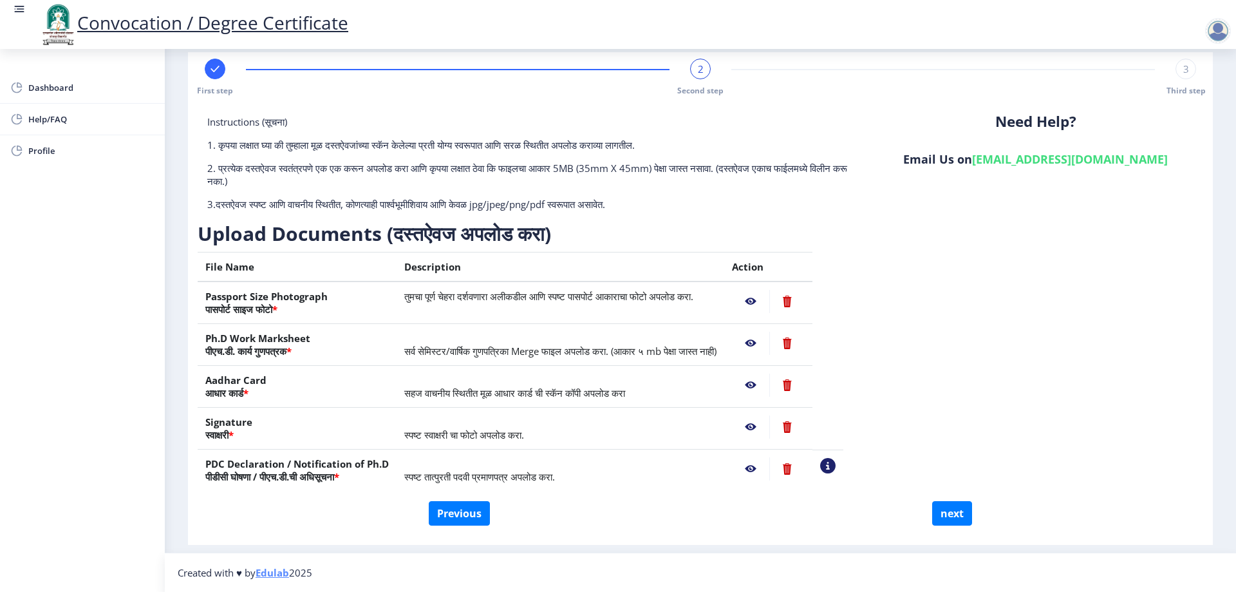
click at [769, 464] on nb-action at bounding box center [750, 468] width 37 height 23
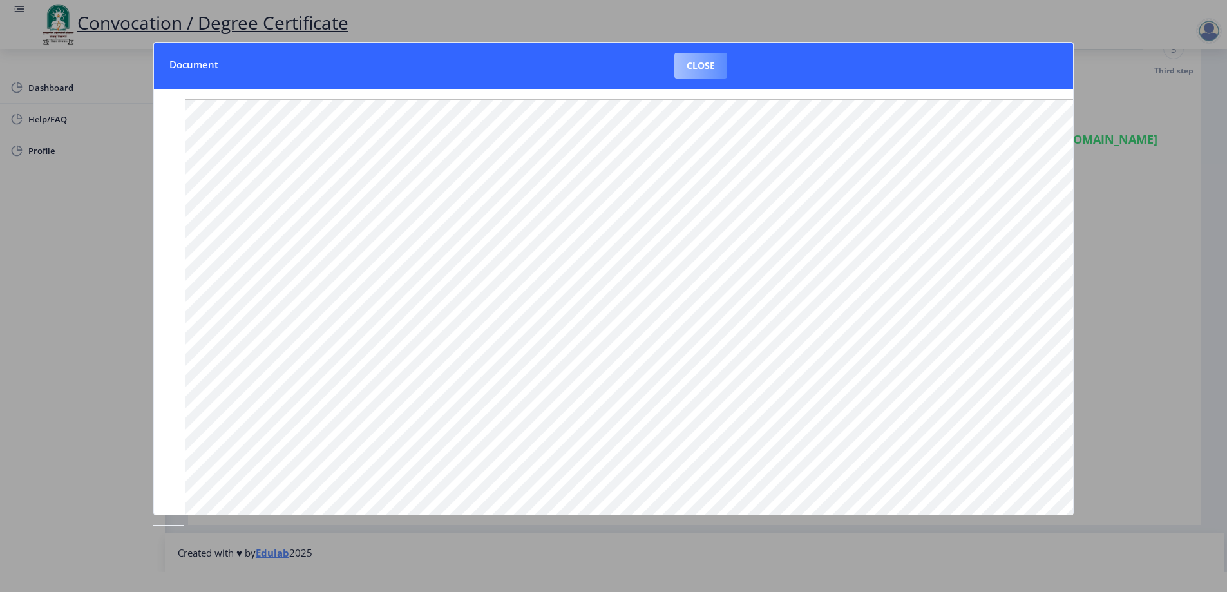
click at [701, 65] on button "Close" at bounding box center [700, 66] width 53 height 26
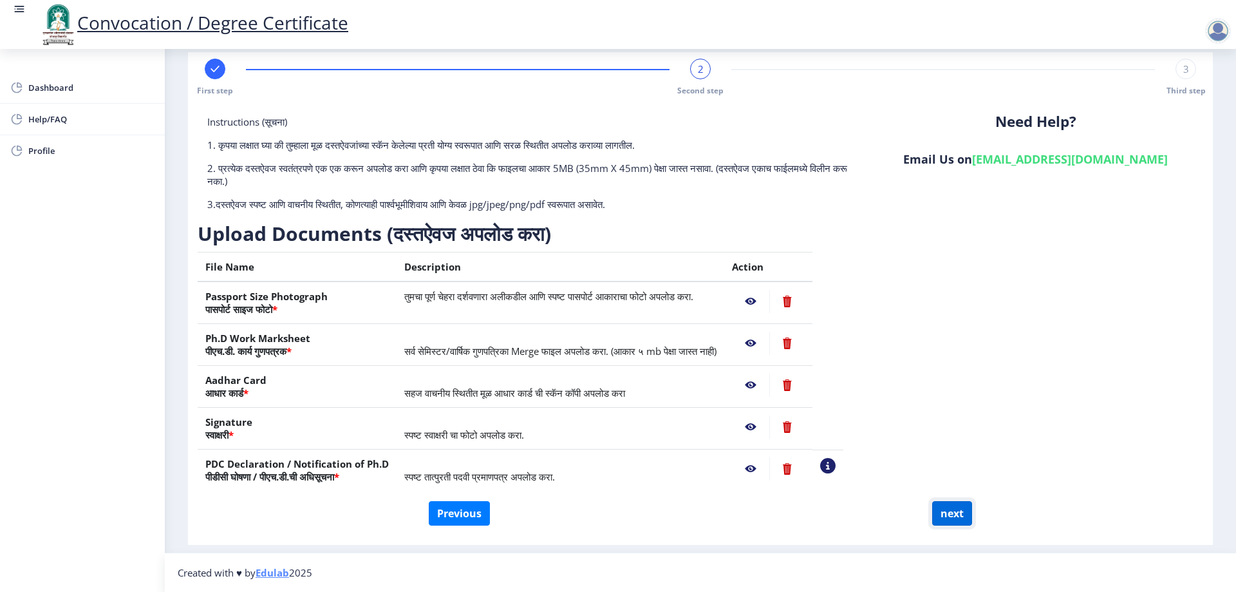
click at [950, 515] on button "next" at bounding box center [952, 513] width 40 height 24
select select
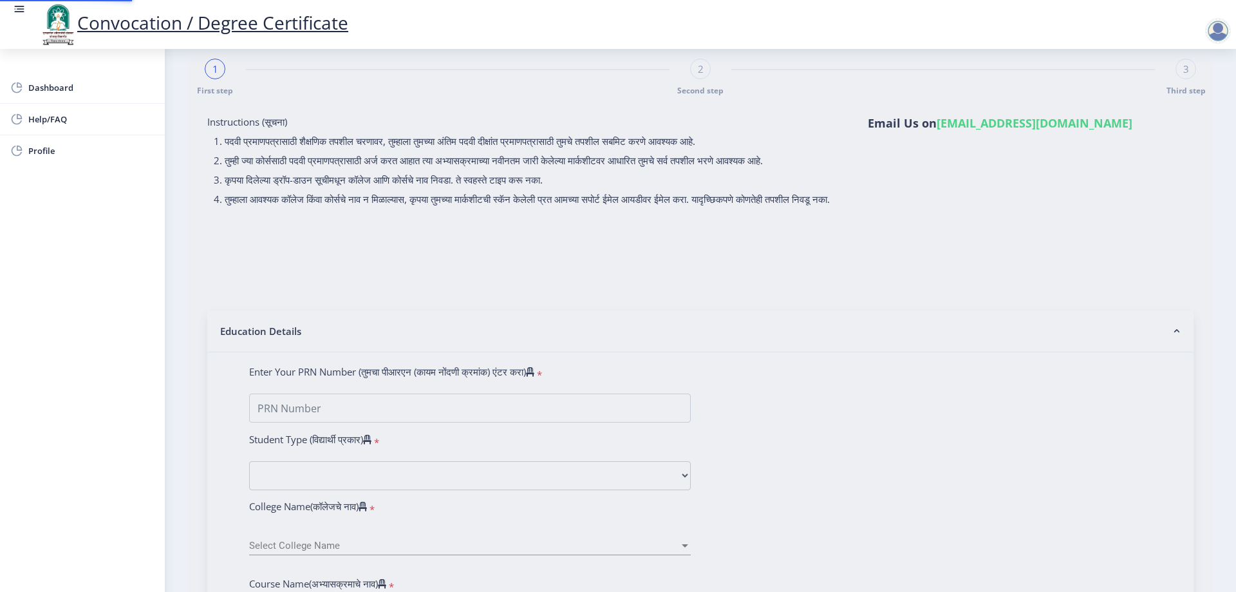
scroll to position [0, 0]
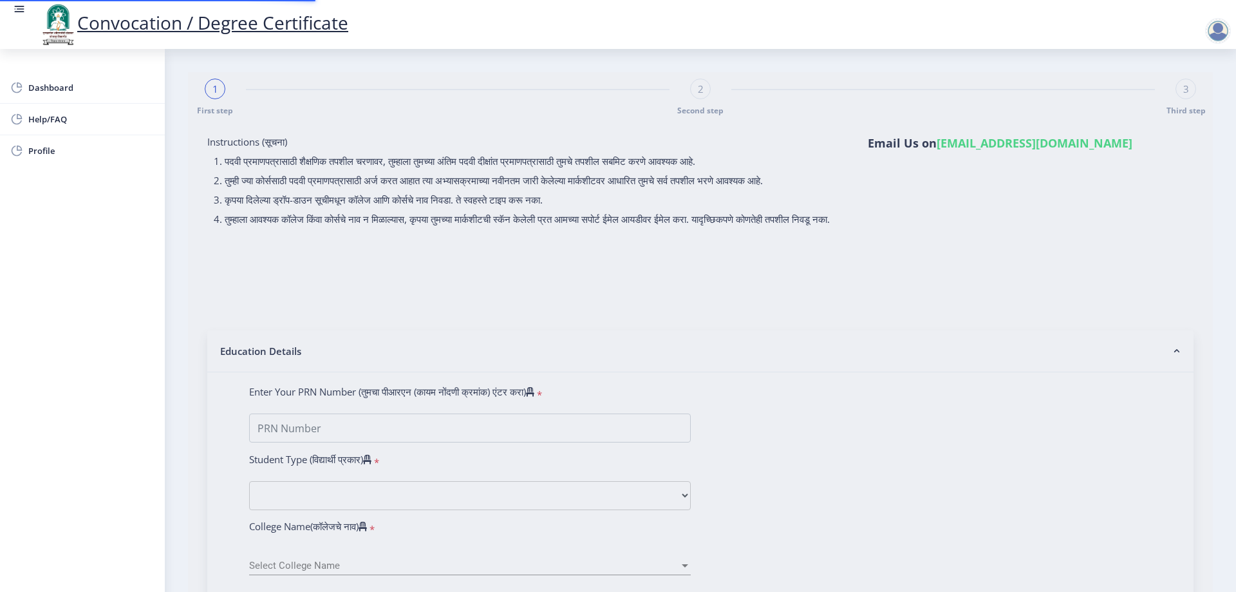
select select
select select "External"
select select "2025"
select select
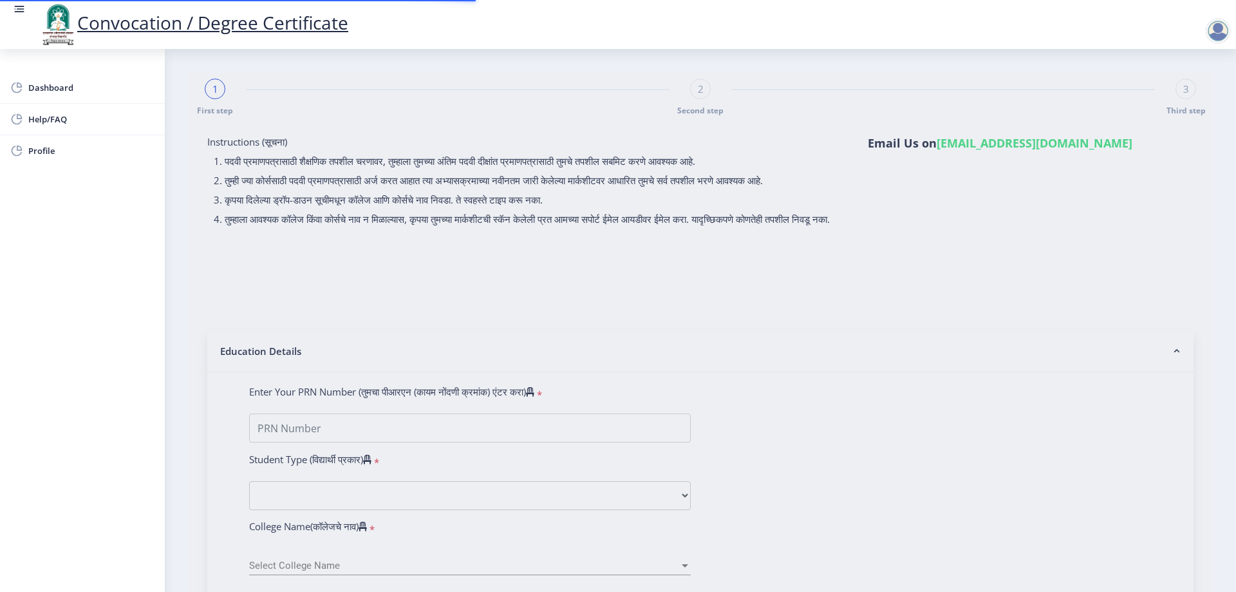
type input "01"
select select "August"
select select "Marathi"
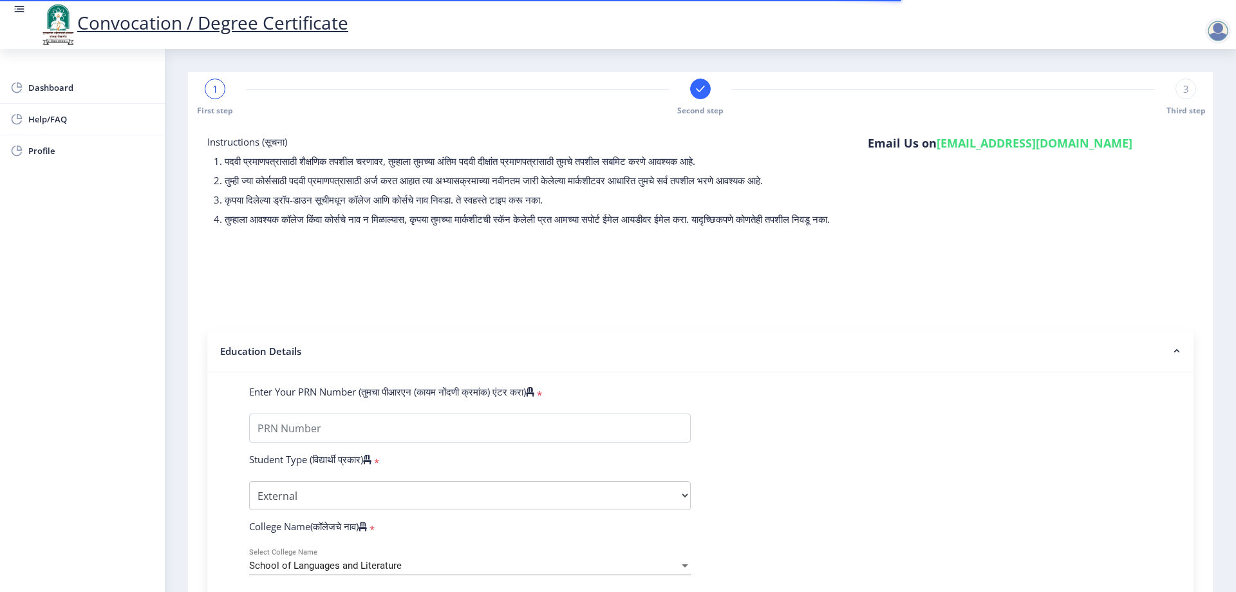
select select
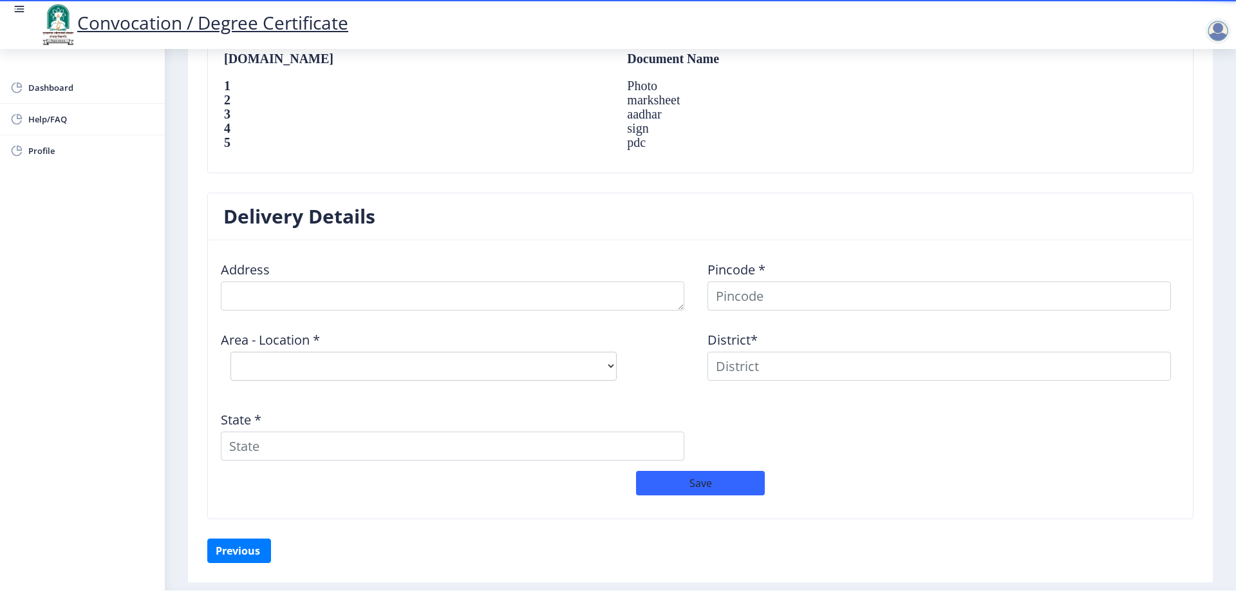
scroll to position [936, 0]
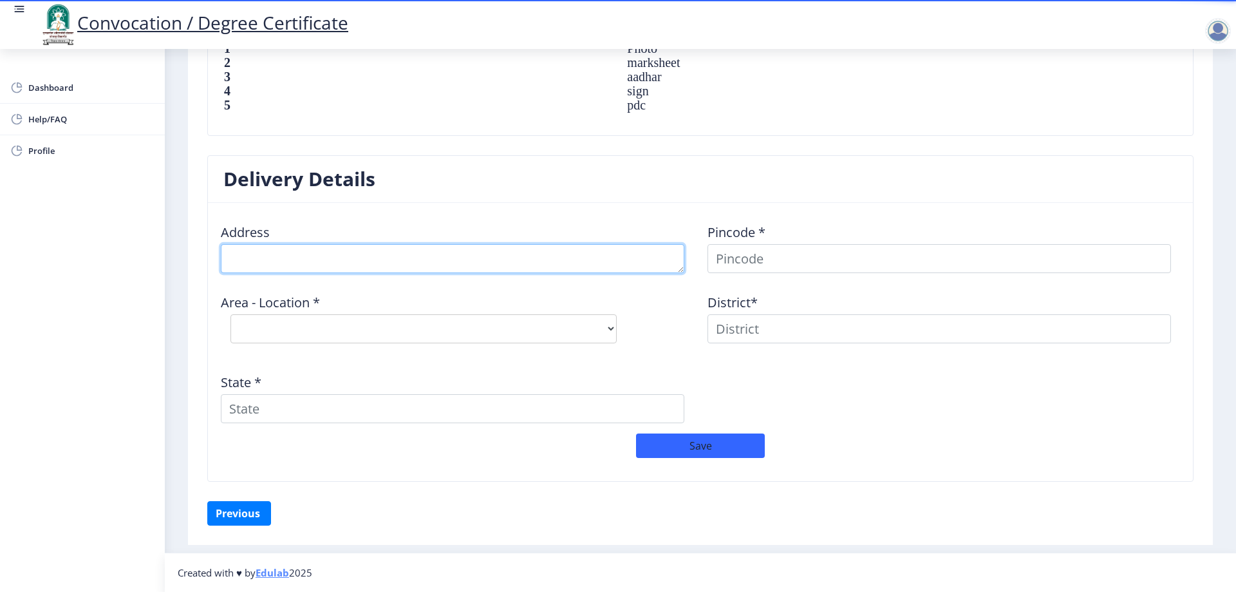
click at [424, 250] on textarea at bounding box center [453, 258] width 464 height 29
type textarea "[PERSON_NAME][GEOGRAPHIC_DATA] [GEOGRAPHIC_DATA]"
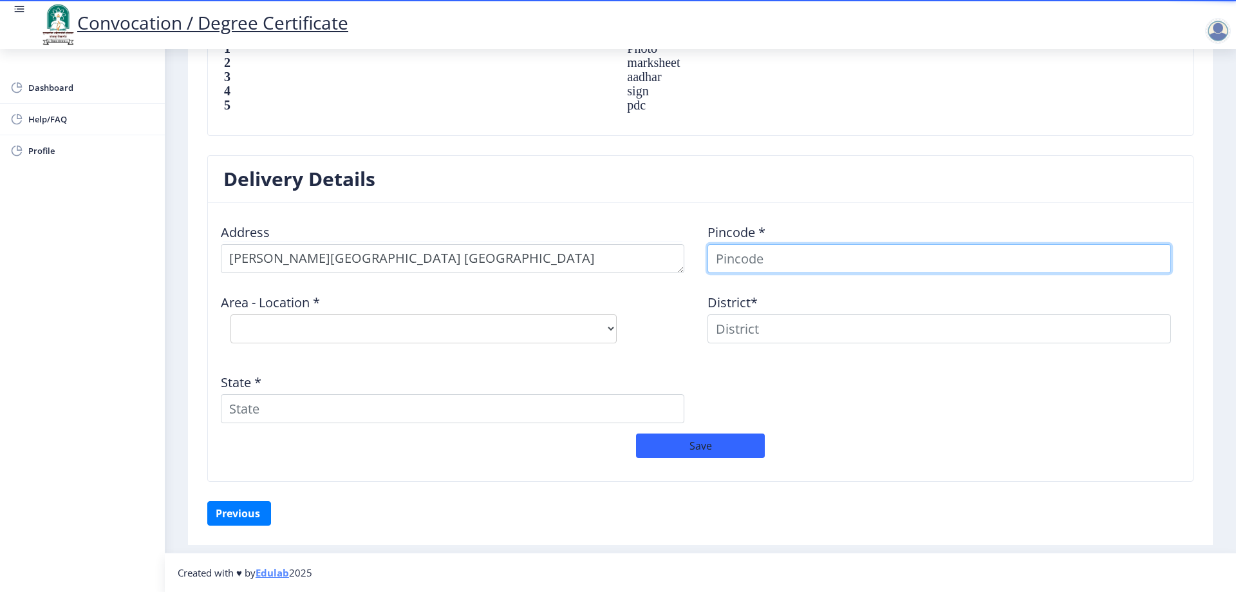
scroll to position [927, 0]
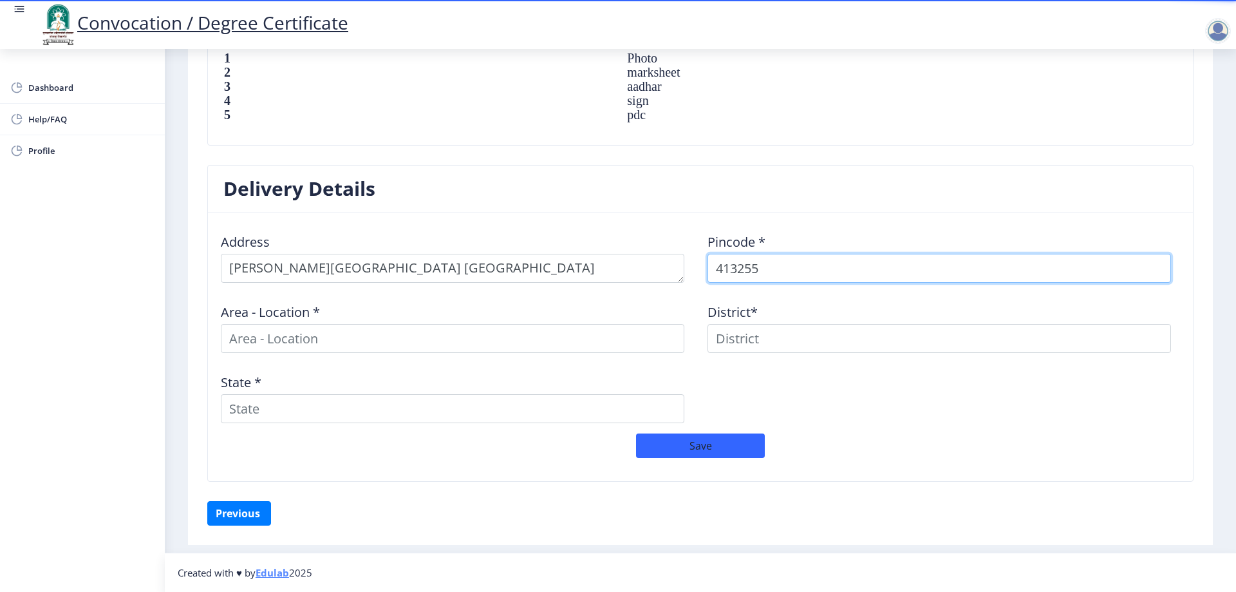
type input "413255"
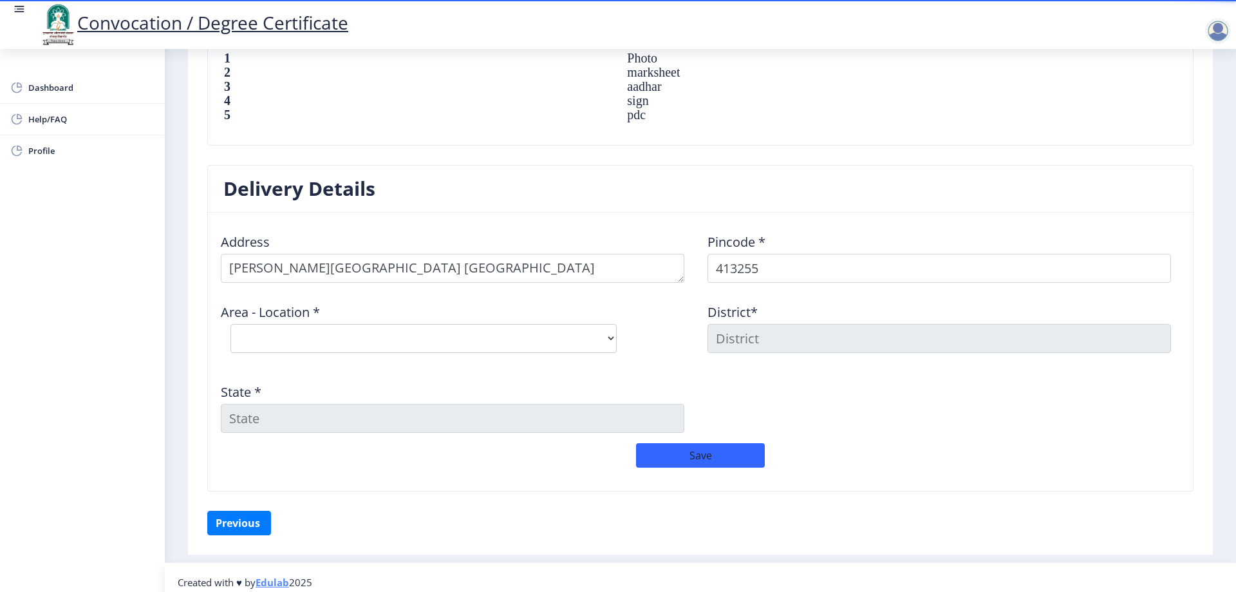
scroll to position [936, 0]
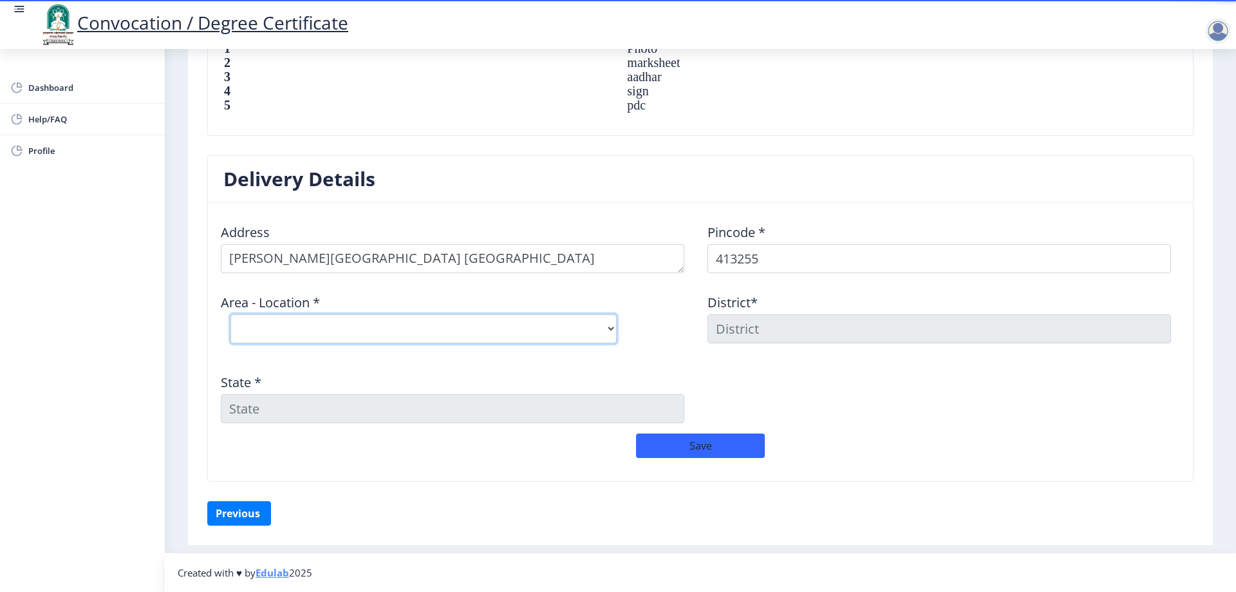
click at [576, 339] on select "Select Area Location [PERSON_NAME] Hiraj B.O Kegaon [PERSON_NAME] B.O Midc Chin…" at bounding box center [424, 328] width 386 height 29
select select "1: Object"
click at [231, 314] on select "Select Area Location [PERSON_NAME] Hiraj B.O Kegaon [PERSON_NAME] B.O Midc Chin…" at bounding box center [424, 328] width 386 height 29
type input "SOLAPUR"
type input "[GEOGRAPHIC_DATA]"
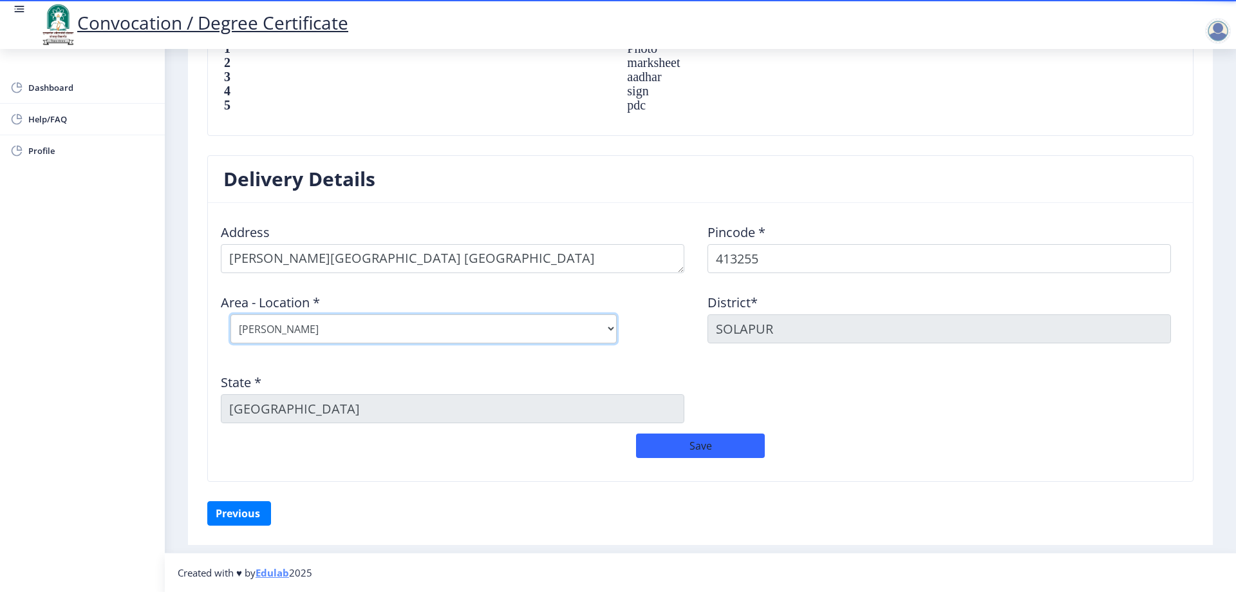
click at [315, 323] on select "Select Area Location [PERSON_NAME] Hiraj B.O Kegaon [PERSON_NAME] B.O Midc Chin…" at bounding box center [424, 328] width 386 height 29
click at [314, 325] on select "Select Area Location [PERSON_NAME] Hiraj B.O Kegaon [PERSON_NAME] B.O Midc Chin…" at bounding box center [424, 328] width 386 height 29
click at [697, 440] on button "Save" at bounding box center [700, 445] width 129 height 24
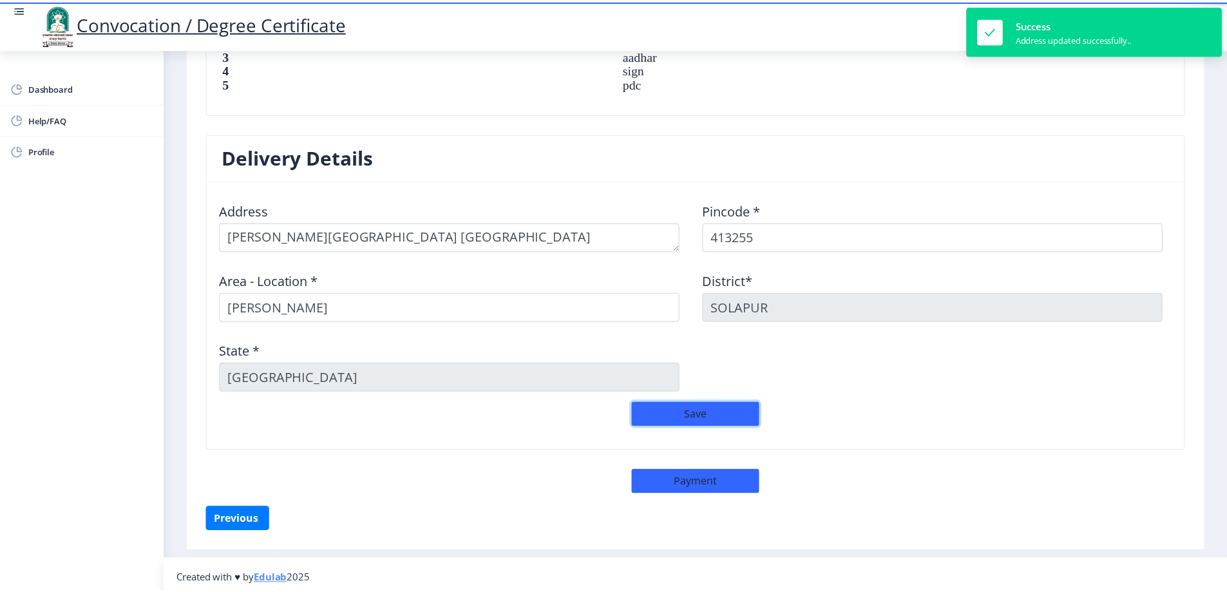
scroll to position [964, 0]
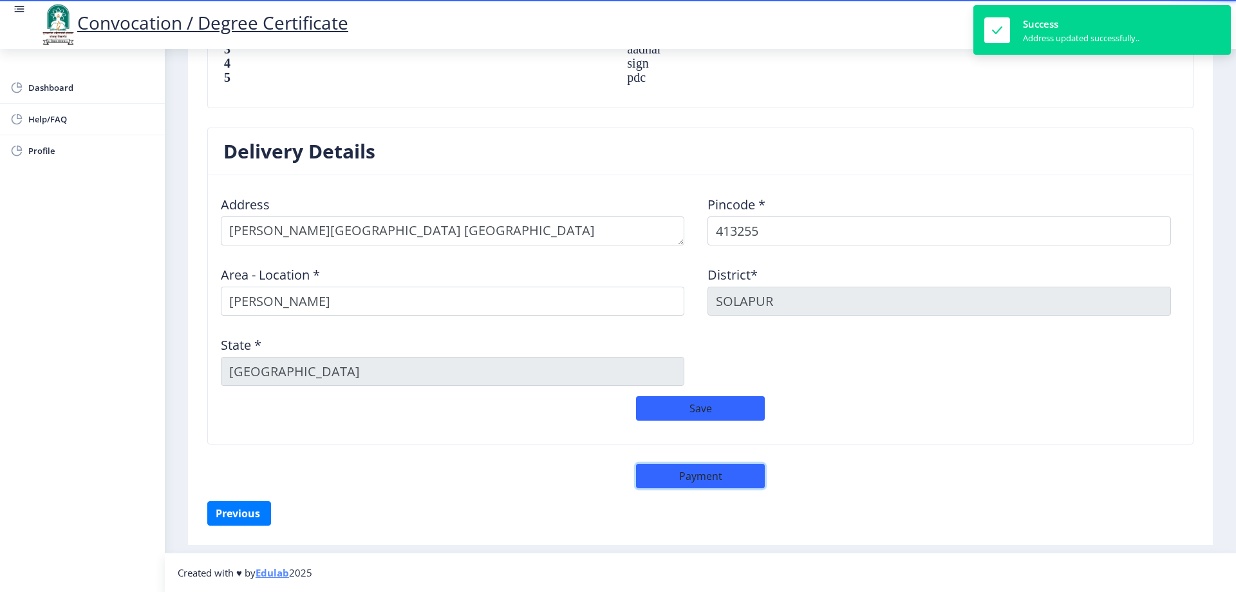
click at [732, 477] on button "Payment" at bounding box center [700, 476] width 129 height 24
select select "sealed"
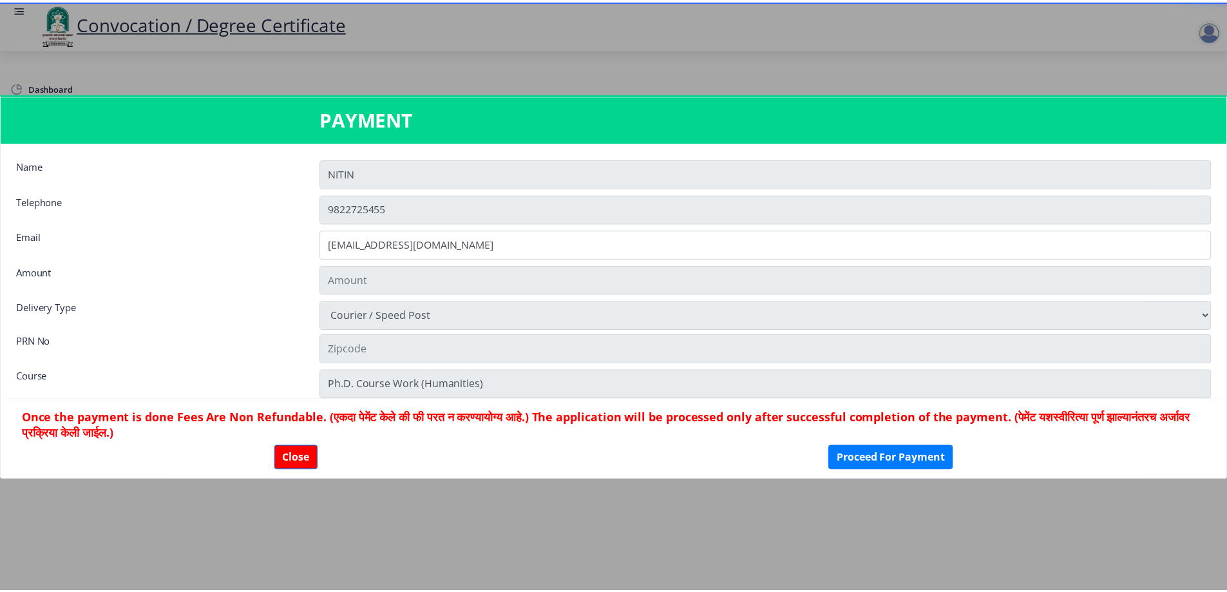
scroll to position [963, 0]
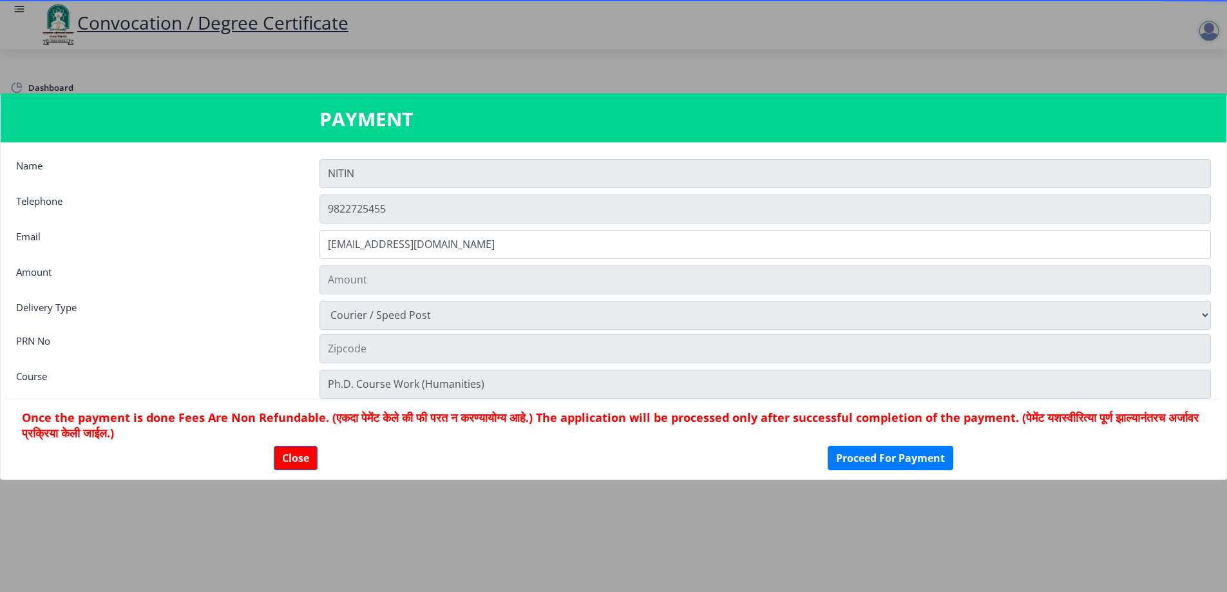
type input "1885"
click at [907, 455] on button "Proceed For Payment" at bounding box center [890, 458] width 126 height 24
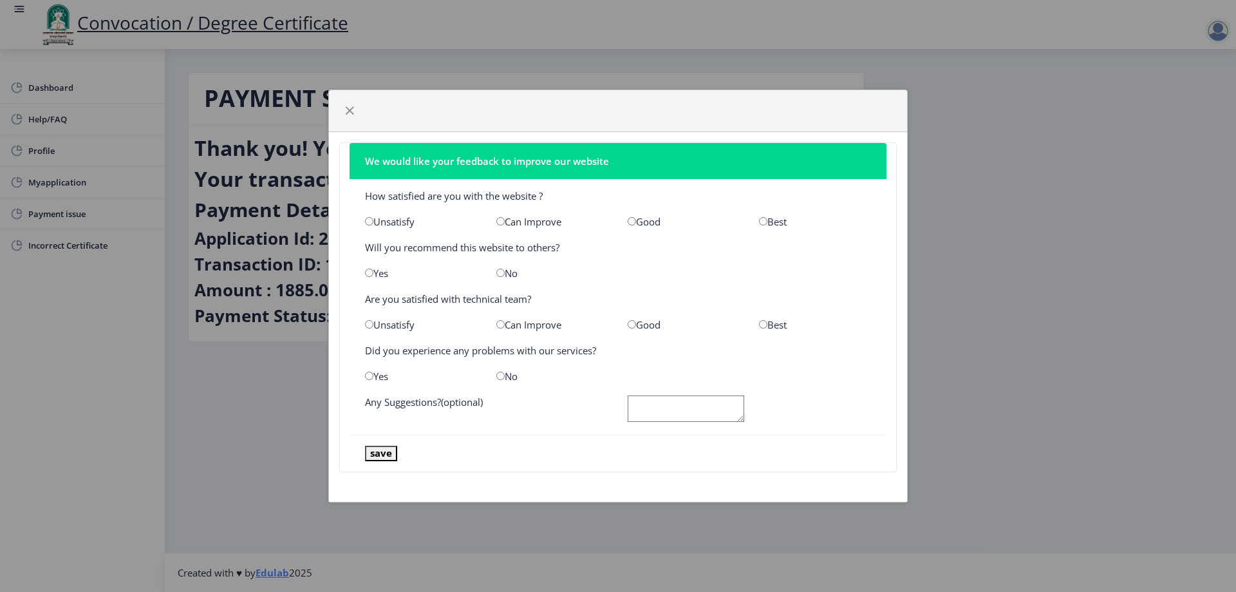
drag, startPoint x: 366, startPoint y: 194, endPoint x: 546, endPoint y: 196, distance: 179.7
click at [546, 196] on div "How satisfied are you with the website ?" at bounding box center [617, 195] width 525 height 13
copy div "How satisfied are you with the website ?"
click at [369, 220] on input "radio" at bounding box center [369, 221] width 8 height 8
radio input "true"
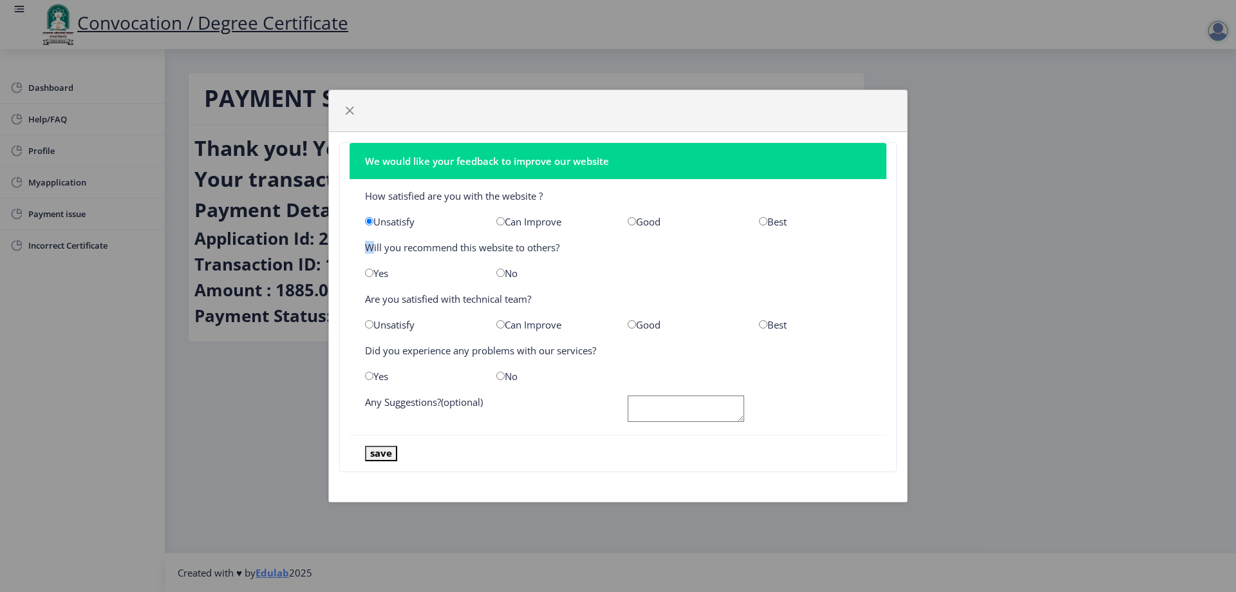
drag, startPoint x: 364, startPoint y: 248, endPoint x: 557, endPoint y: 255, distance: 193.3
click at [557, 255] on nb-card-body "How satisfied are you with the website ? Unsatisfy Can Improve Good Best Will y…" at bounding box center [618, 307] width 537 height 256
copy div
click at [630, 219] on input "radio" at bounding box center [632, 221] width 8 height 8
radio input "true"
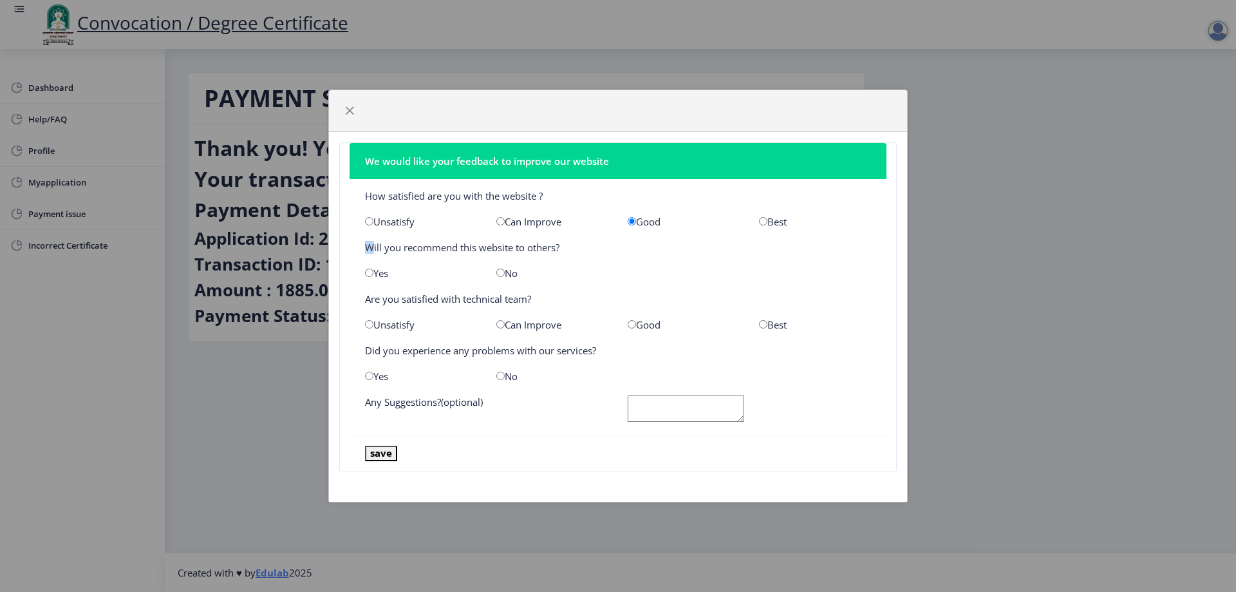
click at [500, 272] on input "radio" at bounding box center [500, 273] width 8 height 8
radio input "true"
click at [364, 272] on div "Yes" at bounding box center [420, 273] width 131 height 13
click at [368, 276] on input "radio" at bounding box center [369, 273] width 8 height 8
radio input "true"
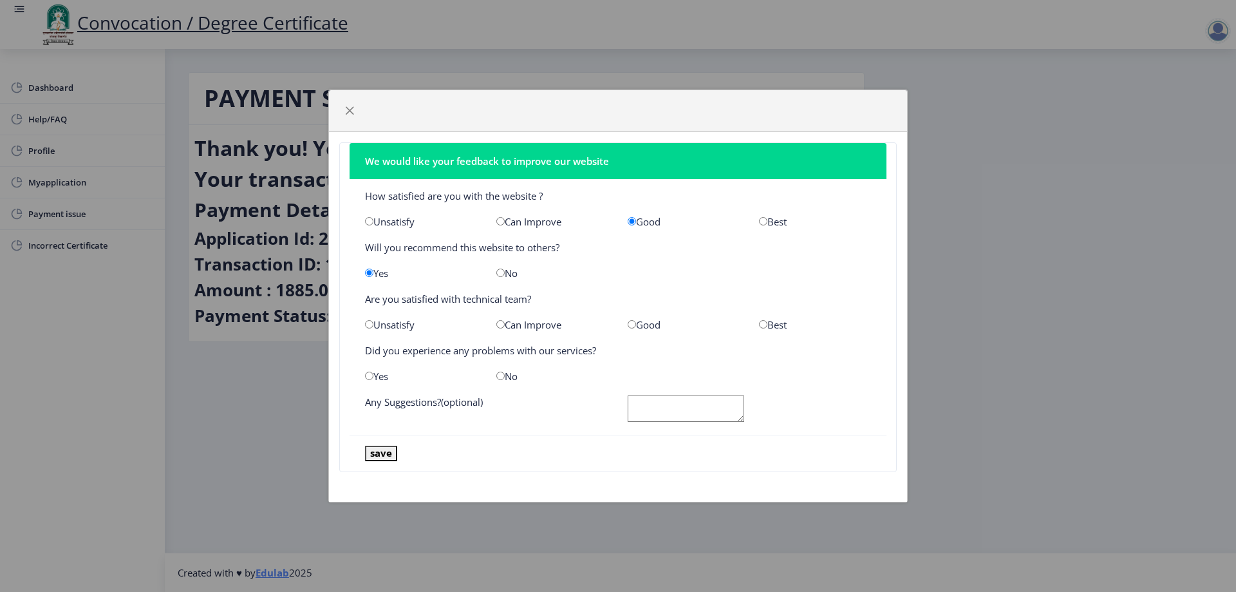
drag, startPoint x: 364, startPoint y: 300, endPoint x: 538, endPoint y: 301, distance: 173.9
click at [538, 301] on div "Are you satisfied with technical team?" at bounding box center [617, 298] width 525 height 13
copy div "Are you satisfied with technical team?"
click at [632, 323] on input "radio" at bounding box center [632, 324] width 8 height 8
radio input "true"
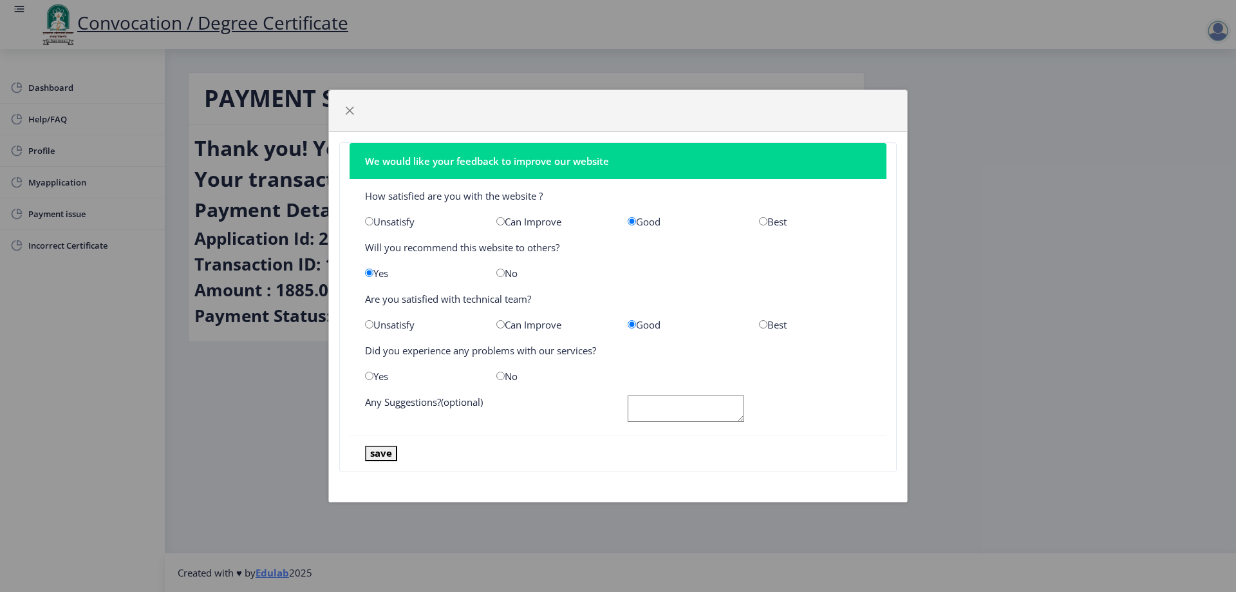
click at [499, 375] on input "radio" at bounding box center [500, 376] width 8 height 8
radio input "true"
drag, startPoint x: 368, startPoint y: 404, endPoint x: 491, endPoint y: 404, distance: 123.6
click at [491, 404] on div "Any Suggestions?(optional)" at bounding box center [486, 409] width 263 height 29
click at [648, 400] on textarea at bounding box center [686, 408] width 117 height 26
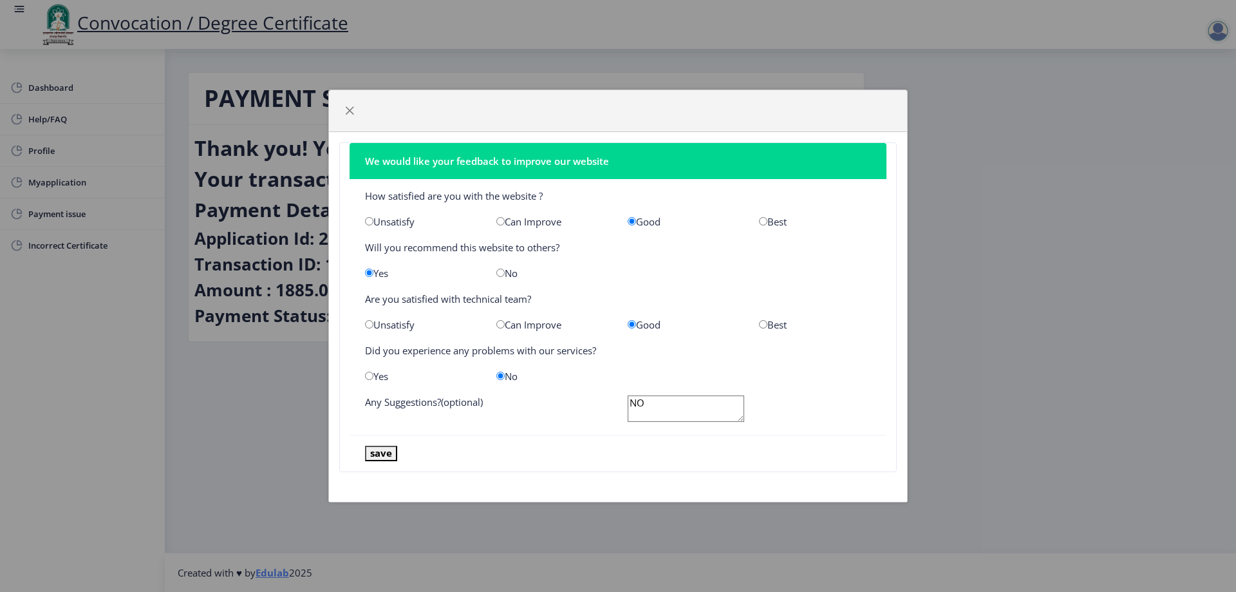
type textarea "NO"
click at [387, 457] on button "save" at bounding box center [381, 453] width 32 height 15
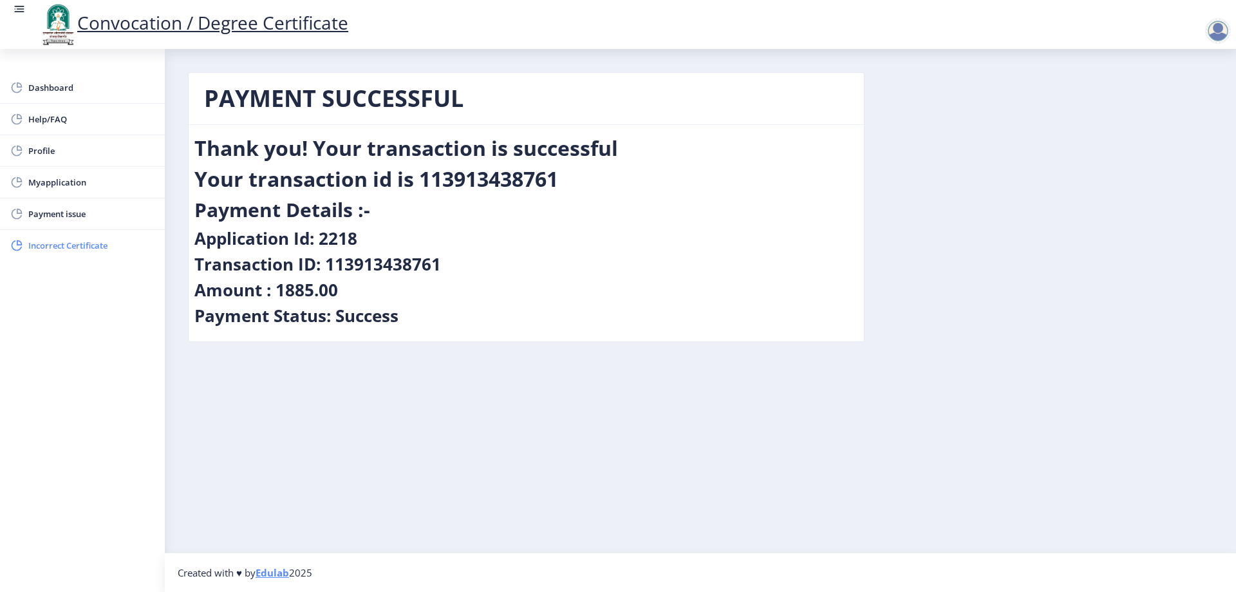
click at [96, 244] on span "Incorrect Certificate" at bounding box center [91, 245] width 126 height 15
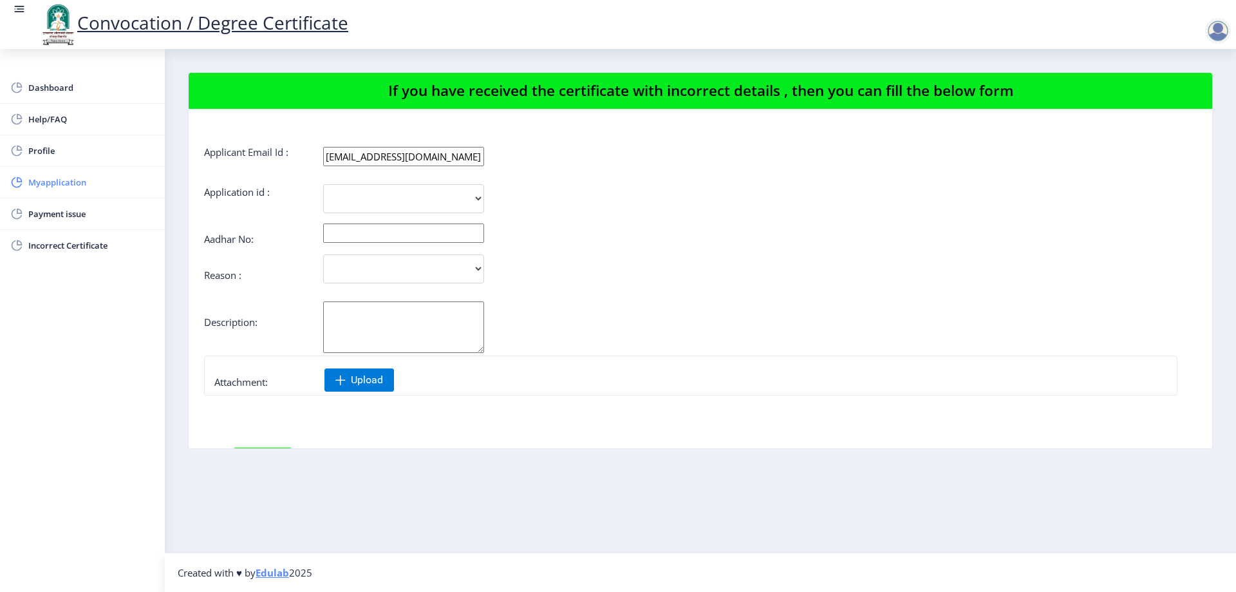
click at [60, 180] on span "Myapplication" at bounding box center [91, 182] width 126 height 15
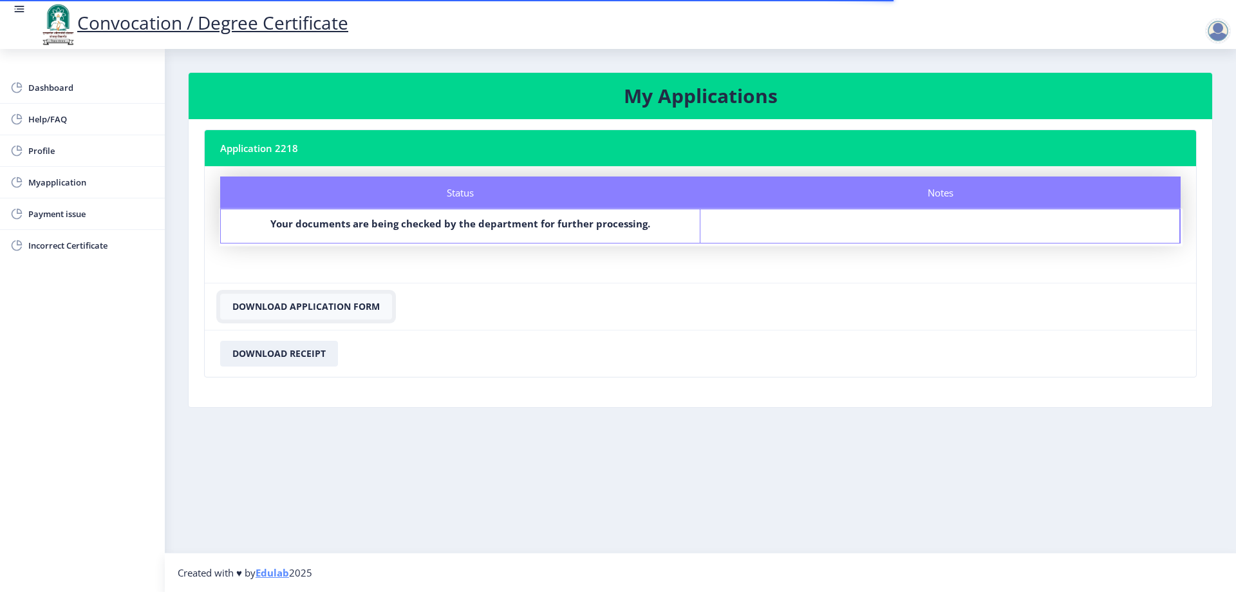
click at [316, 303] on button "Download Application Form" at bounding box center [306, 307] width 172 height 26
click at [270, 354] on button "Download Receipt" at bounding box center [279, 354] width 118 height 26
click at [307, 359] on button "Download Receipt" at bounding box center [279, 354] width 118 height 26
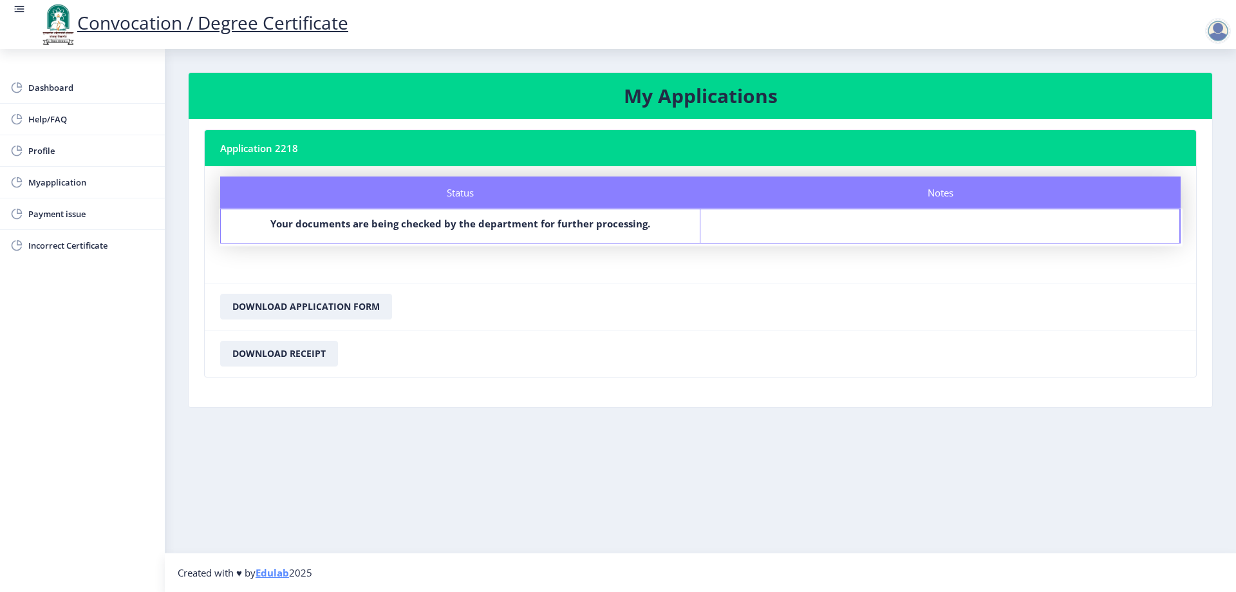
click at [1218, 30] on div at bounding box center [1218, 31] width 26 height 26
click at [1185, 99] on span "Log out" at bounding box center [1185, 100] width 82 height 15
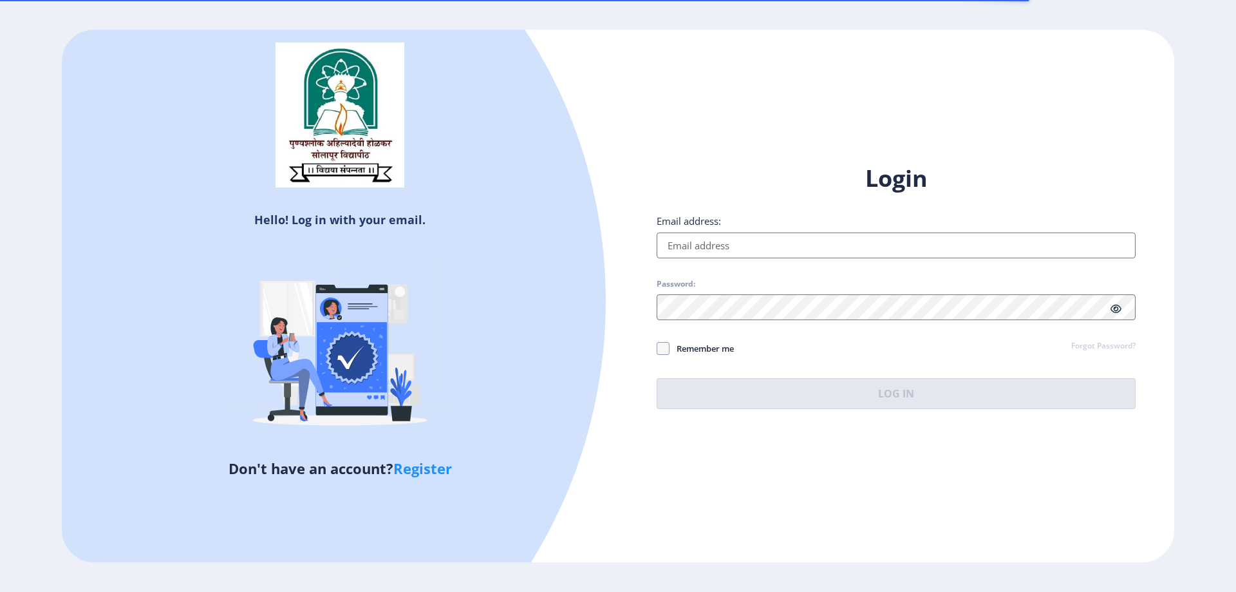
click at [735, 249] on input "Email address:" at bounding box center [896, 245] width 479 height 26
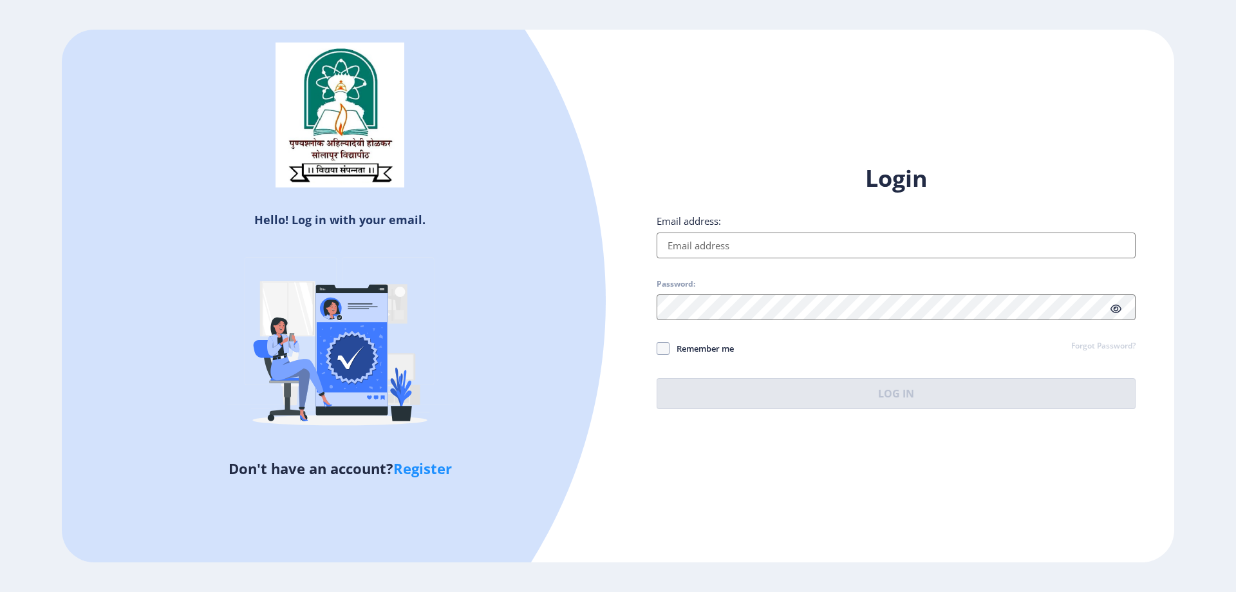
click at [426, 469] on link "Register" at bounding box center [422, 467] width 59 height 19
select select
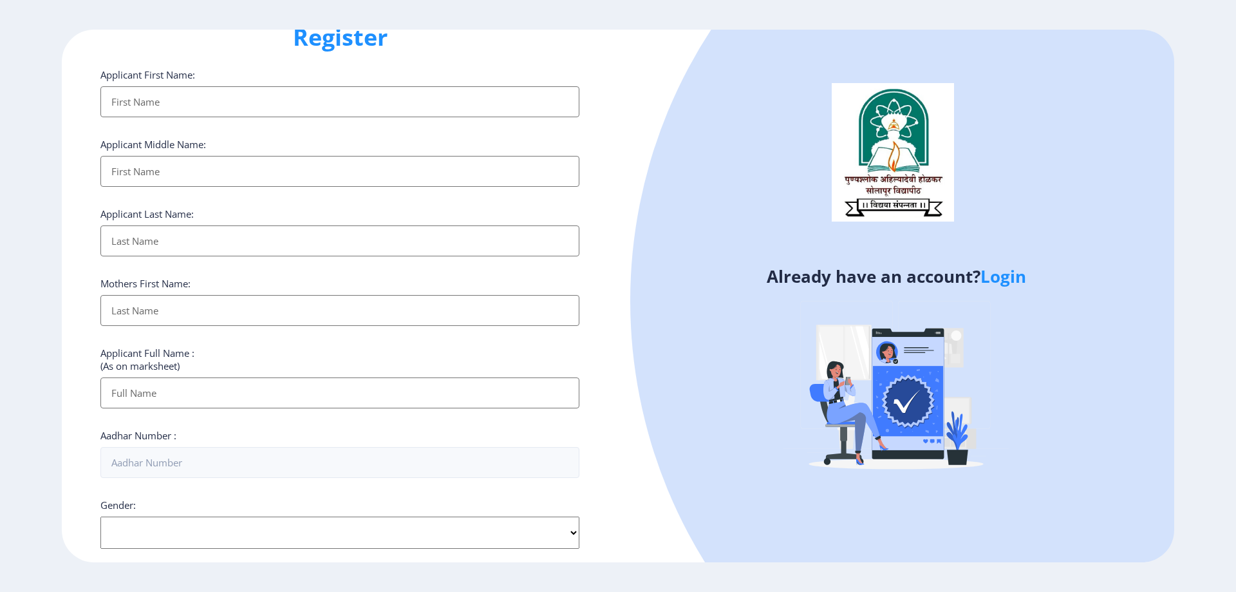
scroll to position [42, 0]
click at [254, 390] on input "Applicant First Name:" at bounding box center [339, 393] width 479 height 31
click at [999, 275] on link "Login" at bounding box center [1004, 276] width 46 height 23
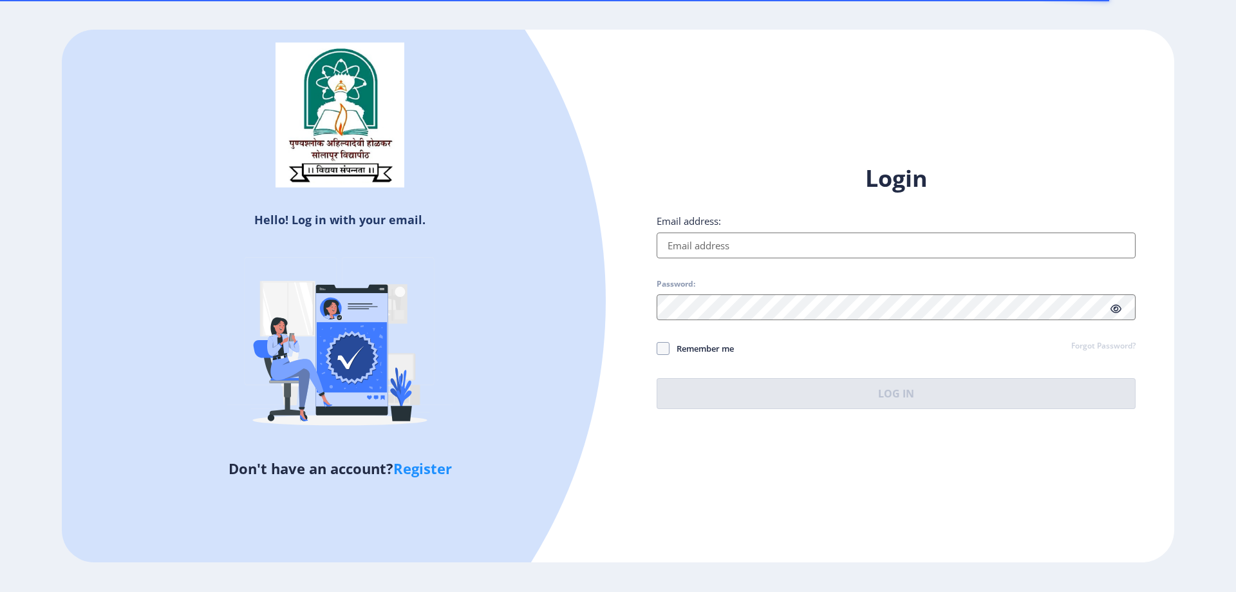
click at [807, 251] on input "Email address:" at bounding box center [896, 245] width 479 height 26
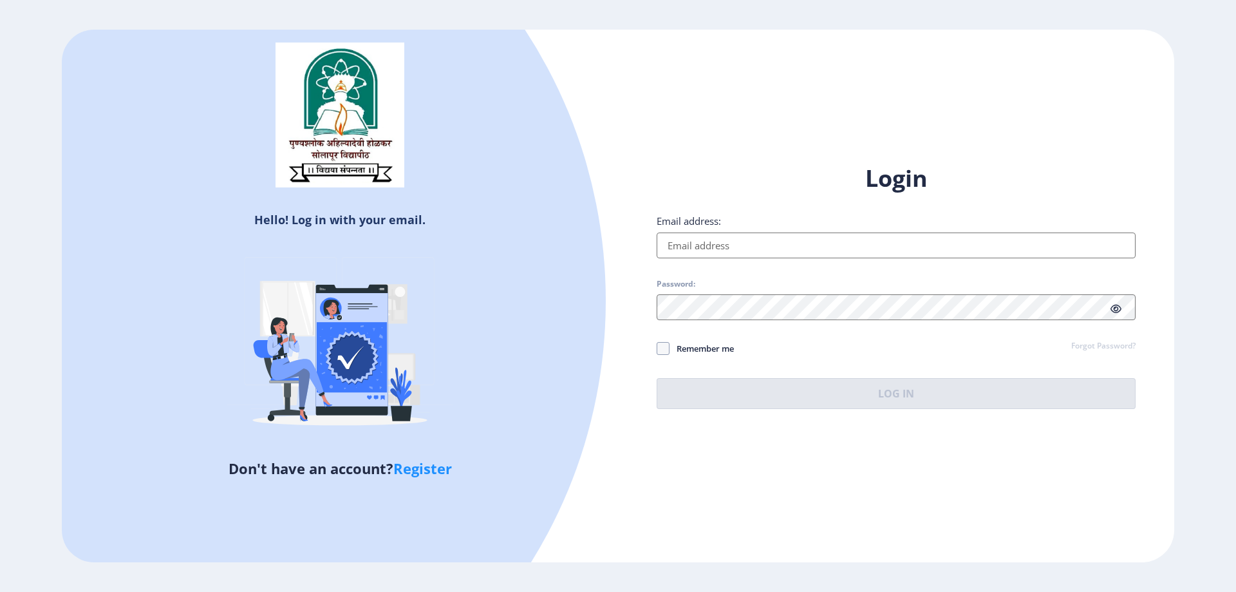
click at [712, 243] on input "Email address:" at bounding box center [896, 245] width 479 height 26
paste input "[EMAIL_ADDRESS][DOMAIN_NAME]"
type input "[EMAIL_ADDRESS][DOMAIN_NAME]"
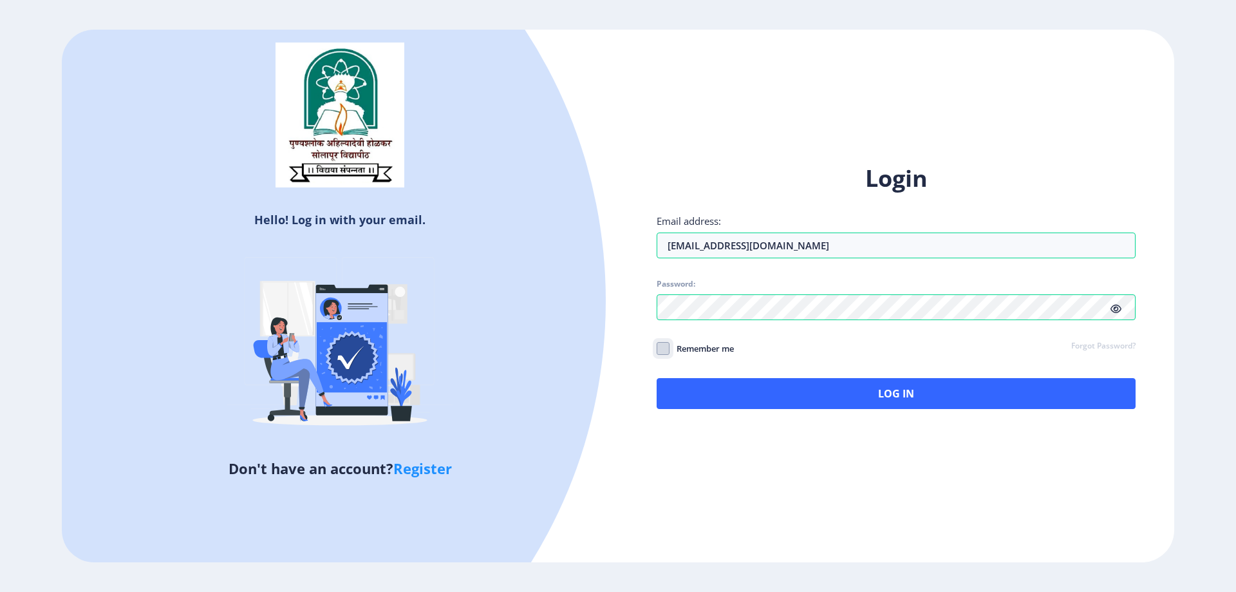
click at [657, 348] on input "Remember me" at bounding box center [657, 348] width 1 height 1
checkbox input "true"
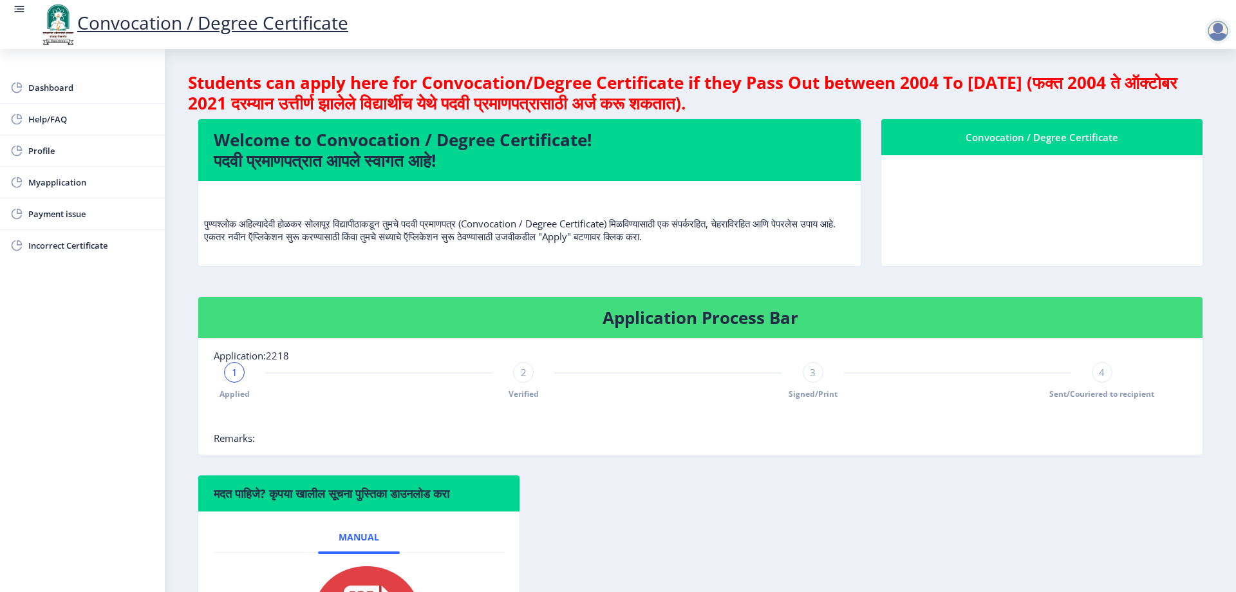
click at [1053, 184] on nb-card-body at bounding box center [1042, 210] width 321 height 111
click at [58, 90] on span "Dashboard" at bounding box center [91, 87] width 126 height 15
click at [48, 147] on span "Profile" at bounding box center [91, 150] width 126 height 15
select select
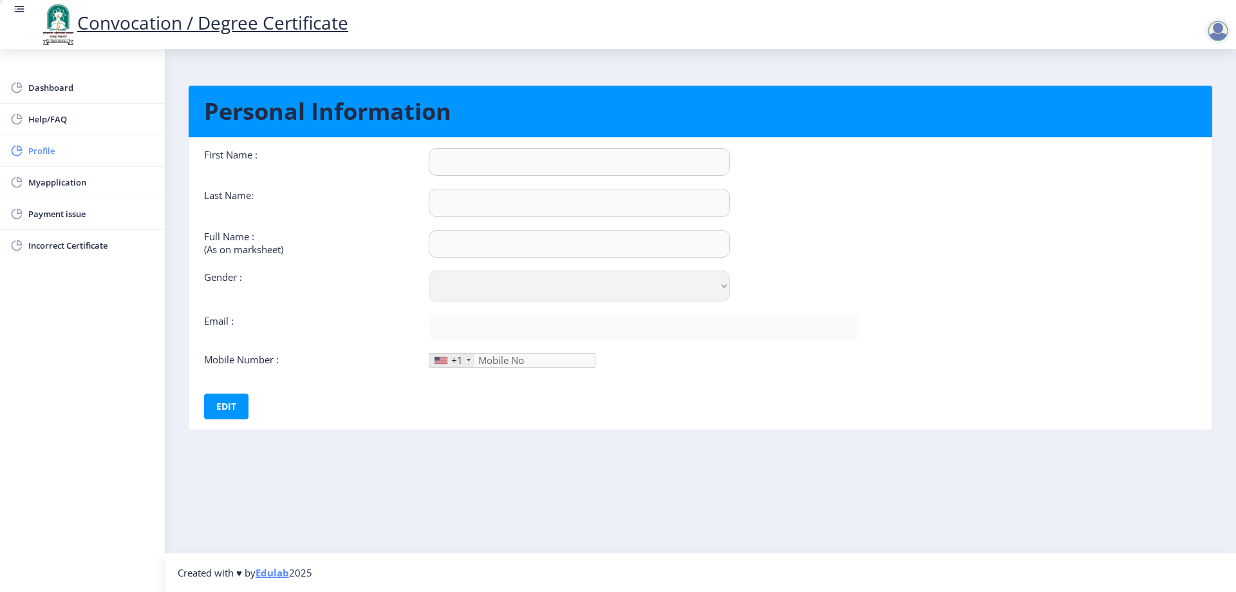
type input "NITIN"
type input "[PERSON_NAME]"
type input "[PERSON_NAME] [PERSON_NAME]"
select select "[DEMOGRAPHIC_DATA]"
type input "[EMAIL_ADDRESS][DOMAIN_NAME]"
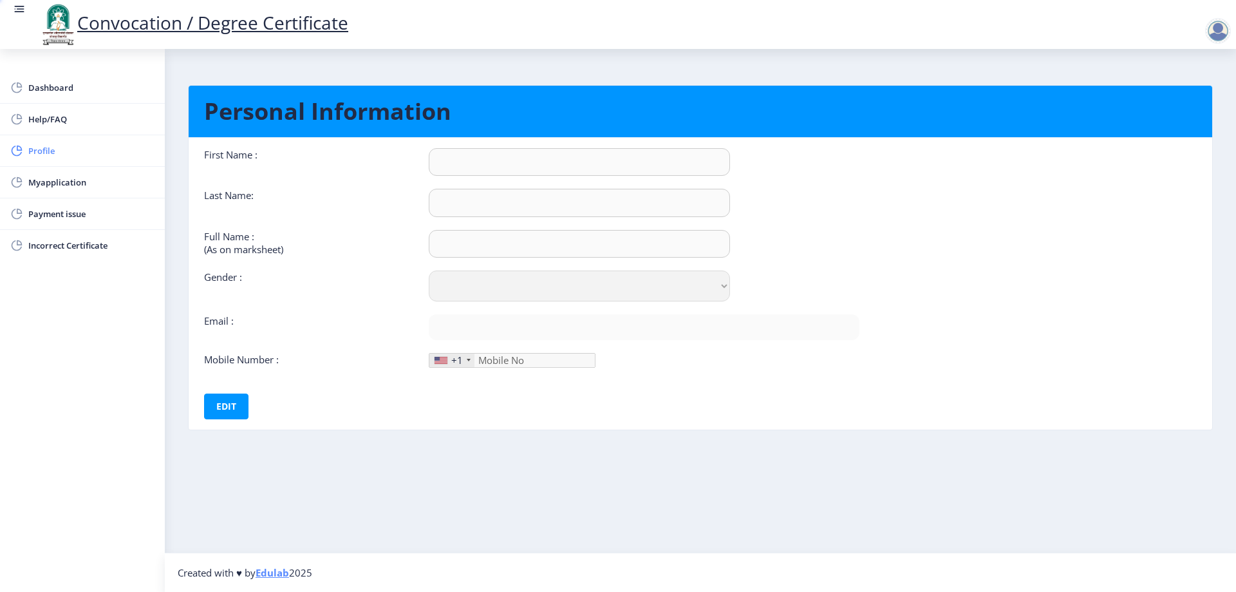
type input "9822725455"
click at [53, 90] on span "Dashboard" at bounding box center [91, 87] width 126 height 15
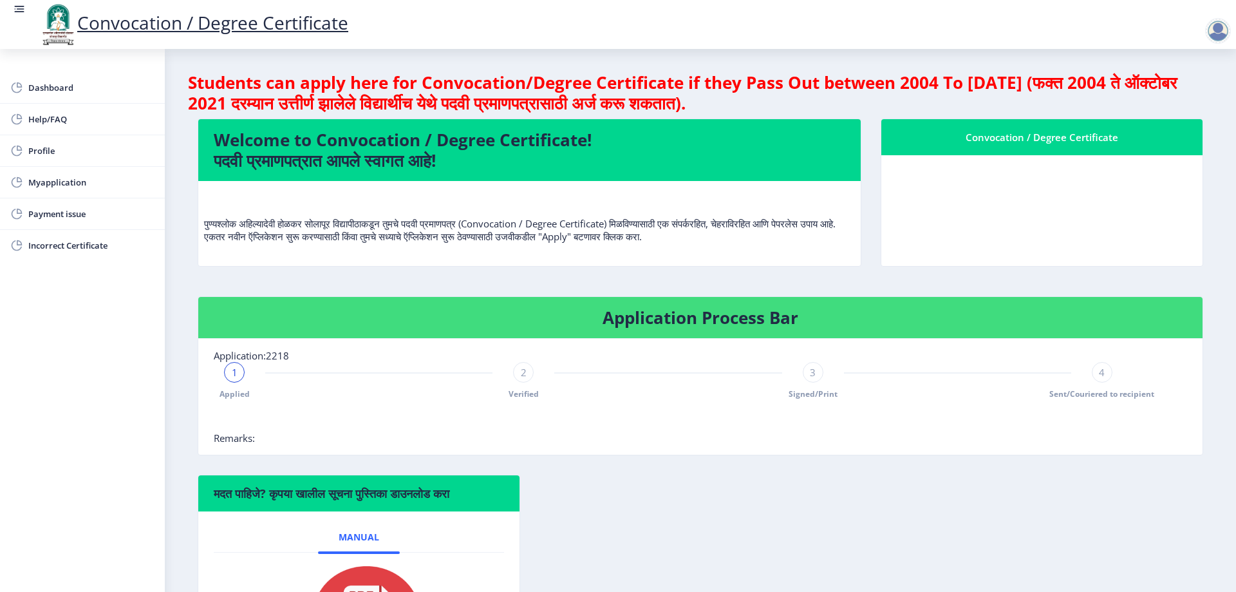
drag, startPoint x: 205, startPoint y: 224, endPoint x: 781, endPoint y: 250, distance: 576.3
click at [781, 250] on nb-card-body "पुण्यश्लोक अहिल्यादेवी होळकर सोलापूर विद्यापीठाकडून तुमचे पदवी प्रमाणपत्र (Conv…" at bounding box center [529, 223] width 663 height 85
click at [1016, 203] on nb-card-body at bounding box center [1042, 210] width 321 height 111
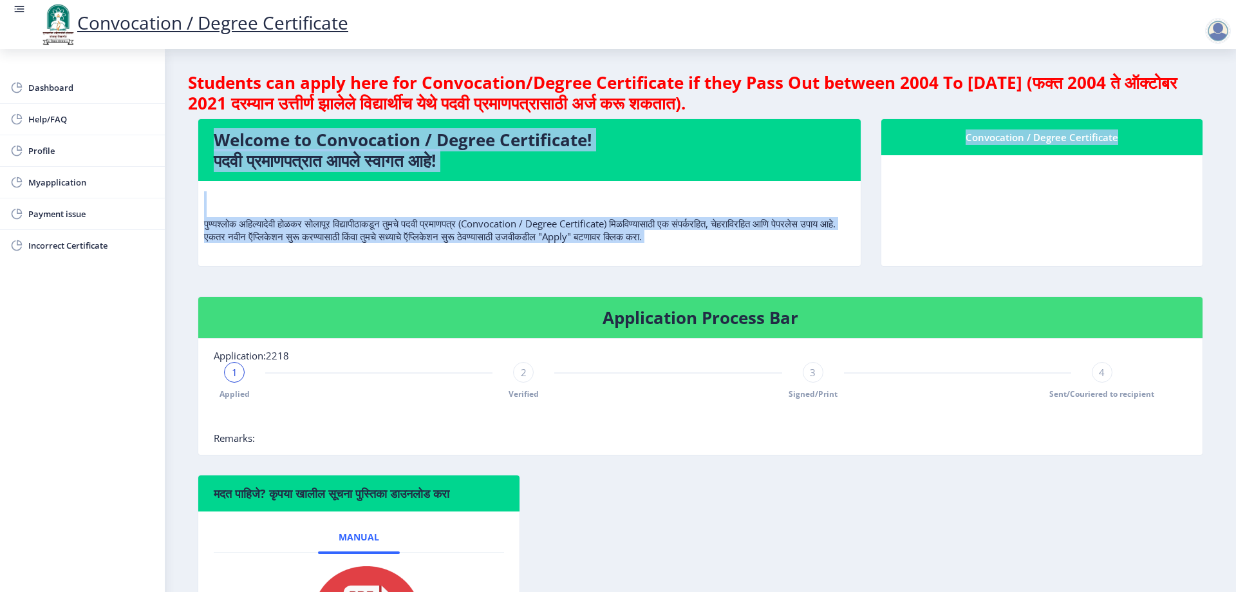
drag, startPoint x: 1016, startPoint y: 203, endPoint x: 1026, endPoint y: 200, distance: 10.6
click at [1017, 203] on nb-card-body at bounding box center [1042, 210] width 321 height 111
click at [1050, 196] on nb-card-body at bounding box center [1042, 210] width 321 height 111
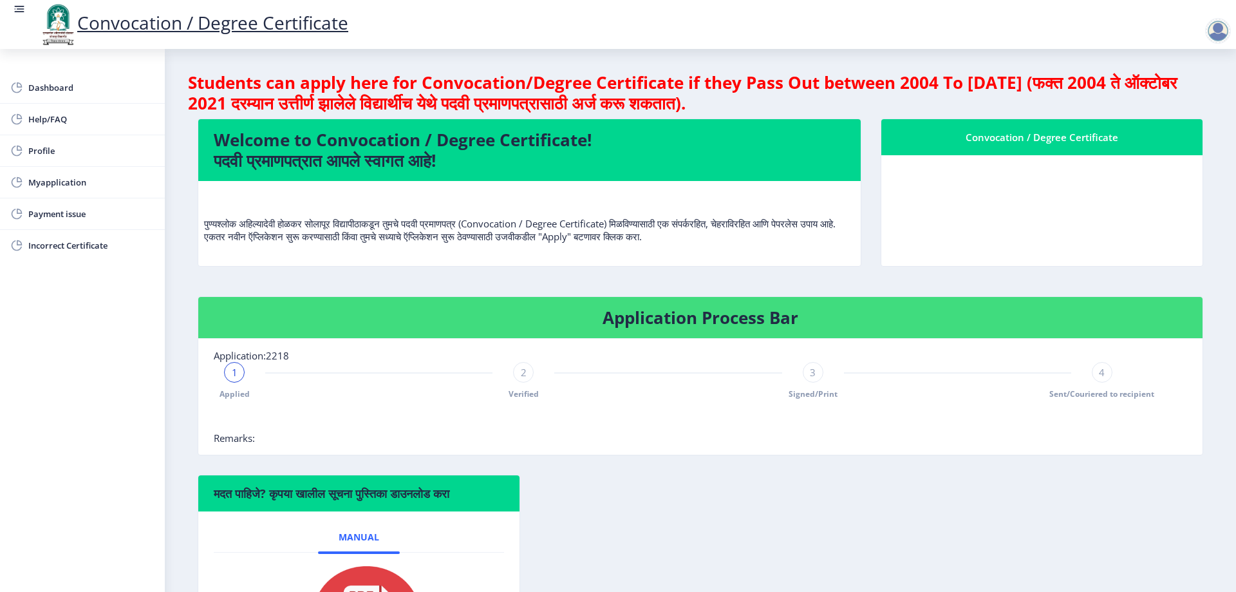
click at [1218, 33] on div at bounding box center [1218, 31] width 26 height 26
click at [1192, 103] on span "Log out" at bounding box center [1185, 100] width 82 height 15
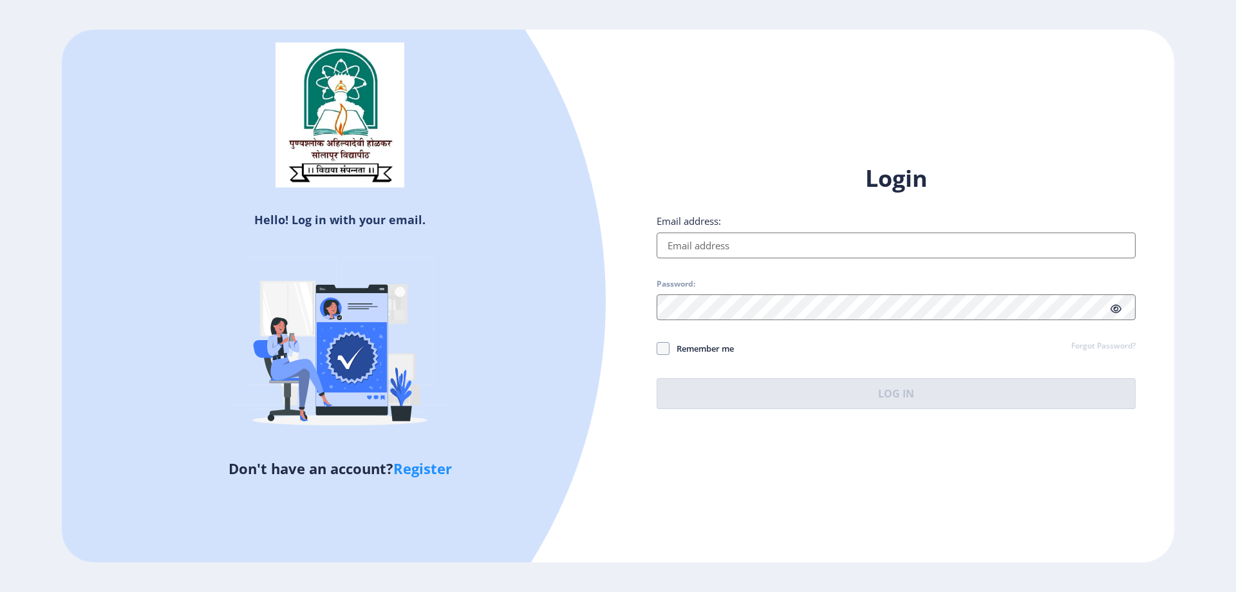
click at [430, 467] on link "Register" at bounding box center [422, 467] width 59 height 19
select select
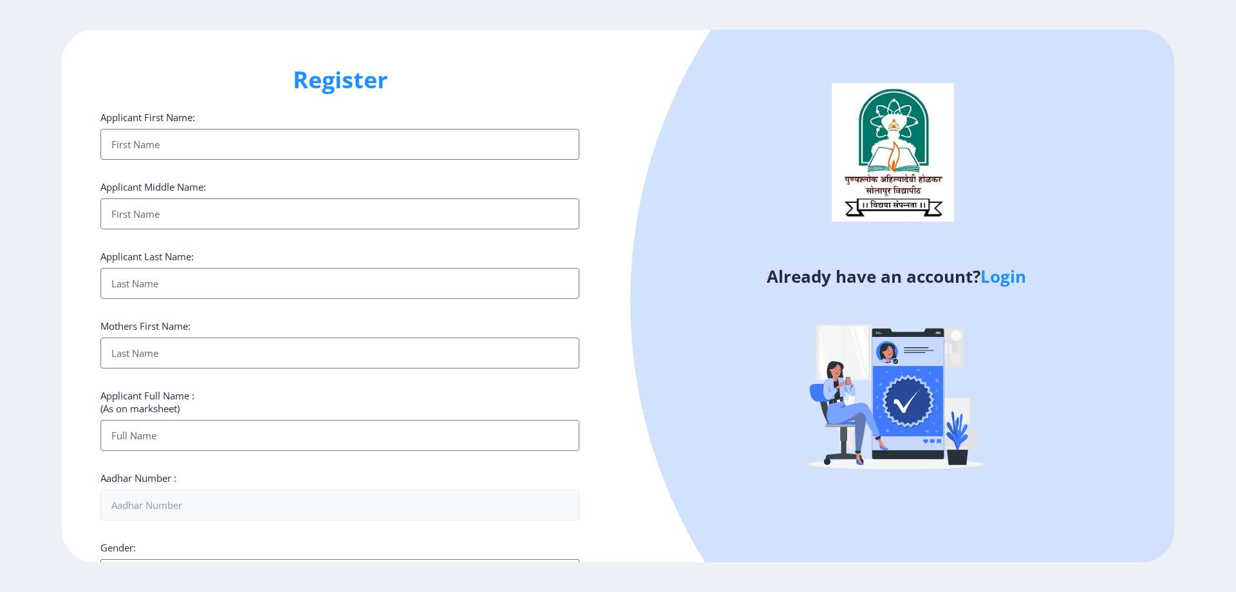
click at [261, 139] on input "Applicant First Name:" at bounding box center [339, 144] width 479 height 31
type input "a"
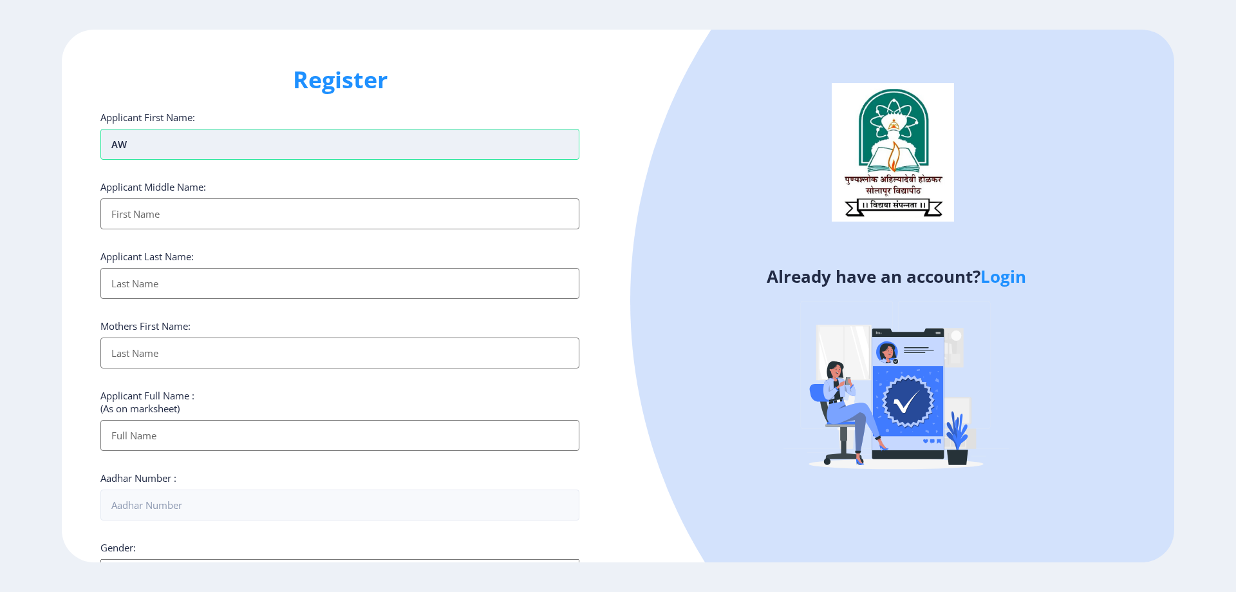
type input "A"
type input "NITIN"
type input "[PERSON_NAME]"
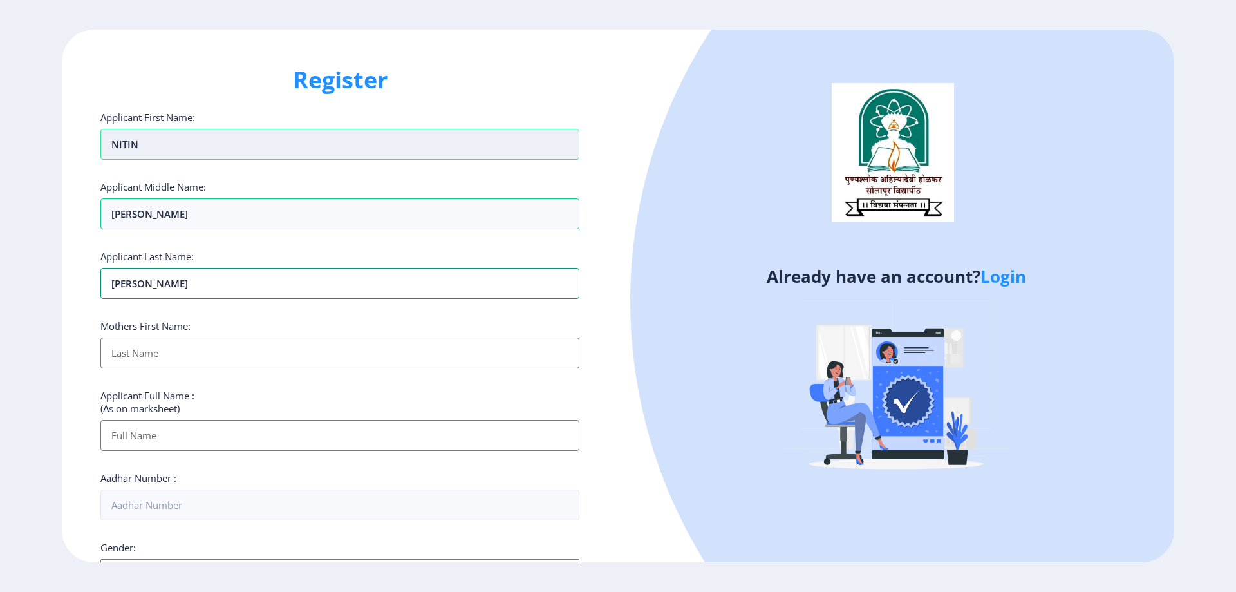
type input "[PERSON_NAME]"
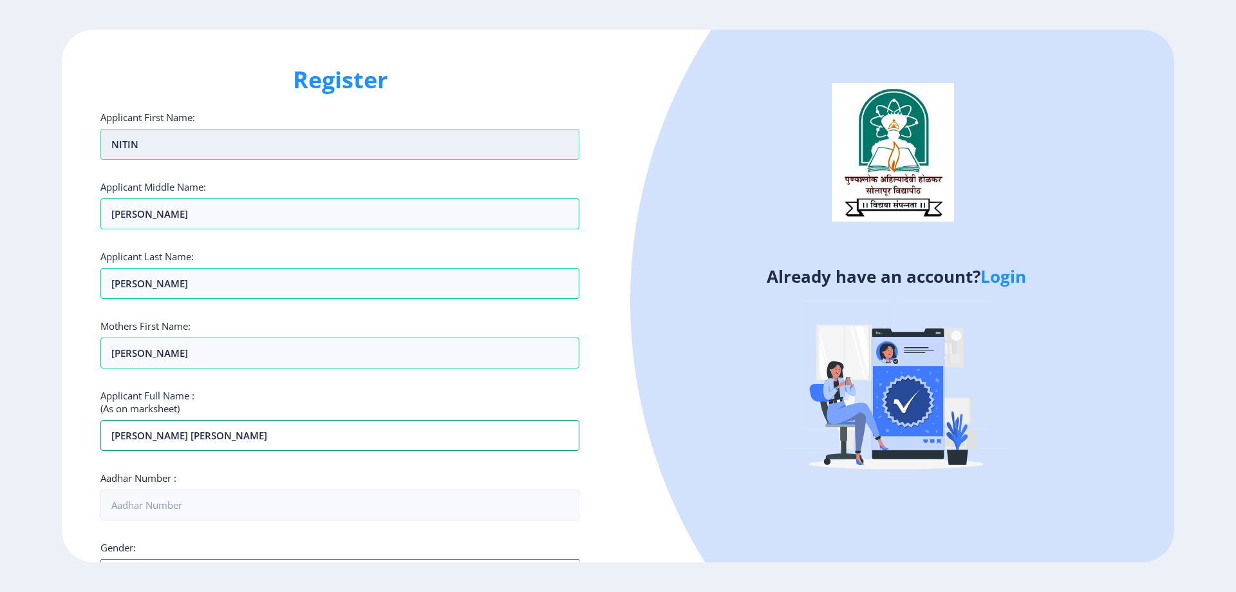
type input "[PERSON_NAME] [PERSON_NAME]"
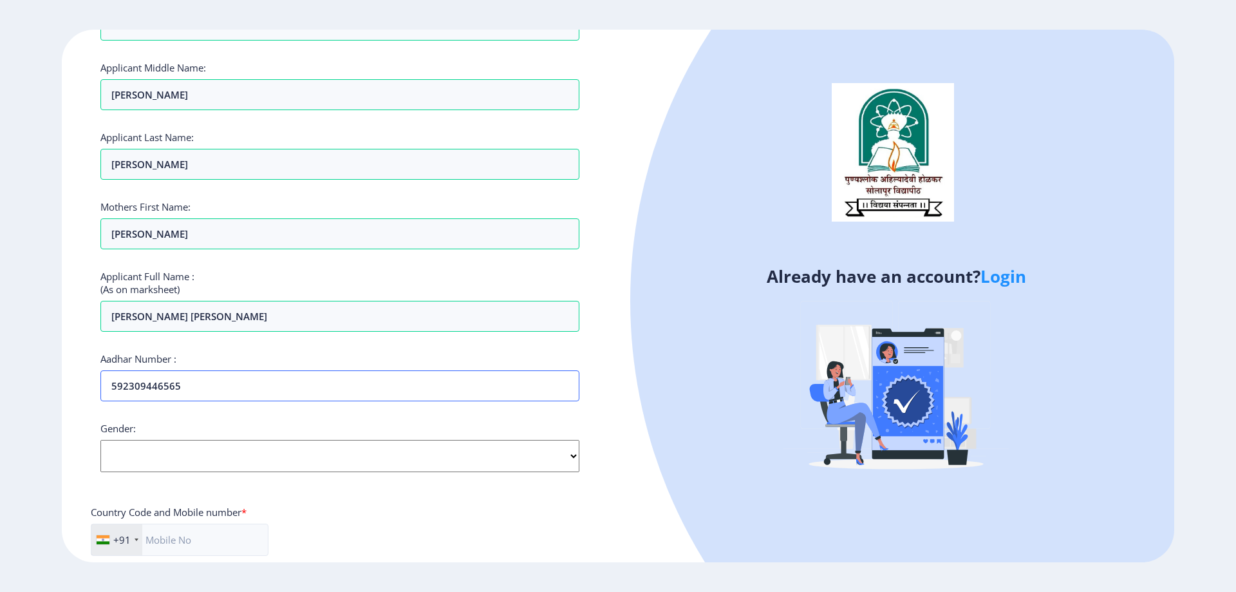
scroll to position [193, 0]
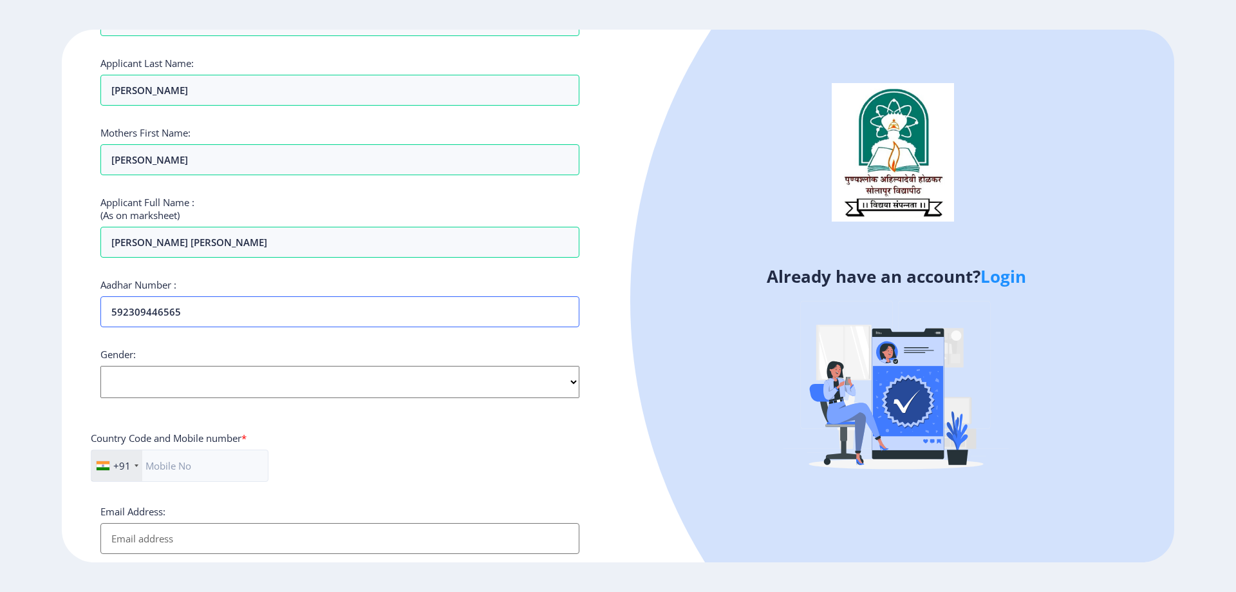
type input "592309446565"
click at [215, 387] on select "Select Gender [DEMOGRAPHIC_DATA] [DEMOGRAPHIC_DATA] Other" at bounding box center [339, 382] width 479 height 32
select select "[DEMOGRAPHIC_DATA]"
click at [100, 366] on select "Select Gender [DEMOGRAPHIC_DATA] [DEMOGRAPHIC_DATA] Other" at bounding box center [339, 382] width 479 height 32
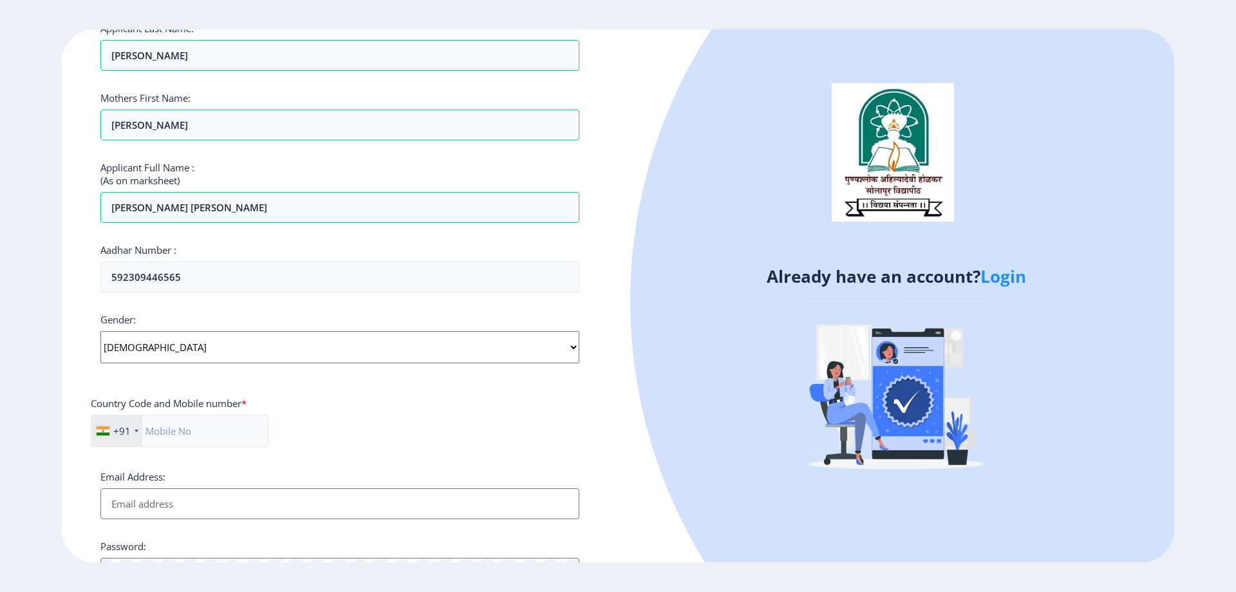
scroll to position [258, 0]
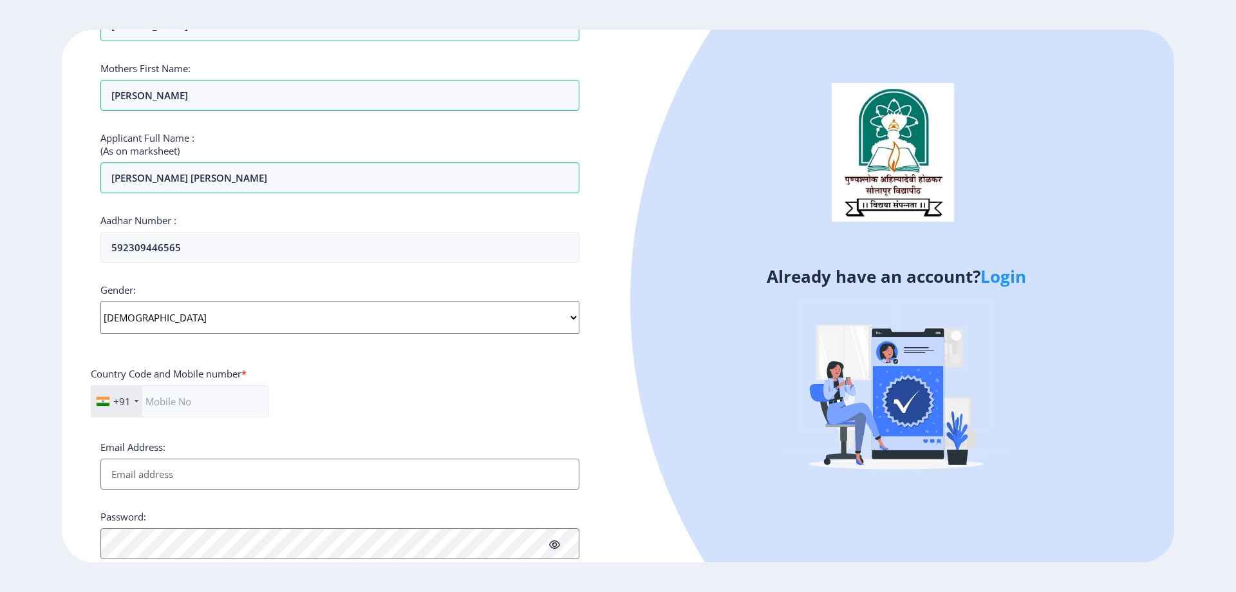
drag, startPoint x: 212, startPoint y: 455, endPoint x: 211, endPoint y: 431, distance: 24.5
click at [211, 451] on div "Email Address:" at bounding box center [339, 464] width 479 height 49
click at [212, 403] on input "text" at bounding box center [180, 401] width 178 height 32
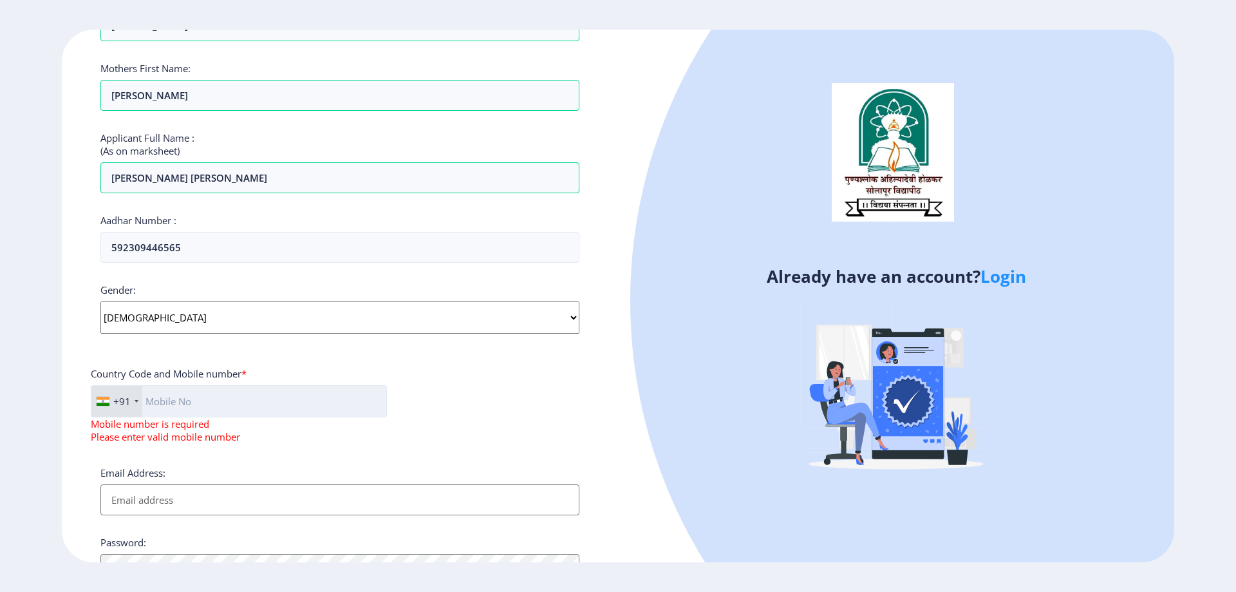
click at [195, 408] on input "text" at bounding box center [239, 401] width 296 height 32
paste input "9822725455"
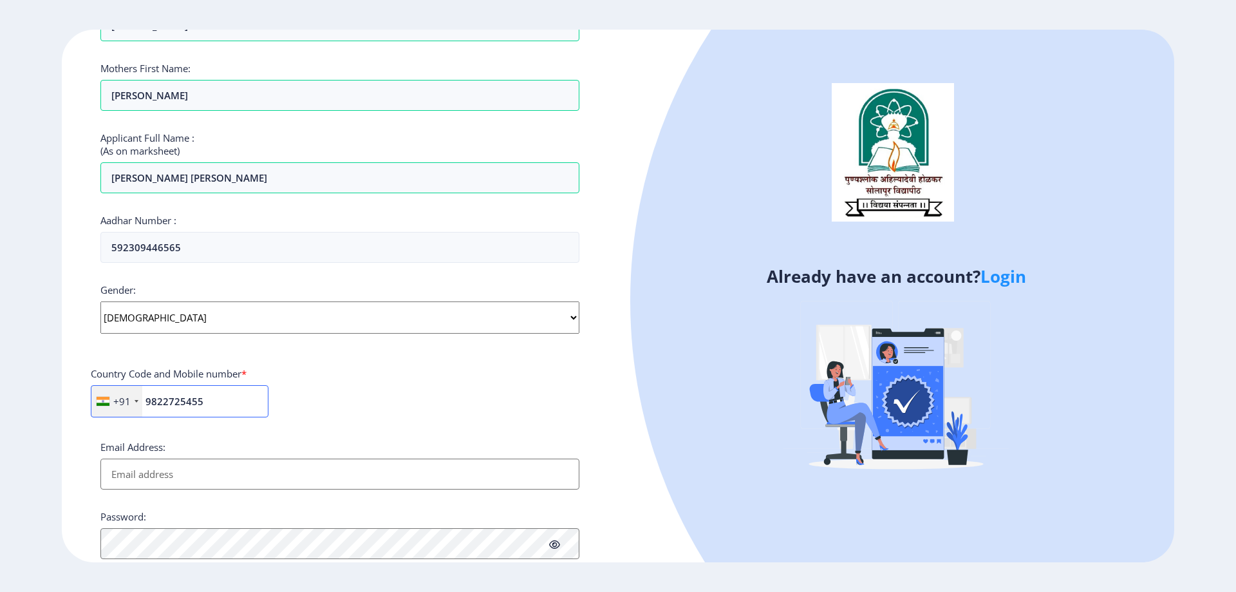
type input "9822725455"
click at [297, 480] on input "Email Address:" at bounding box center [339, 473] width 479 height 31
paste input "[EMAIL_ADDRESS][DOMAIN_NAME]"
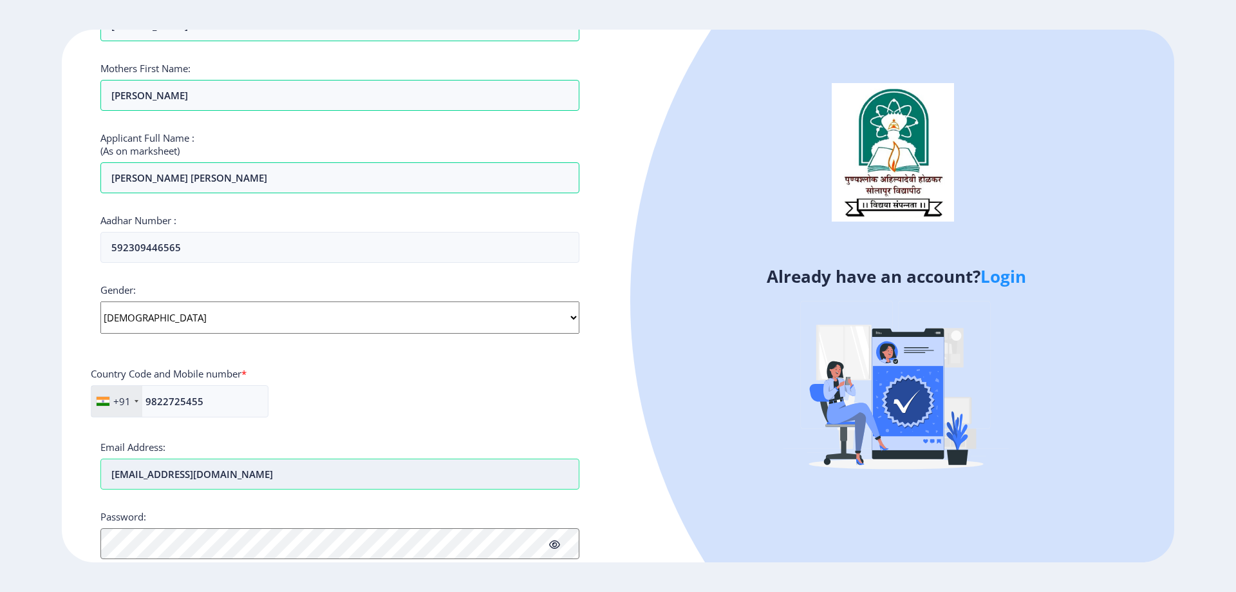
type input "[EMAIL_ADDRESS][DOMAIN_NAME]"
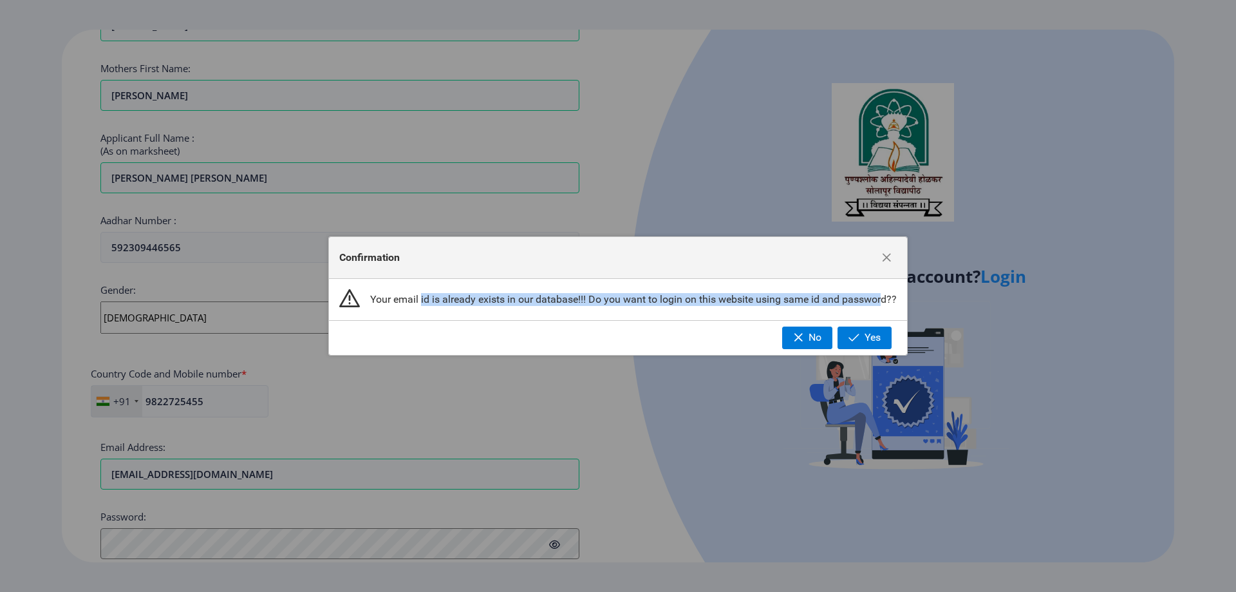
drag, startPoint x: 422, startPoint y: 294, endPoint x: 880, endPoint y: 310, distance: 458.8
click at [880, 310] on div "Your email id is already exists in our database!!! Do you want to login on this…" at bounding box center [618, 299] width 578 height 41
click at [871, 339] on span "Yes" at bounding box center [873, 338] width 16 height 12
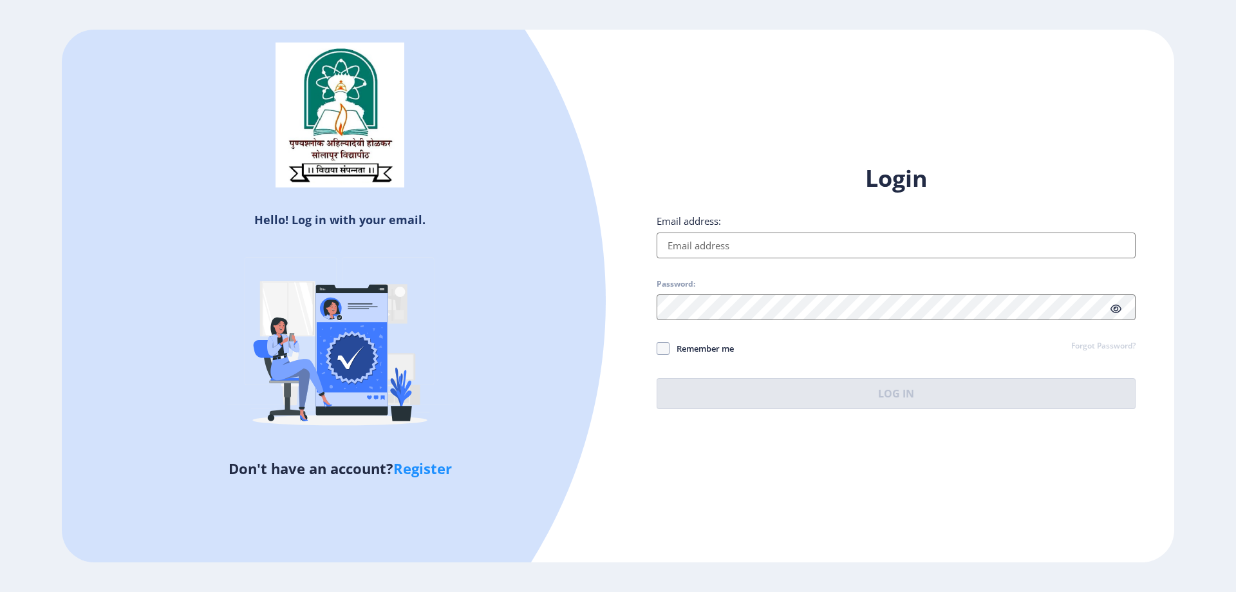
click at [720, 242] on input "Email address:" at bounding box center [896, 245] width 479 height 26
paste input "[EMAIL_ADDRESS][DOMAIN_NAME]"
type input "[EMAIL_ADDRESS][DOMAIN_NAME]"
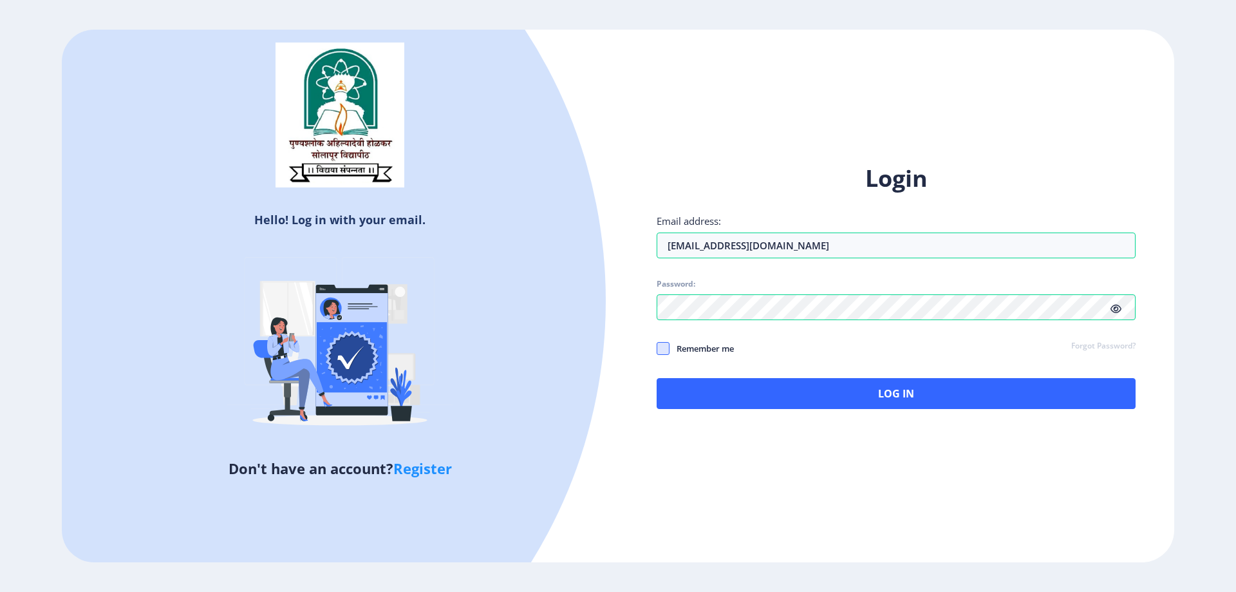
click at [662, 350] on span at bounding box center [663, 348] width 13 height 13
click at [657, 348] on input "Remember me" at bounding box center [657, 348] width 1 height 1
checkbox input "true"
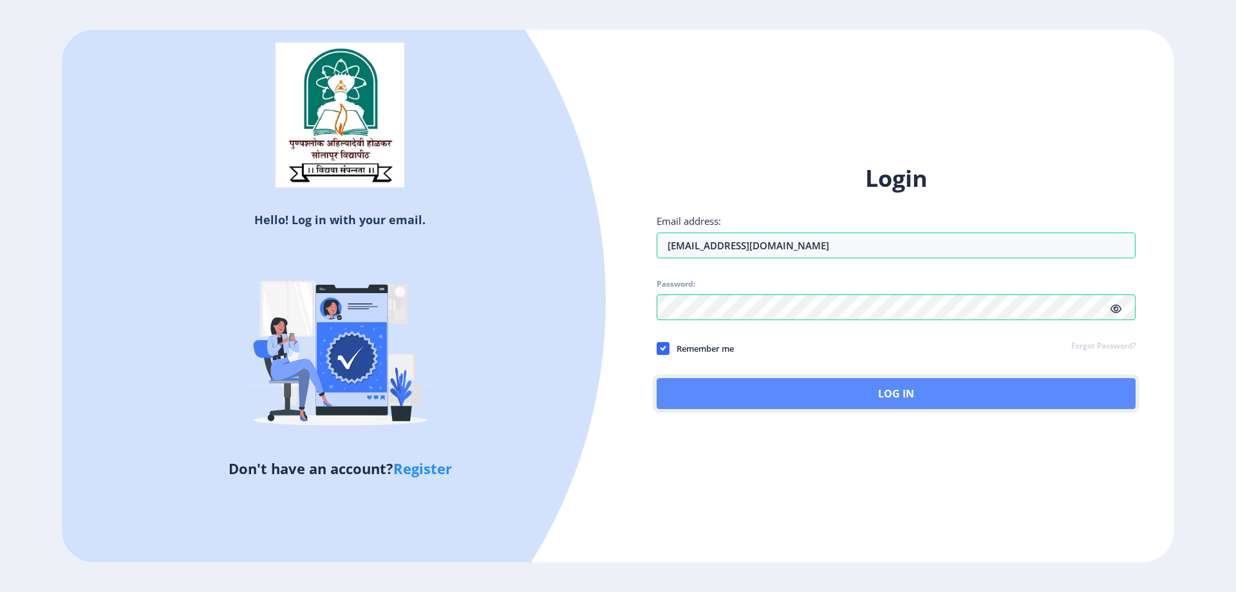
click at [708, 398] on button "Log In" at bounding box center [896, 393] width 479 height 31
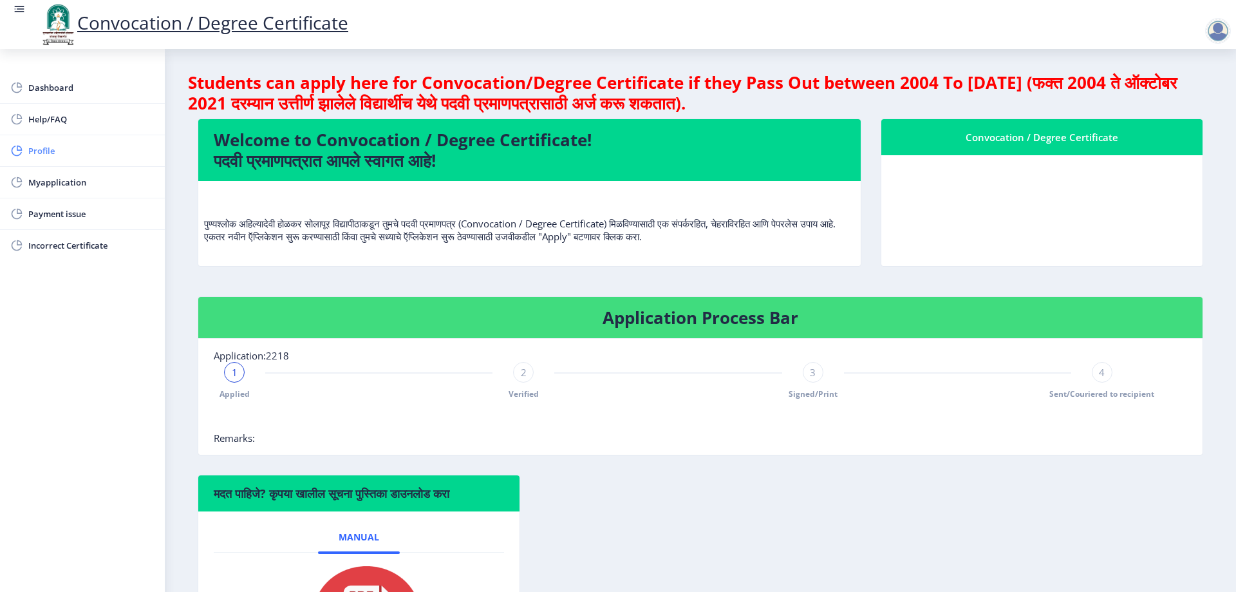
click at [58, 144] on span "Profile" at bounding box center [91, 150] width 126 height 15
select select
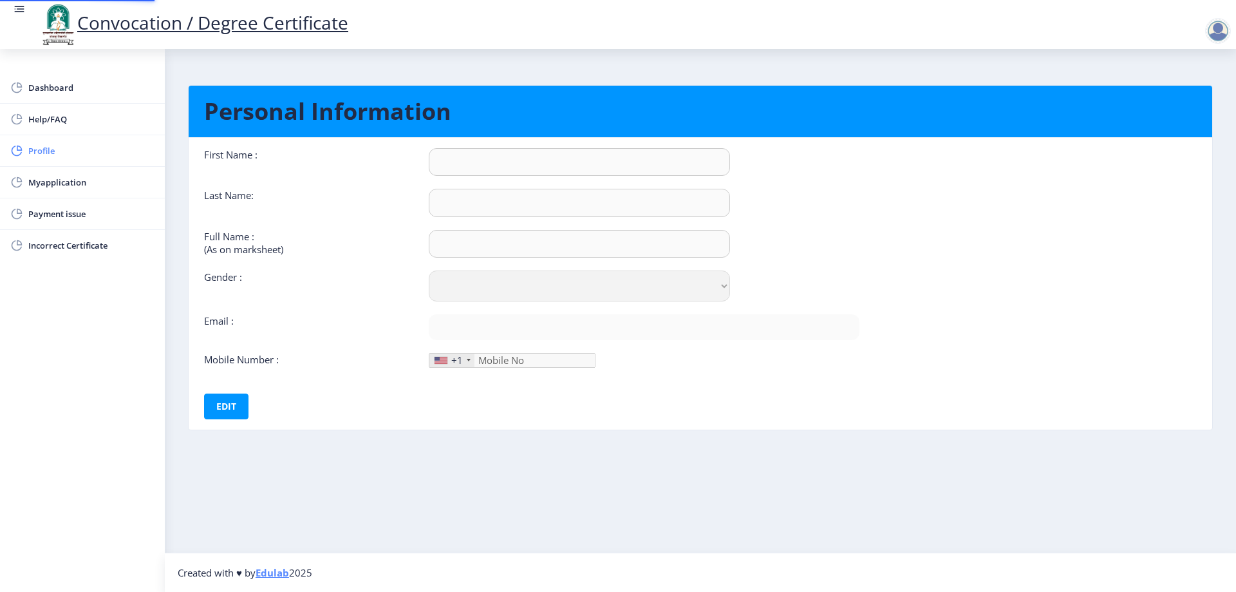
type input "NITIN"
type input "[PERSON_NAME]"
type input "[PERSON_NAME] [PERSON_NAME]"
select select "[DEMOGRAPHIC_DATA]"
type input "[EMAIL_ADDRESS][DOMAIN_NAME]"
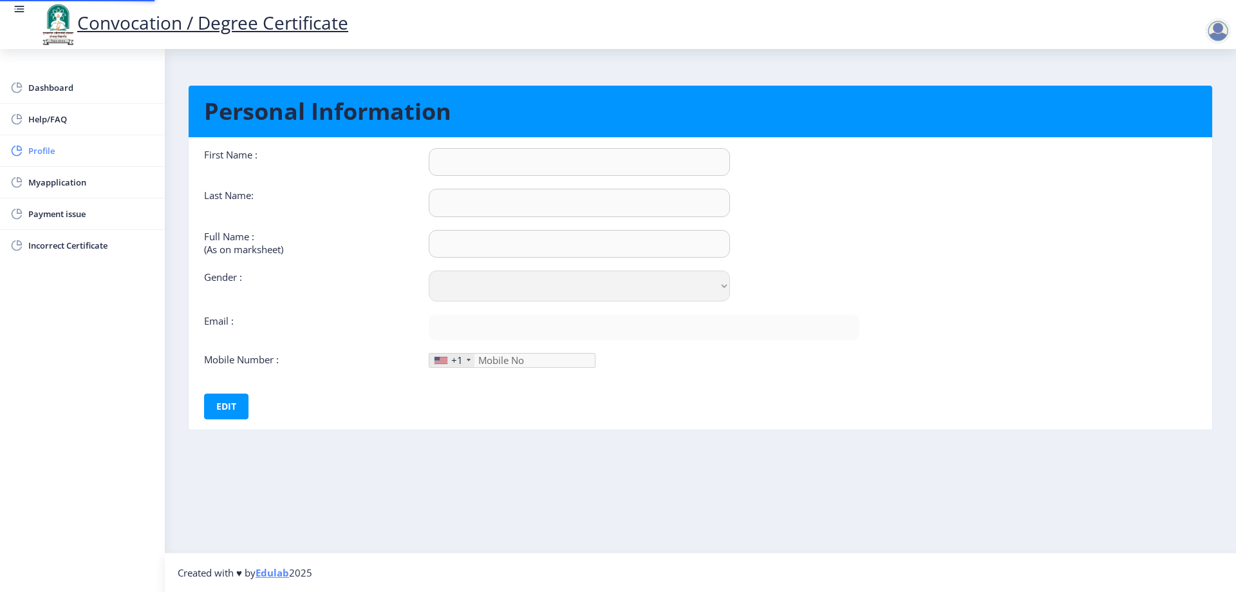
type input "9822725455"
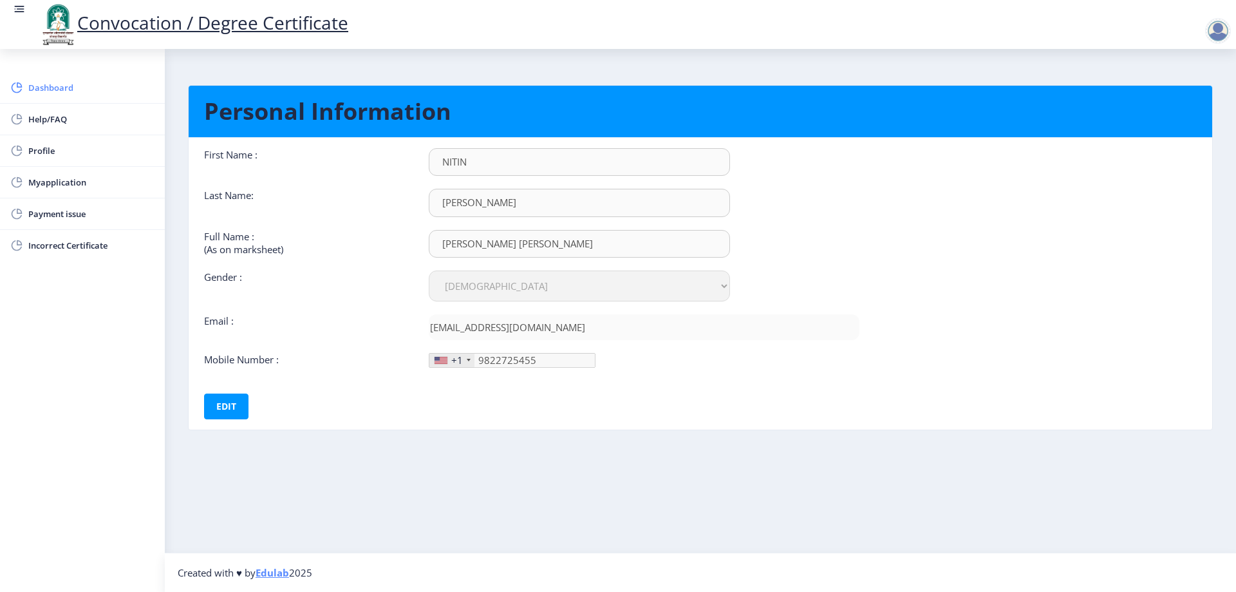
click at [75, 86] on span "Dashboard" at bounding box center [91, 87] width 126 height 15
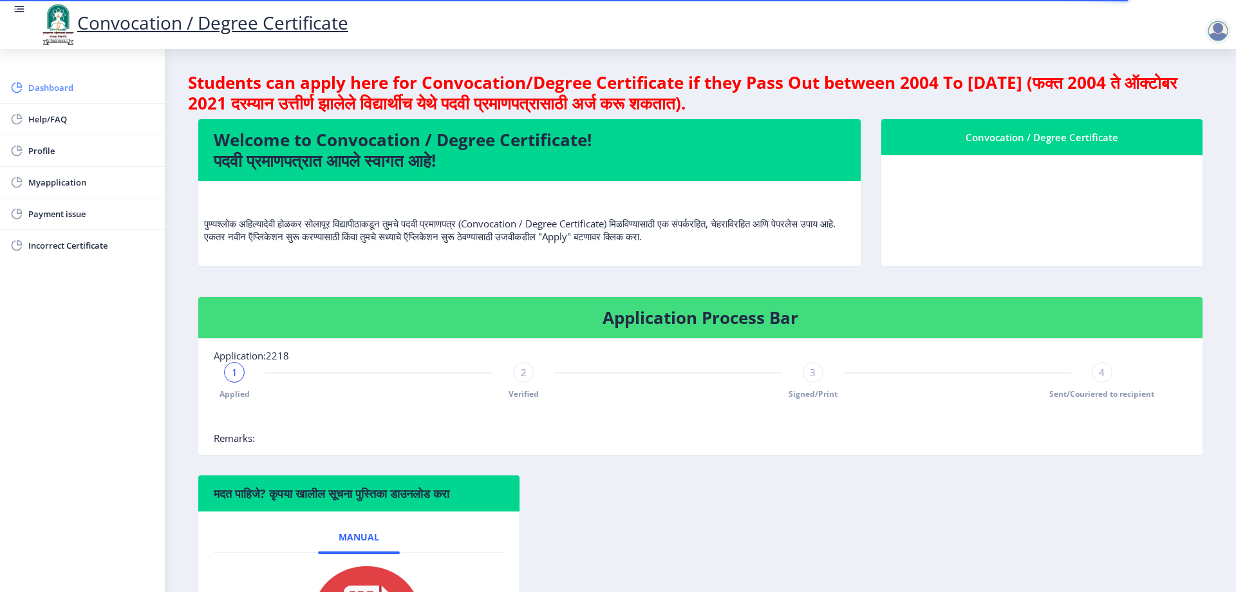
click at [68, 90] on span "Dashboard" at bounding box center [91, 87] width 126 height 15
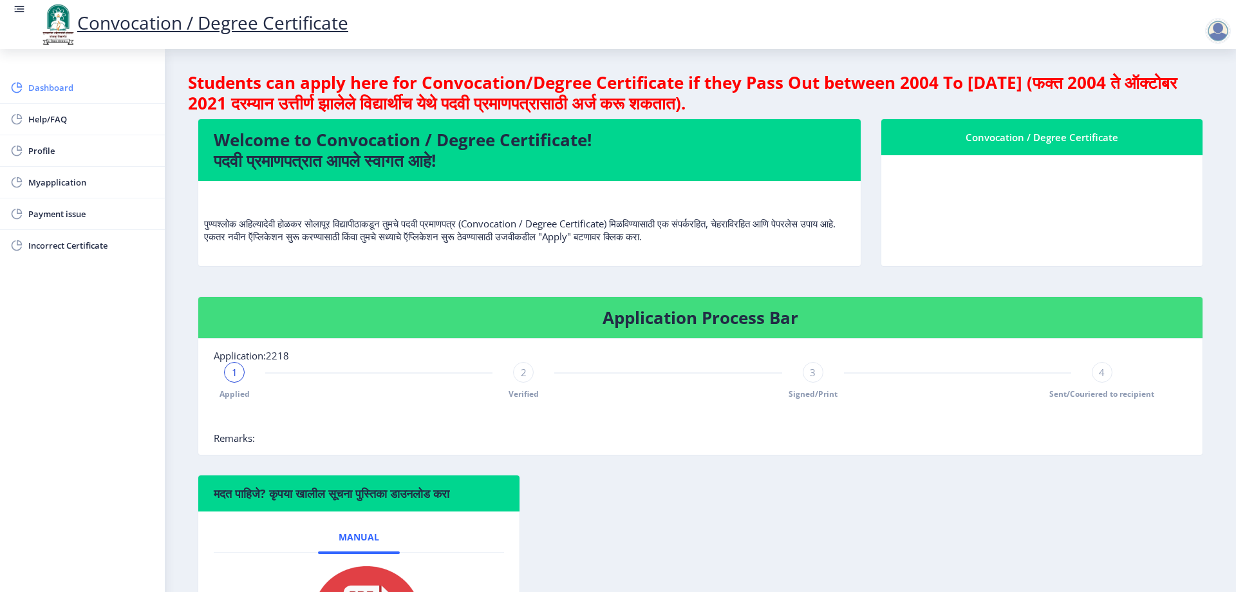
click at [68, 90] on span "Dashboard" at bounding box center [91, 87] width 126 height 15
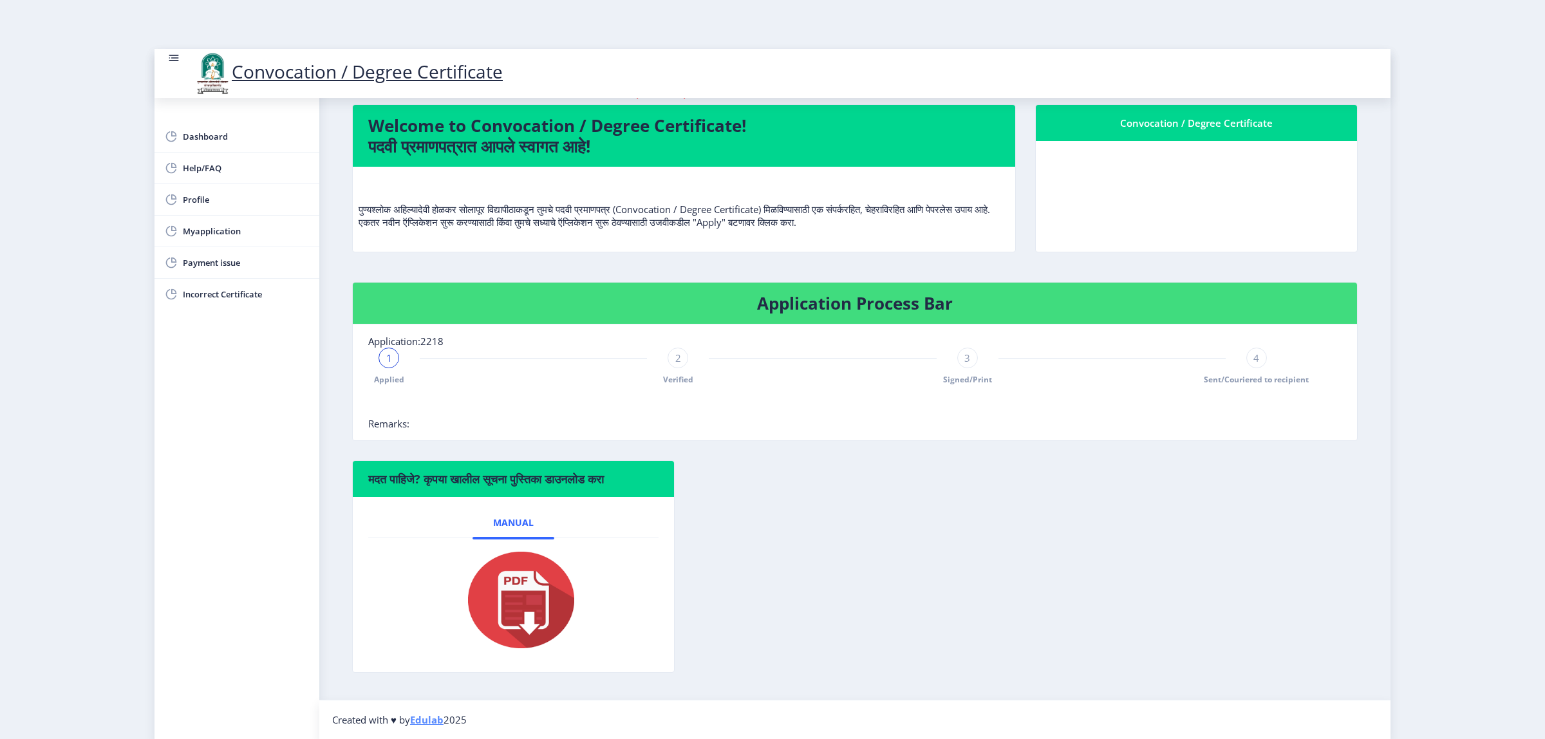
scroll to position [64, 0]
click at [1169, 120] on div "Convocation / Degree Certificate" at bounding box center [1197, 122] width 290 height 15
drag, startPoint x: 576, startPoint y: 137, endPoint x: 502, endPoint y: 269, distance: 150.8
click at [543, 202] on nb-card "Welcome to Convocation / Degree Certificate! पदवी प्रमाणपत्रात आपले स्वागत आहे!…" at bounding box center [684, 178] width 664 height 148
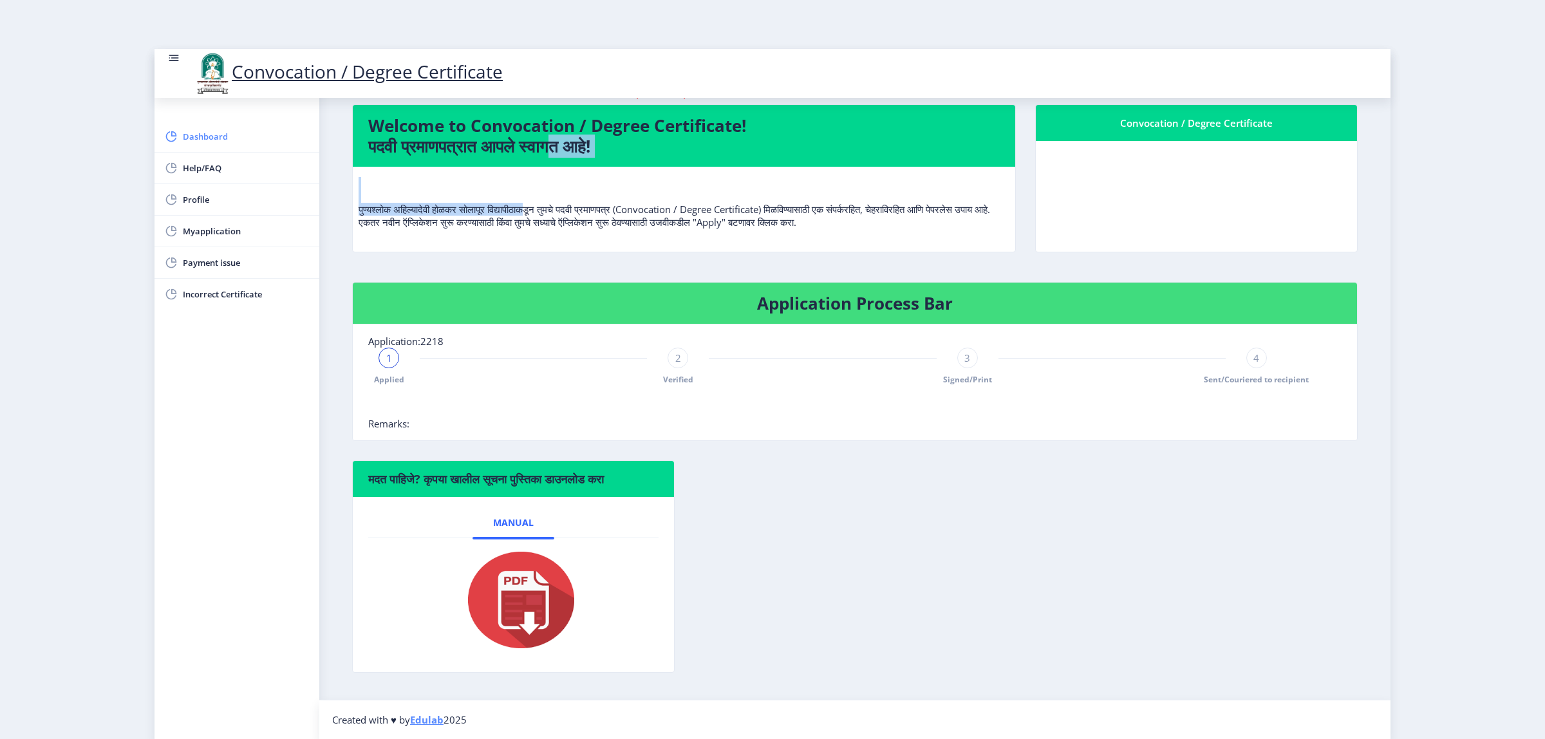
click at [212, 129] on span "Dashboard" at bounding box center [246, 136] width 126 height 15
click at [203, 161] on span "Help/FAQ" at bounding box center [246, 167] width 126 height 15
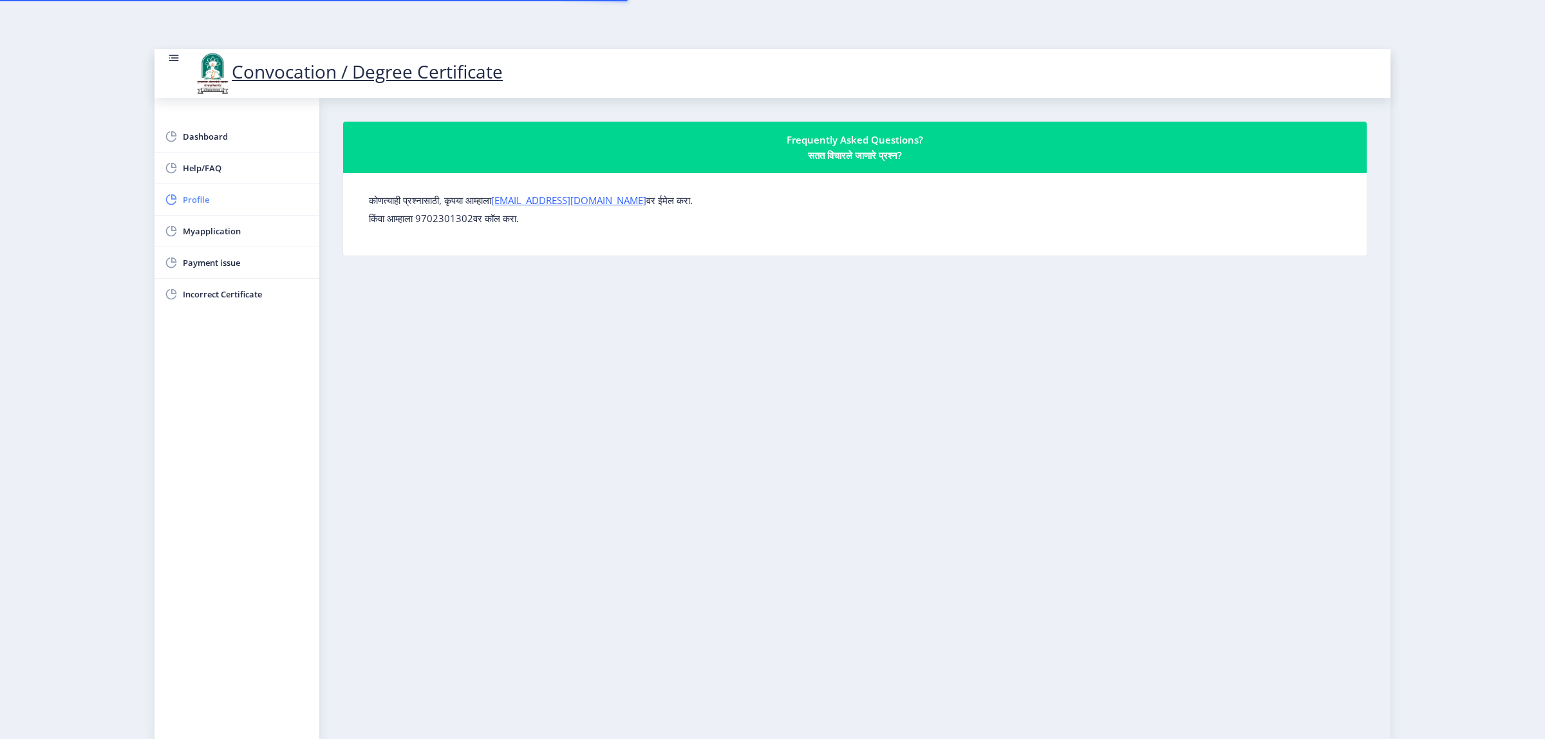
click at [211, 202] on span "Profile" at bounding box center [246, 199] width 126 height 15
select select
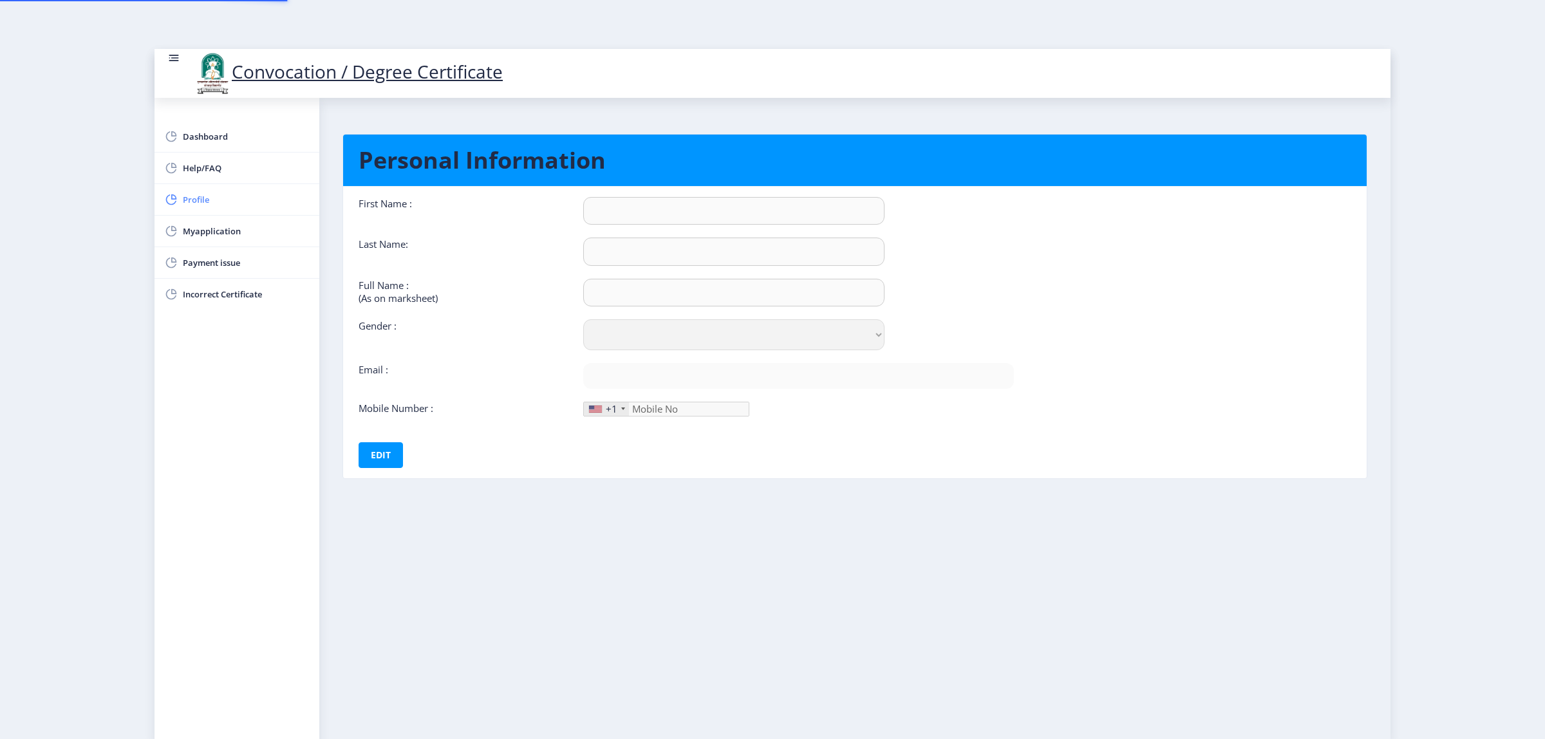
type input "NITIN"
type input "[PERSON_NAME]"
type input "[PERSON_NAME] [PERSON_NAME]"
select select "[DEMOGRAPHIC_DATA]"
type input "[EMAIL_ADDRESS][DOMAIN_NAME]"
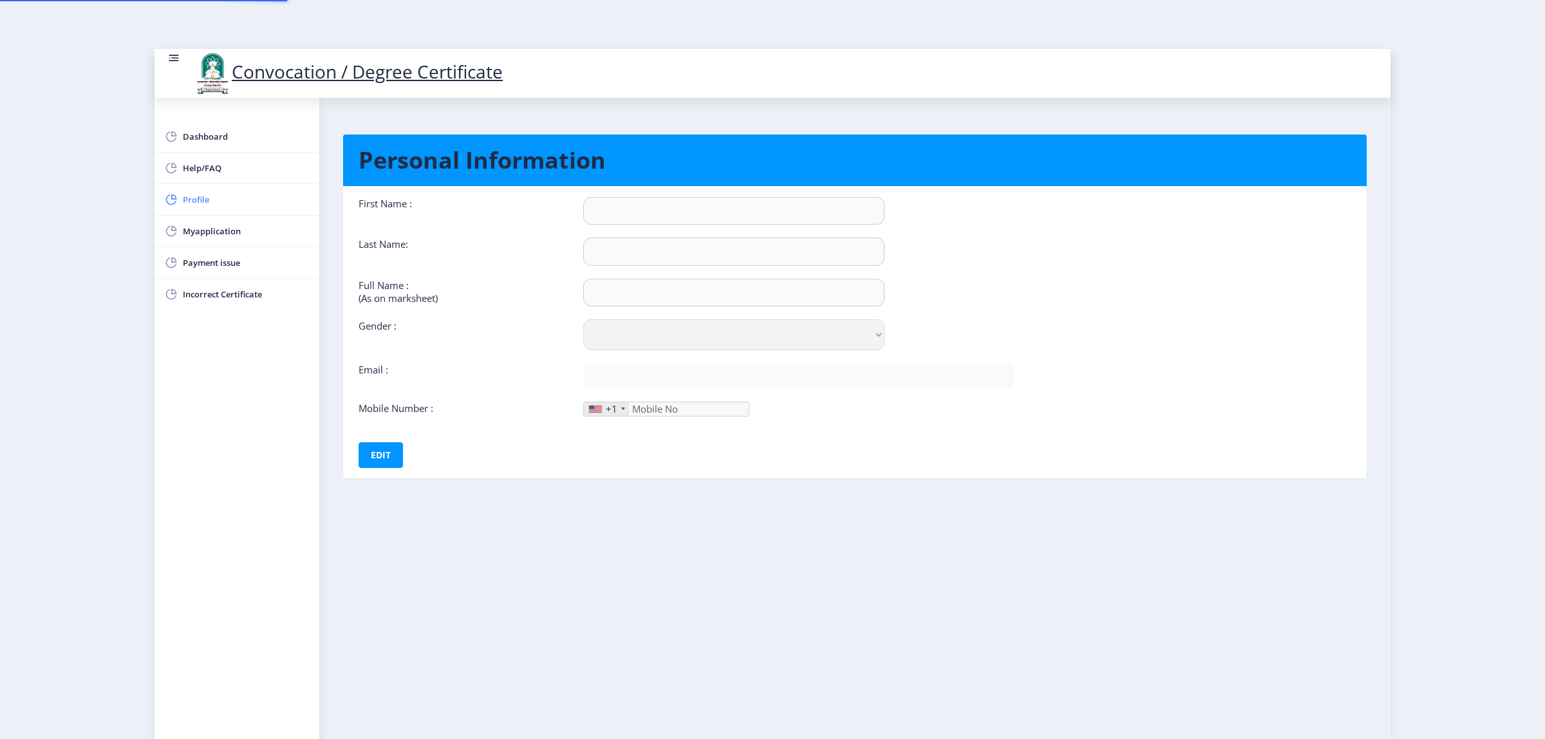
type input "9822725455"
click at [214, 231] on span "Myapplication" at bounding box center [246, 230] width 126 height 15
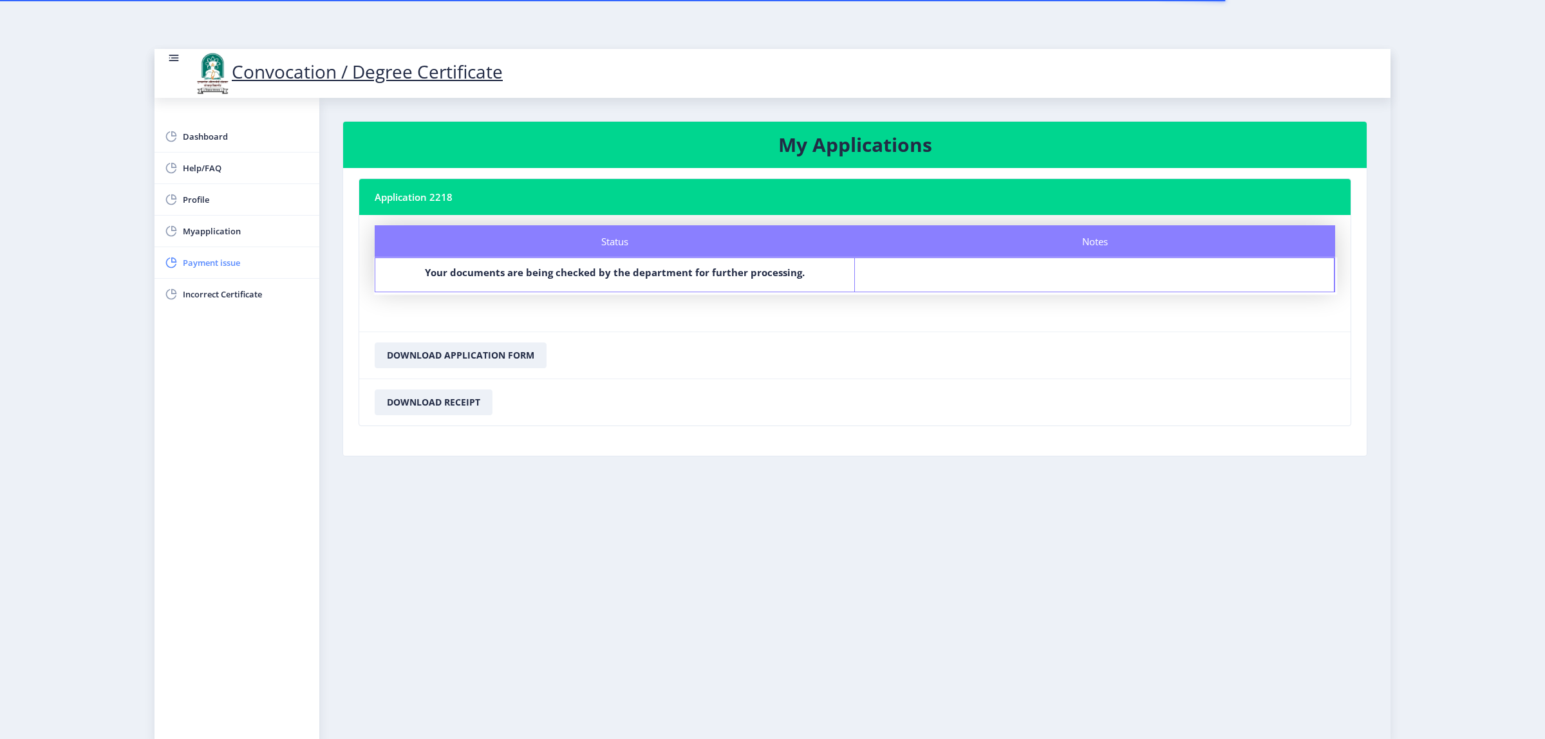
click at [214, 270] on span "Payment issue" at bounding box center [246, 262] width 126 height 15
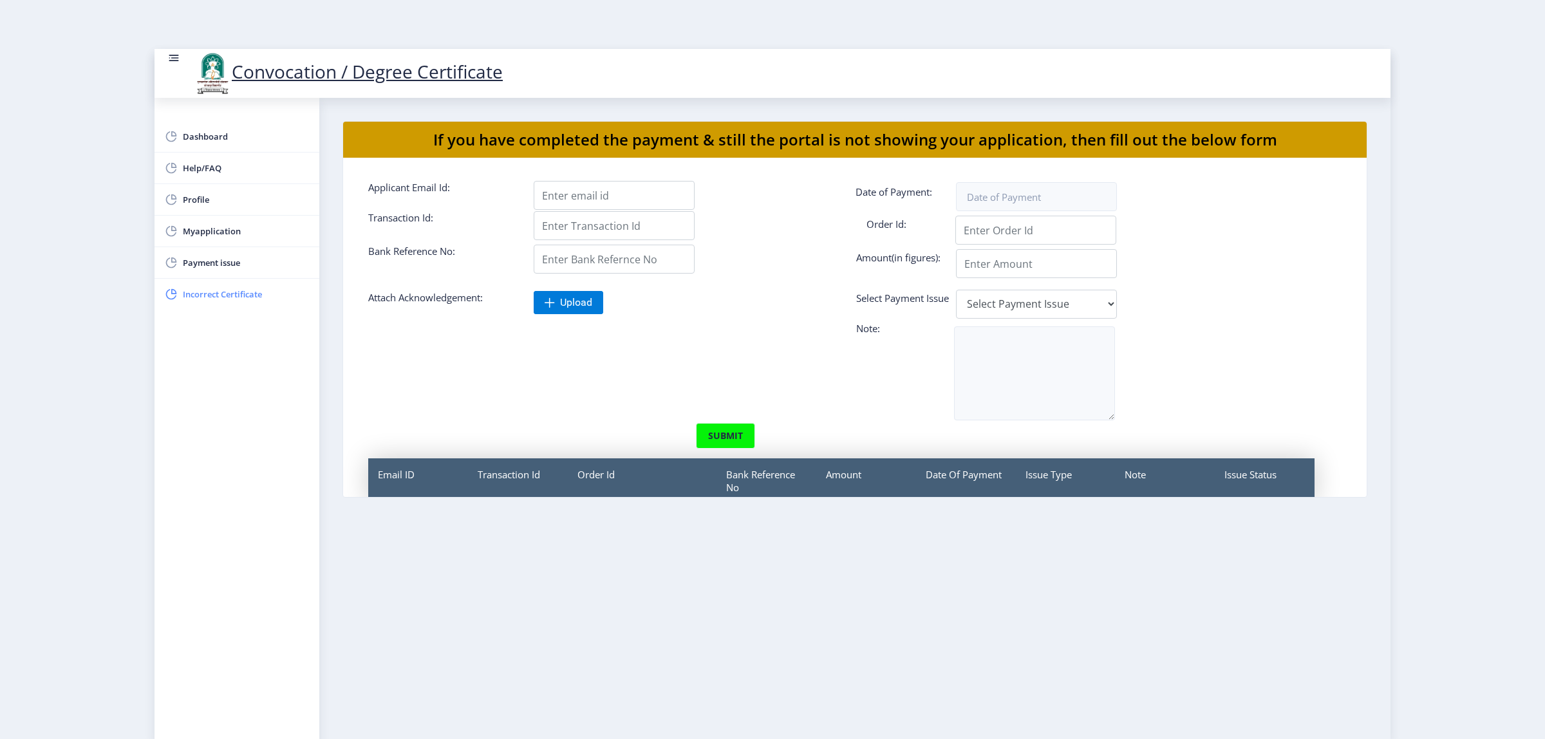
click at [220, 294] on span "Incorrect Certificate" at bounding box center [246, 294] width 126 height 15
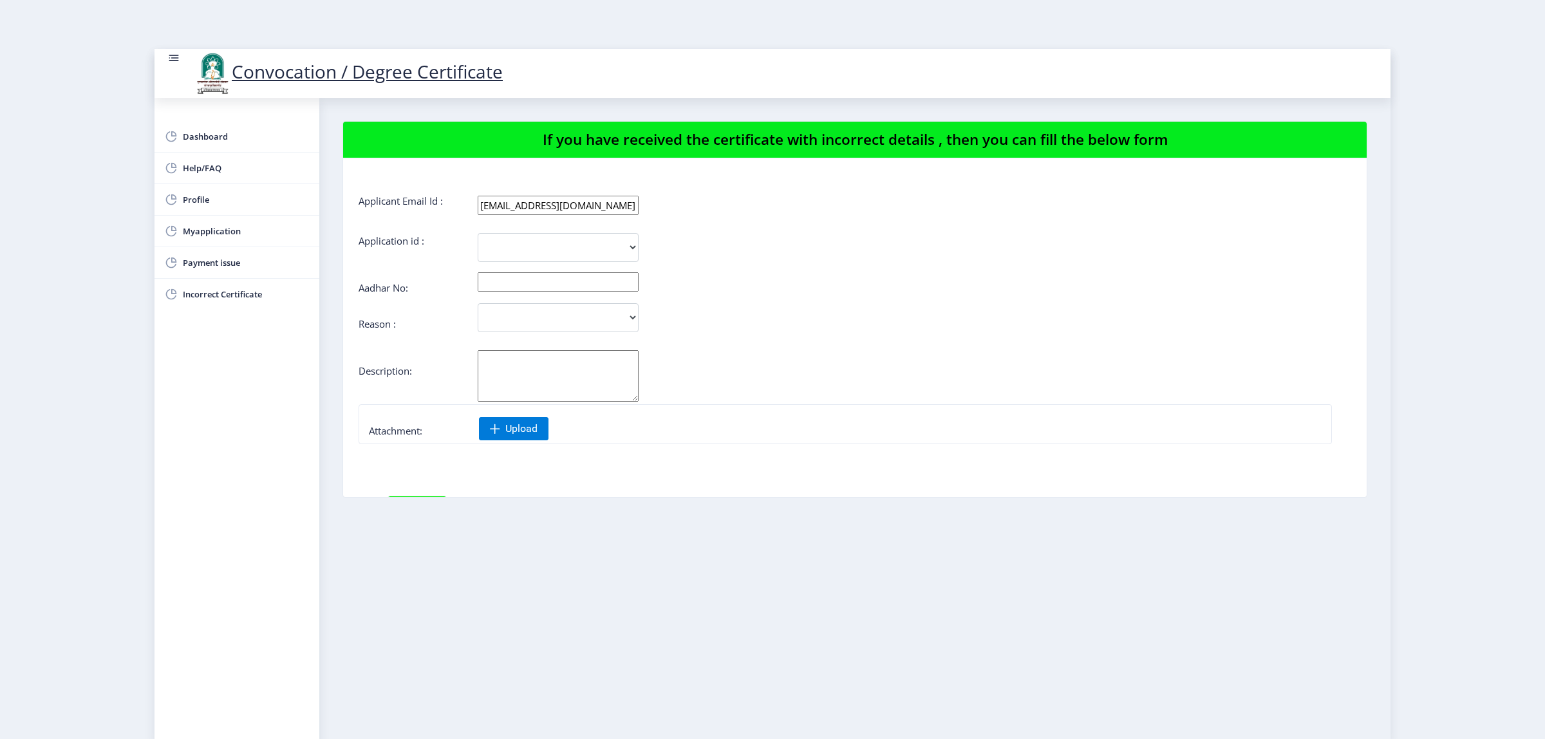
click at [221, 119] on div "Dashboard Help/FAQ Profile Myapplication Payment issue Incorrect Certificate" at bounding box center [237, 418] width 165 height 641
click at [225, 137] on span "Dashboard" at bounding box center [246, 136] width 126 height 15
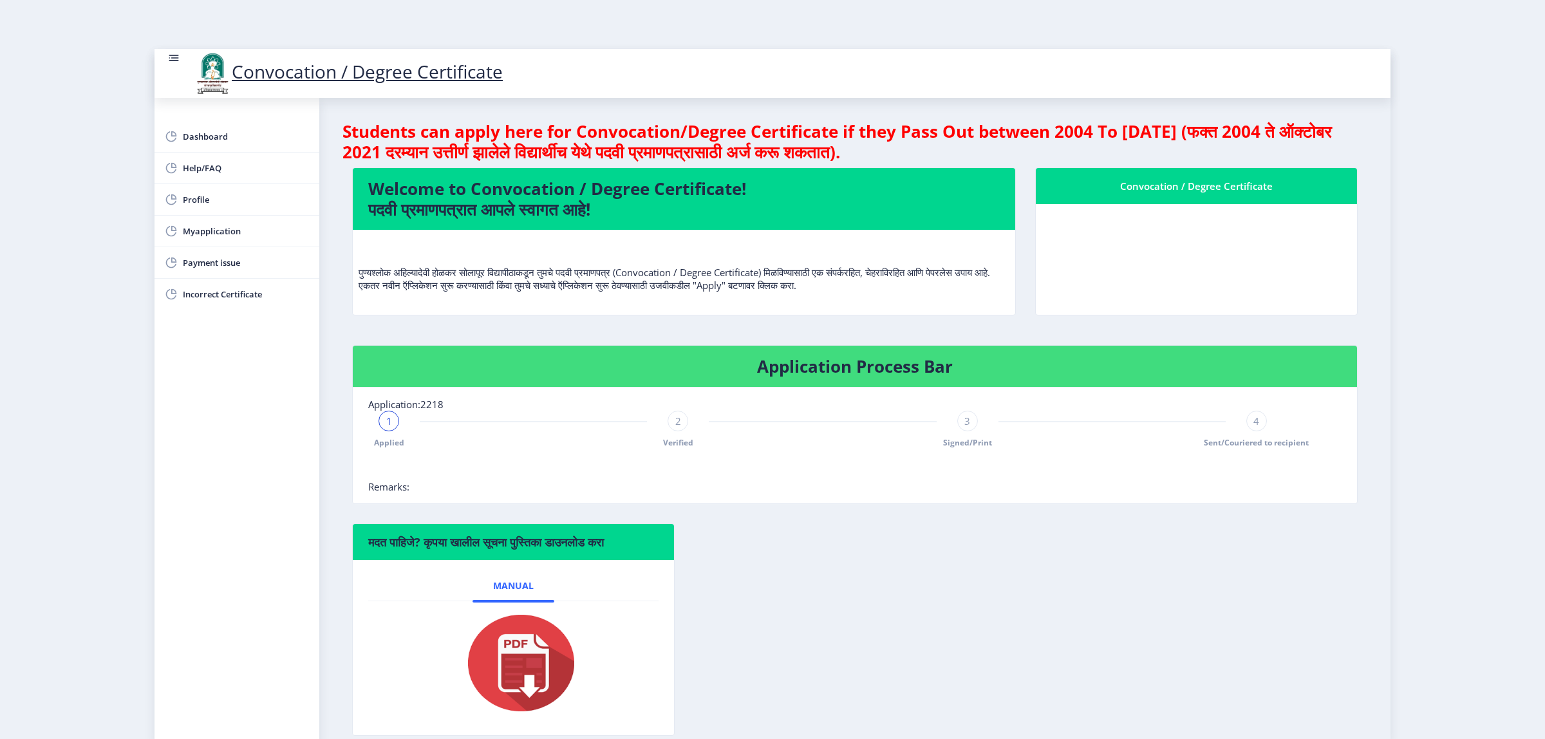
scroll to position [63, 0]
